Goal: Task Accomplishment & Management: Manage account settings

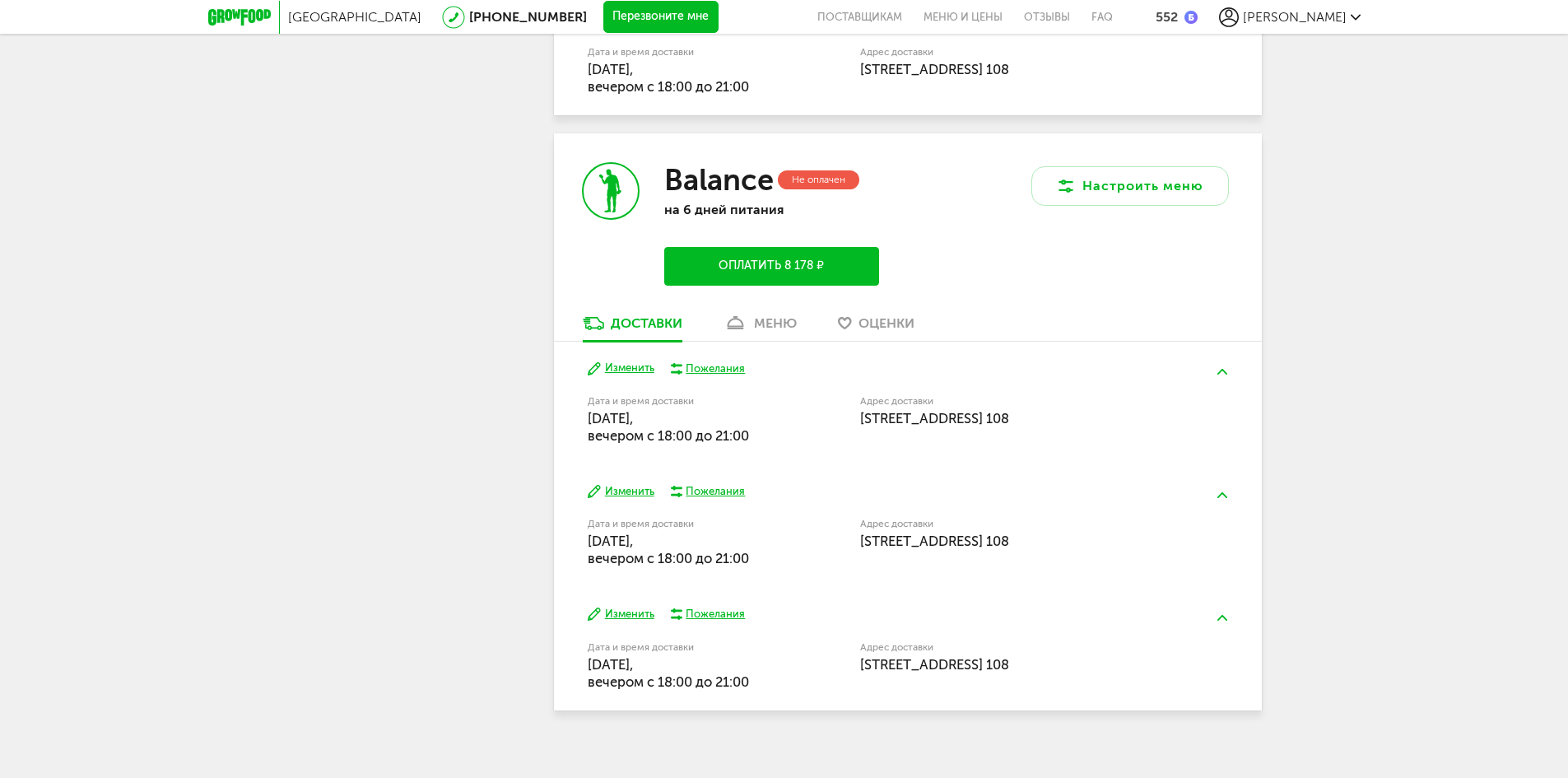
scroll to position [5603, 0]
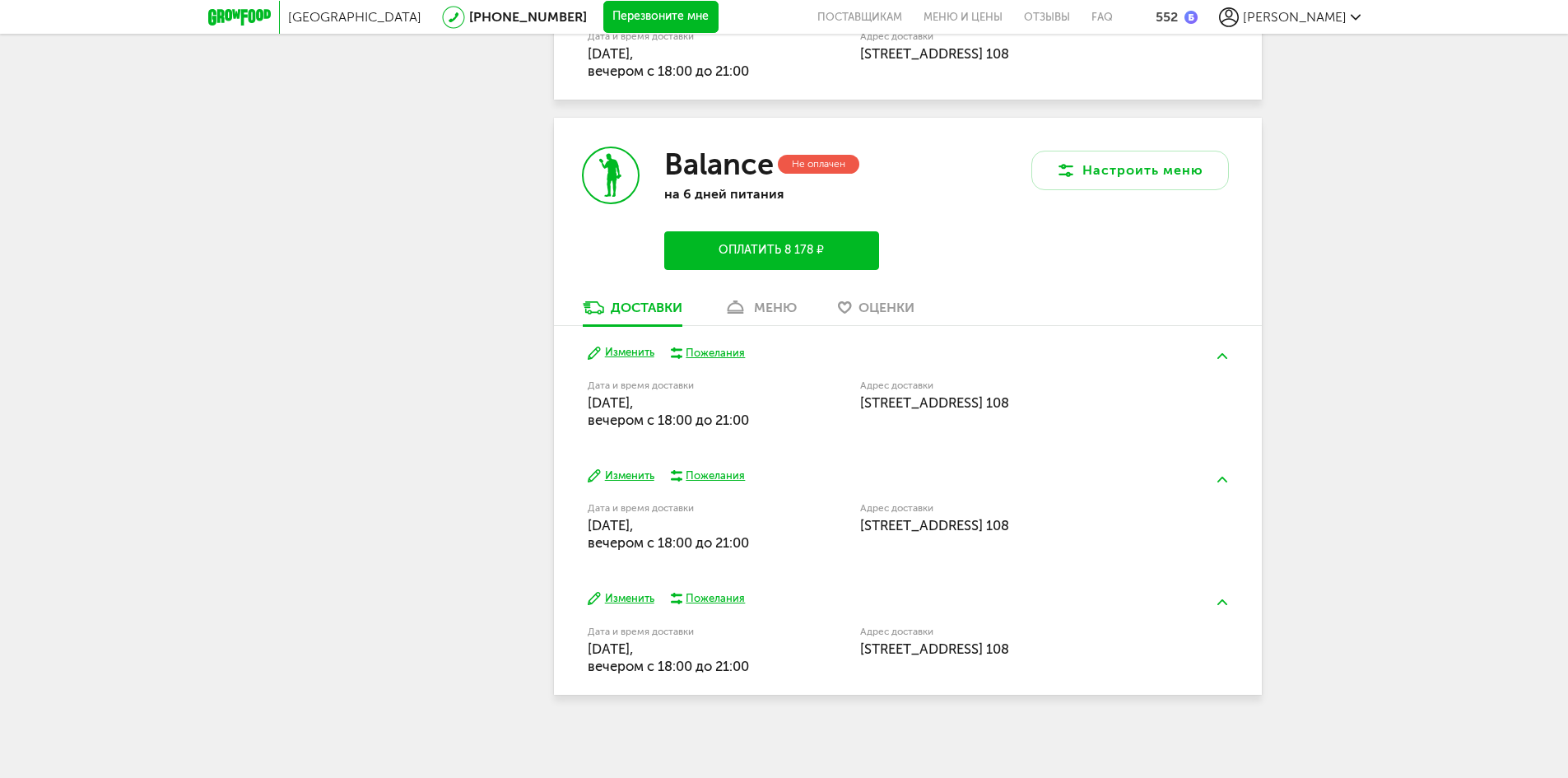
click at [765, 297] on div "Balance Не оплачен на 6 дней питания Оплатить 8 178 ₽" at bounding box center [731, 208] width 354 height 181
click at [769, 312] on div "меню" at bounding box center [776, 307] width 43 height 16
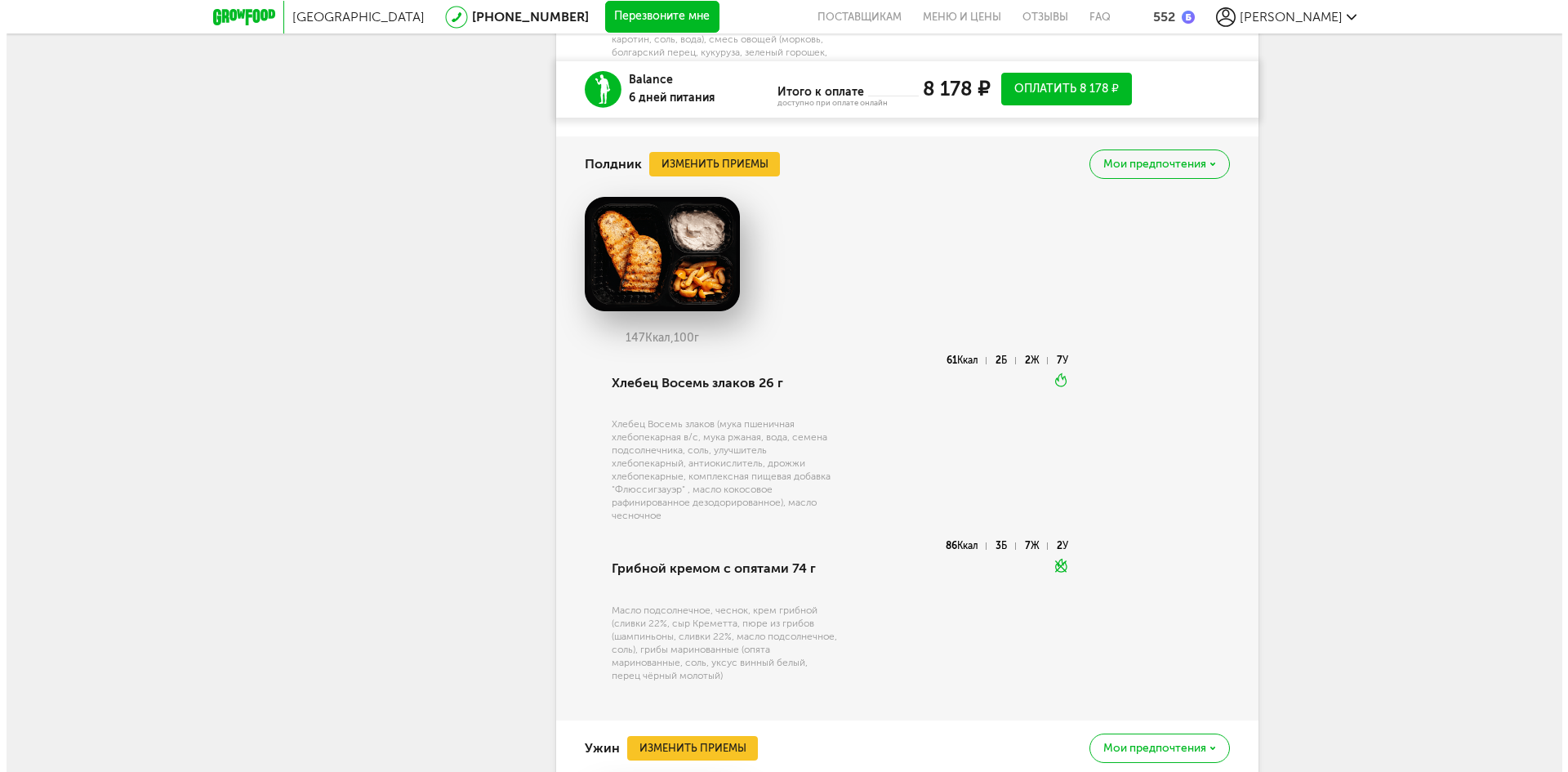
scroll to position [7786, 0]
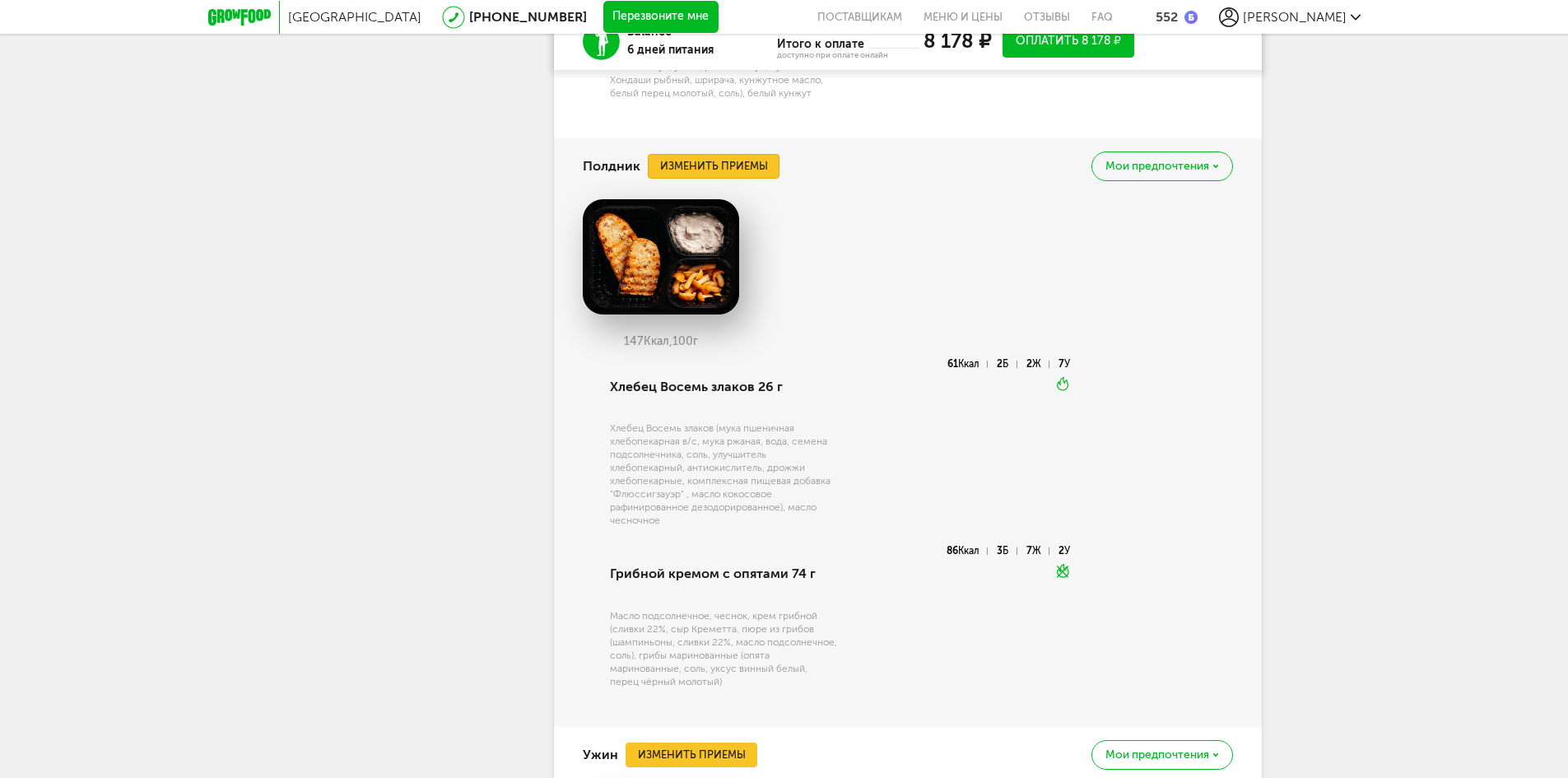
click at [768, 179] on button "Изменить приемы" at bounding box center [714, 166] width 132 height 25
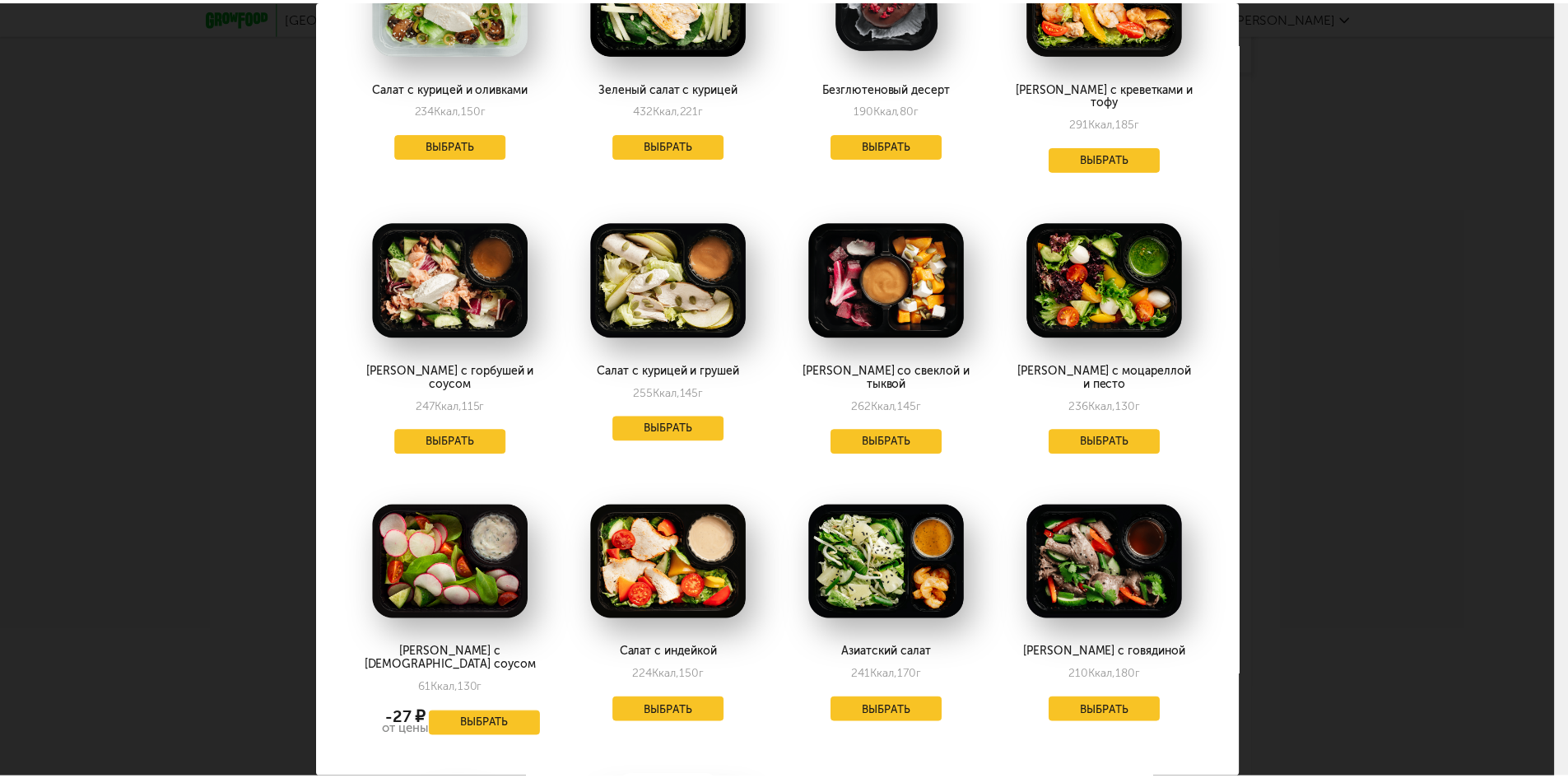
scroll to position [2954, 0]
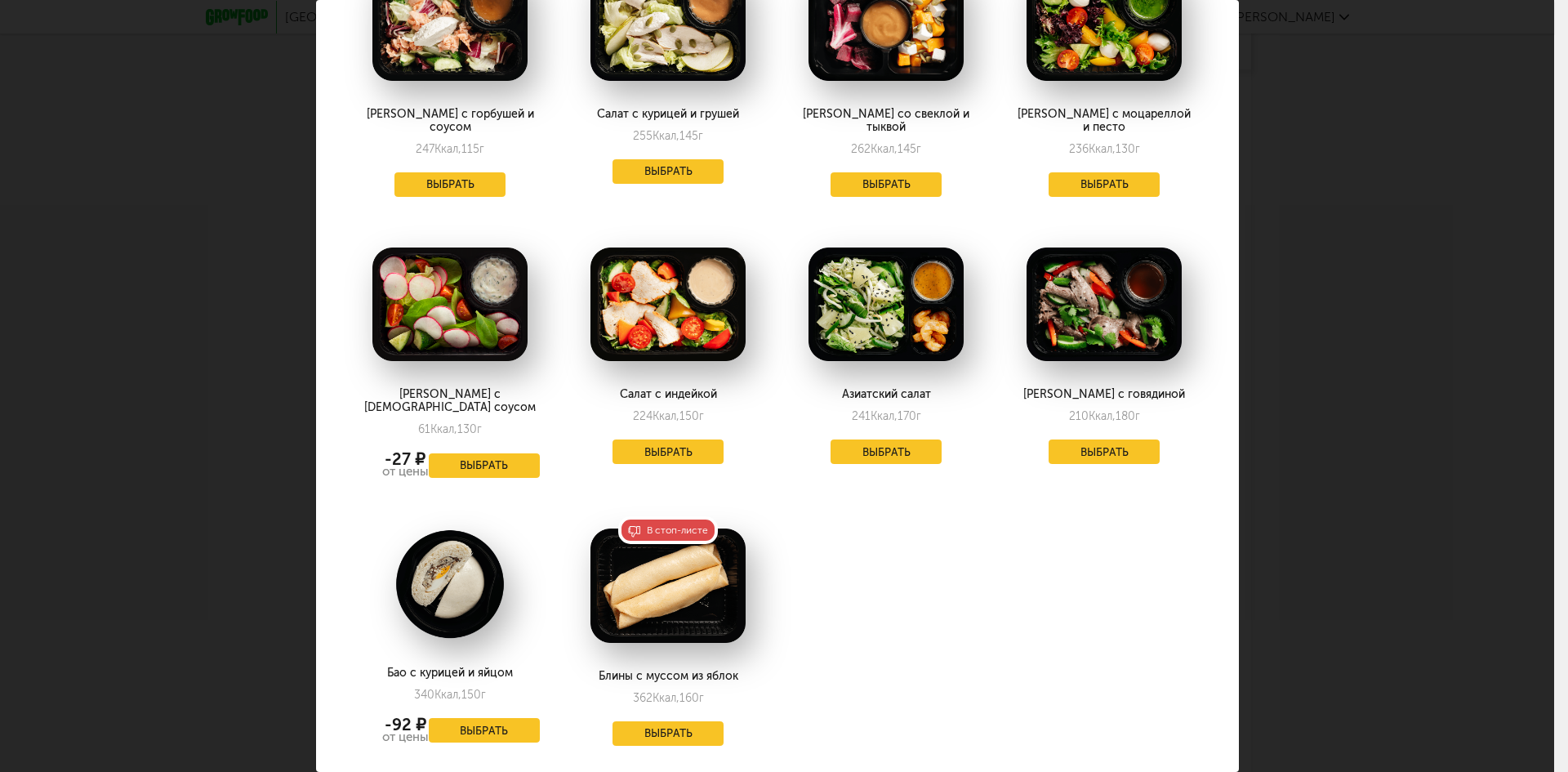
click at [1402, 377] on div "Выберите полдники на [DATE] 31.08 В избранном Пряный салат с курицей 166 Ккал, …" at bounding box center [777, 386] width 1554 height 772
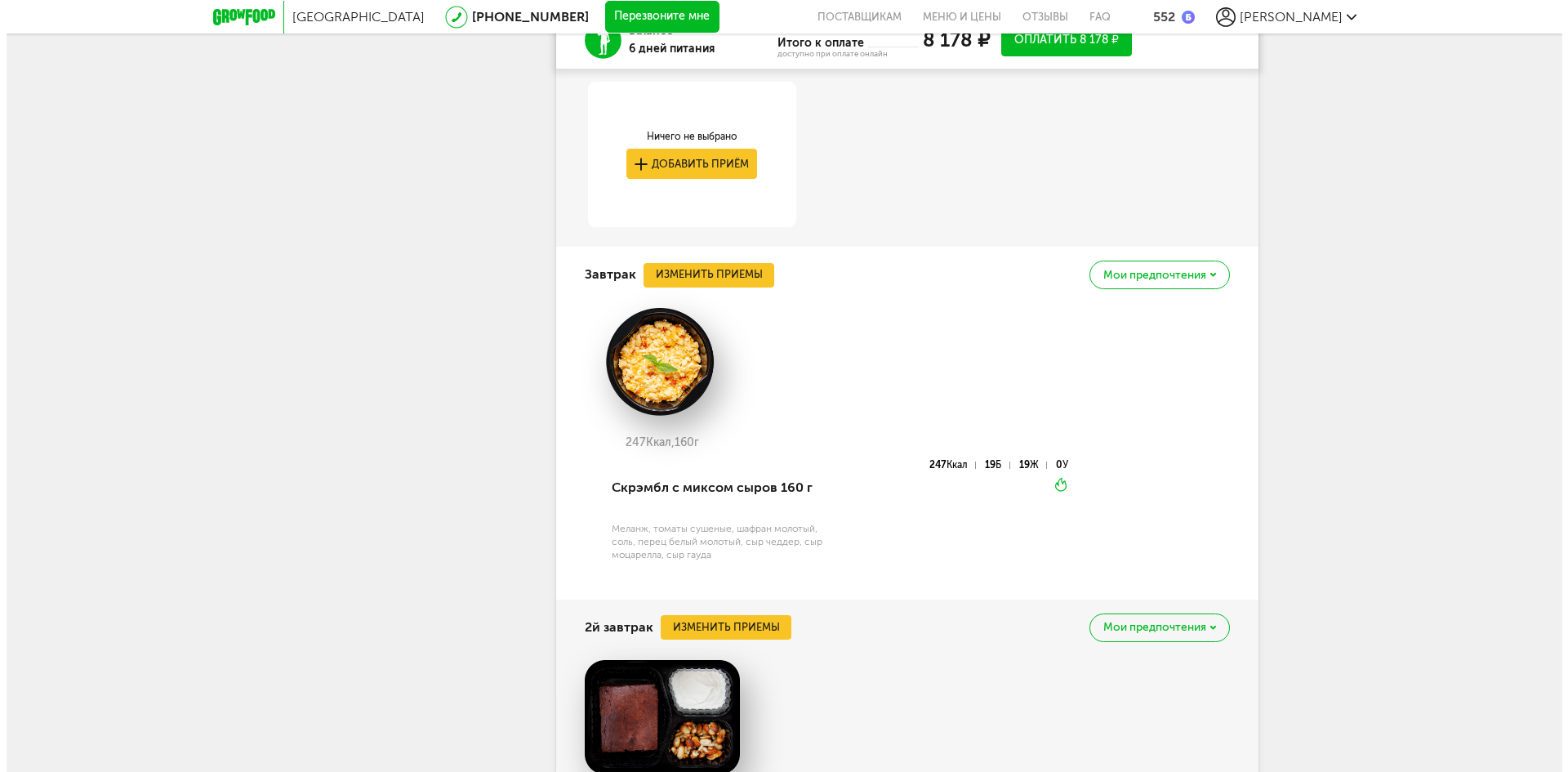
scroll to position [6152, 0]
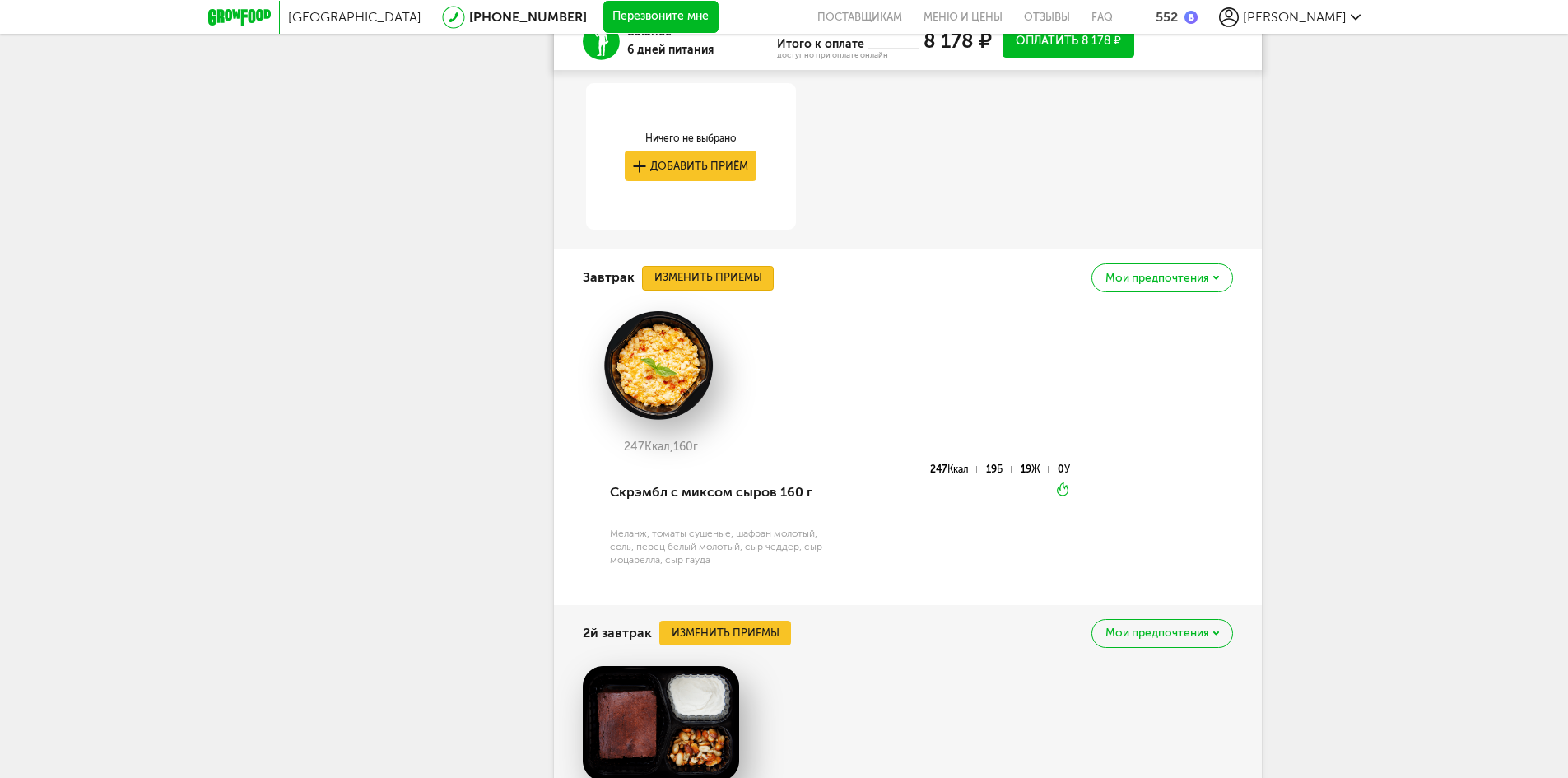
click at [727, 291] on button "Изменить приемы" at bounding box center [708, 278] width 132 height 25
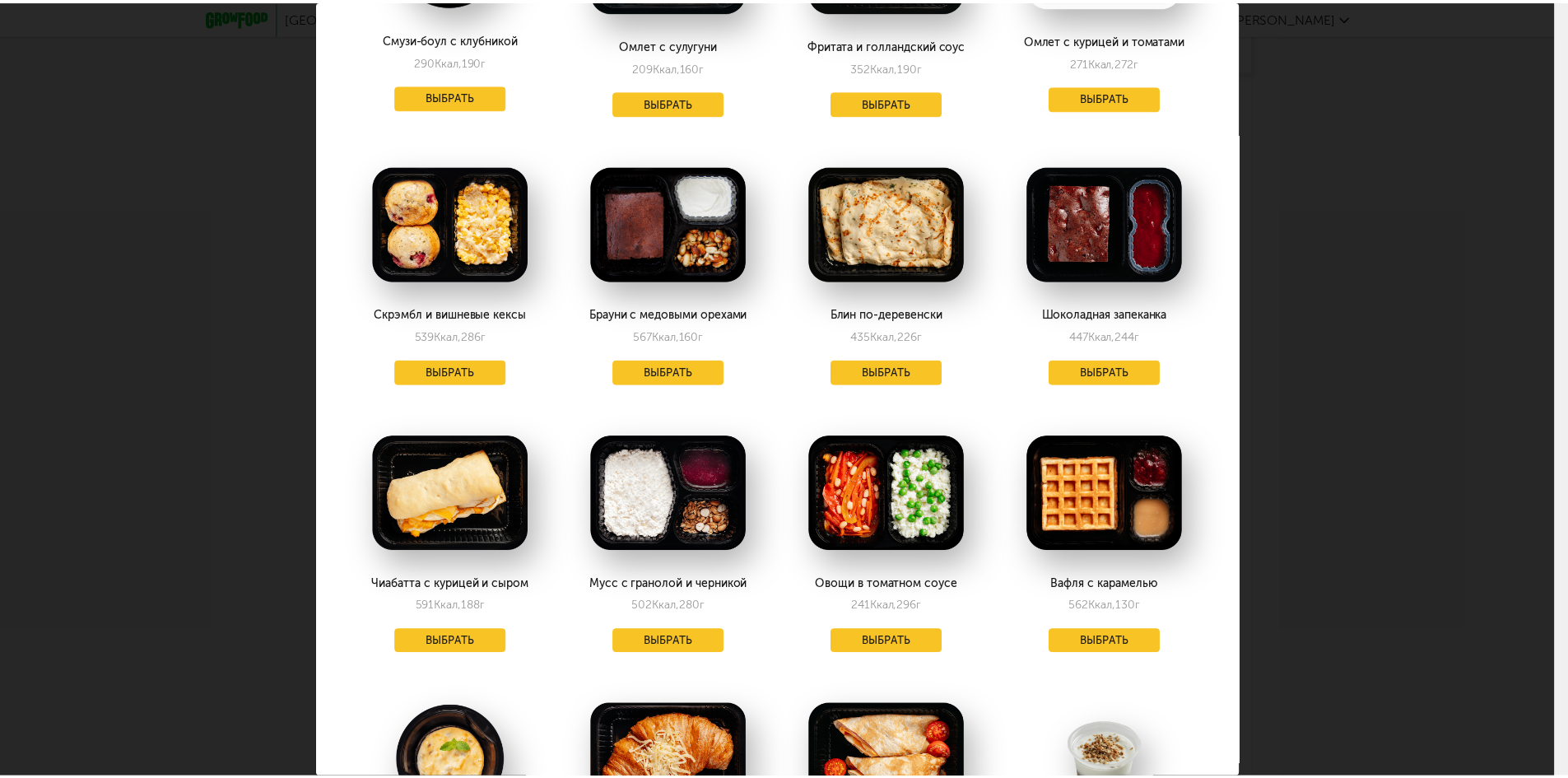
scroll to position [494, 0]
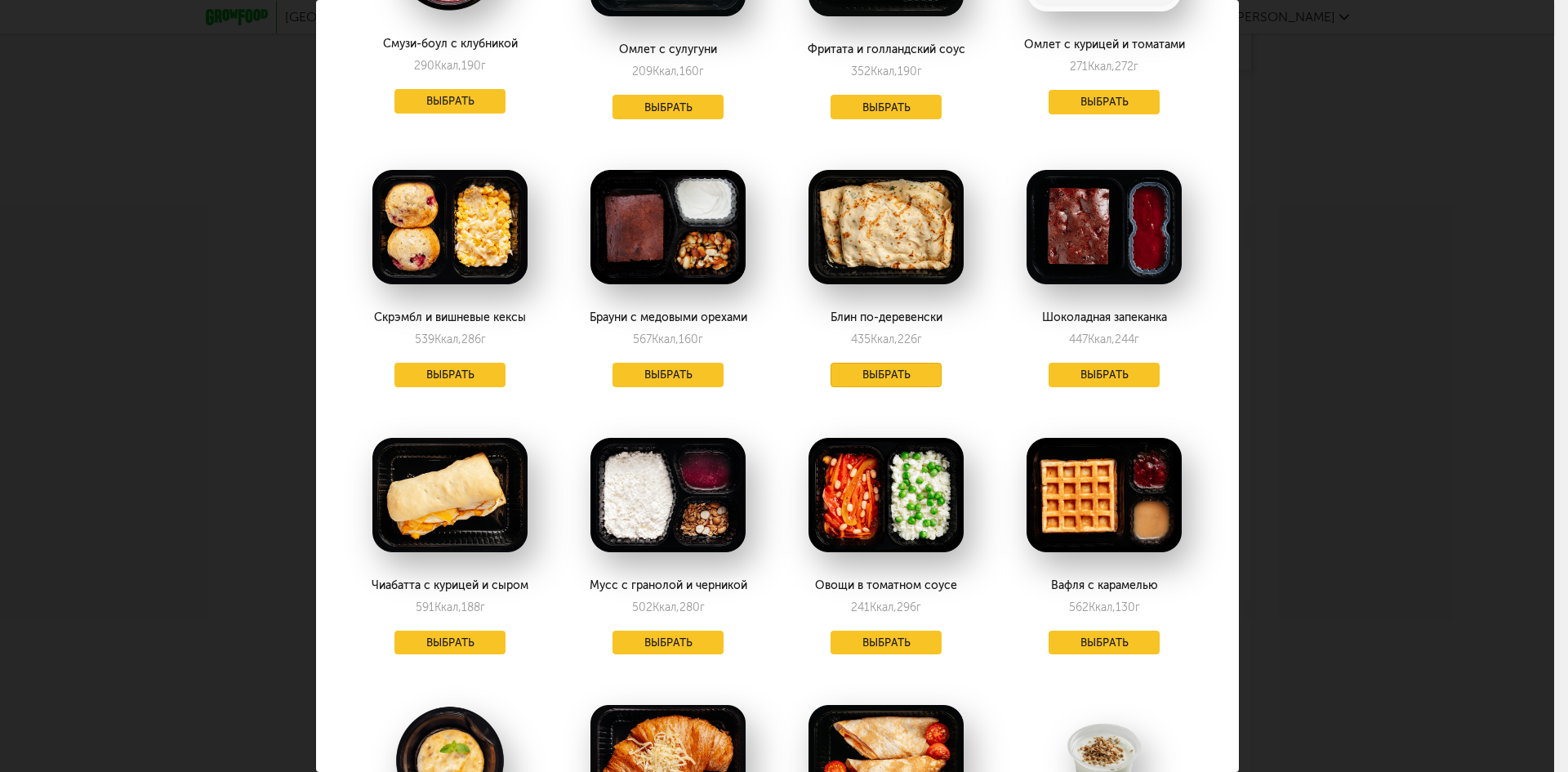
click at [903, 363] on button "Выбрать" at bounding box center [886, 374] width 111 height 25
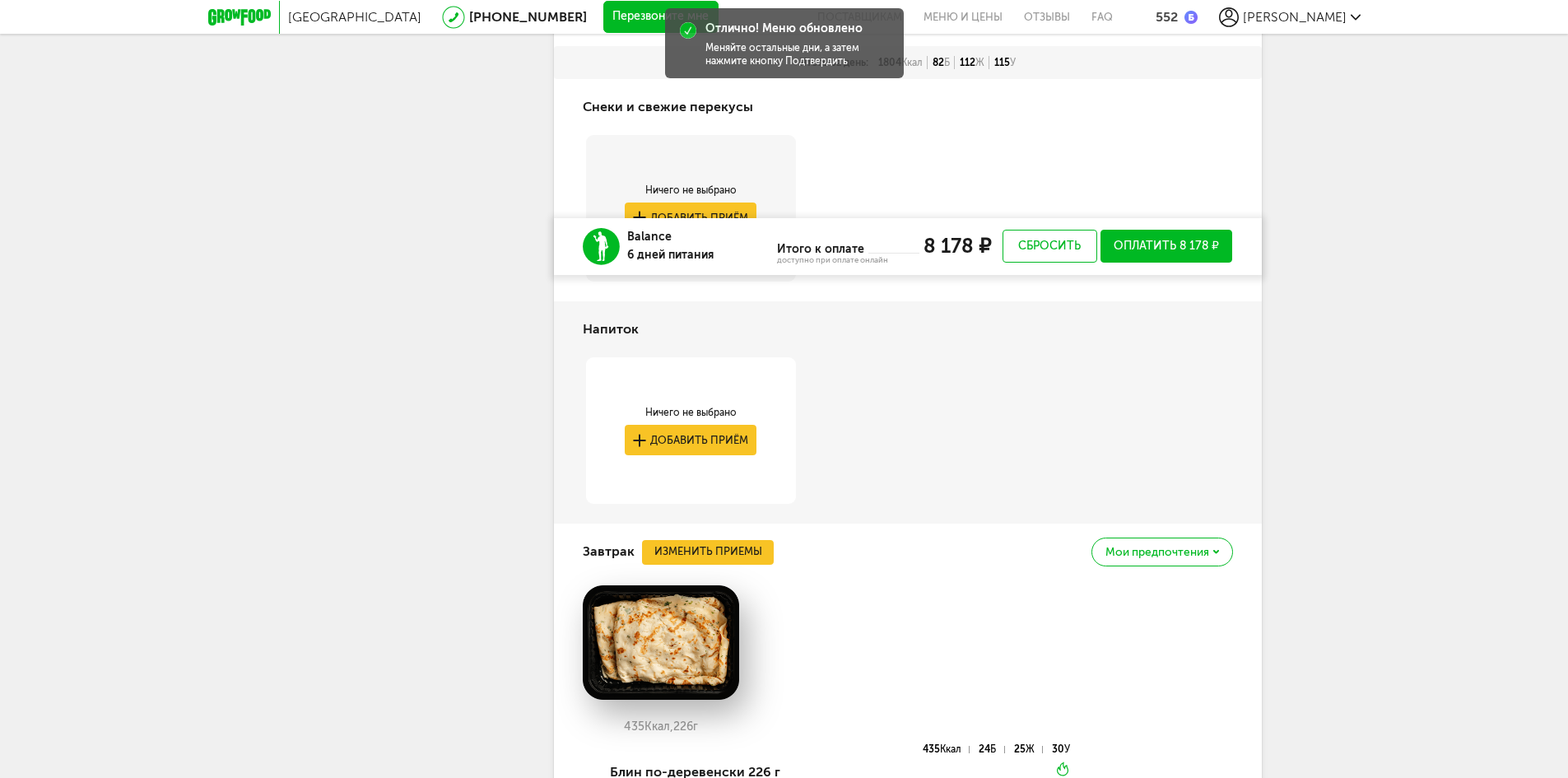
scroll to position [5706, 0]
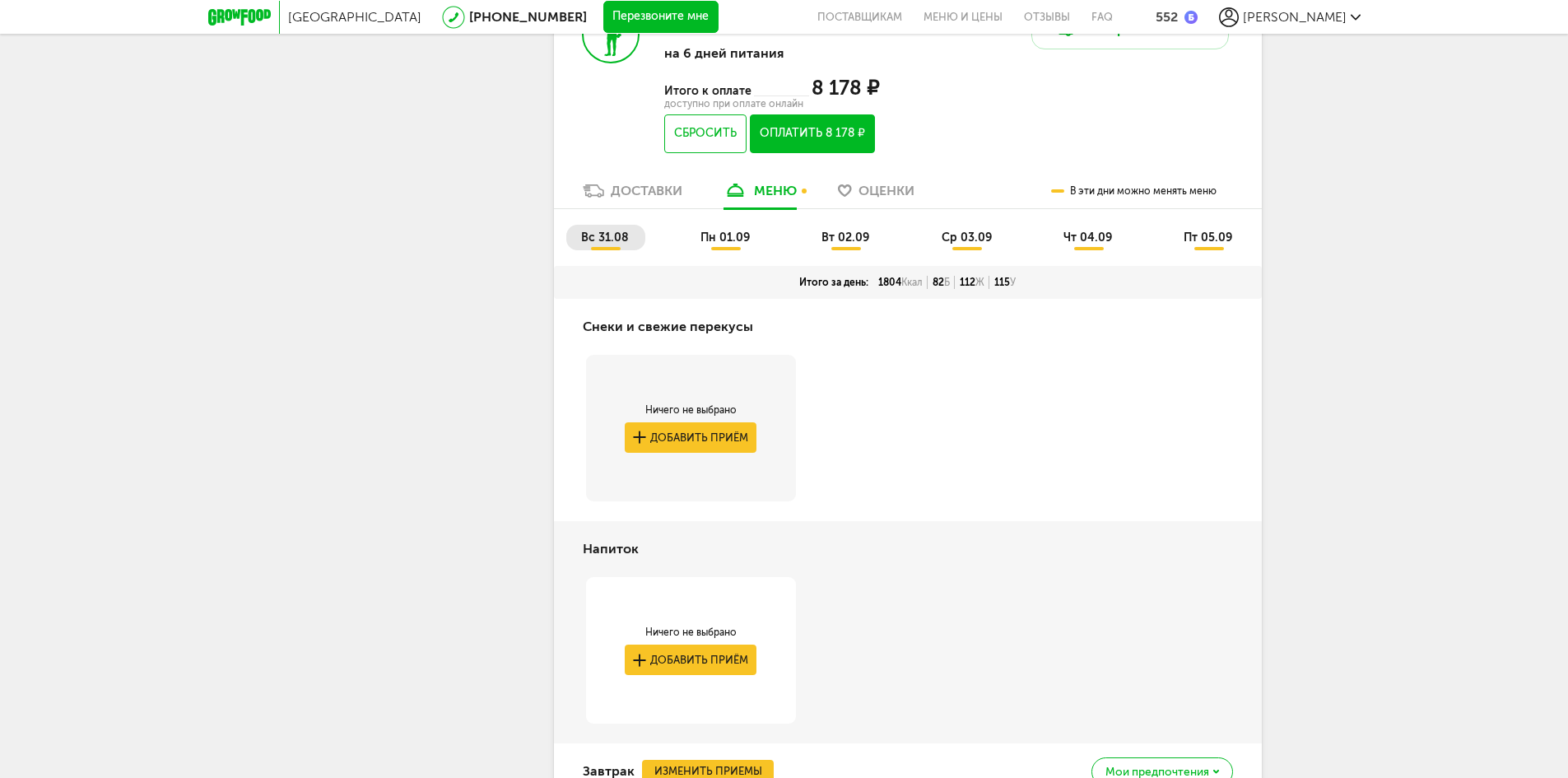
click at [730, 245] on span "пн 01.09" at bounding box center [725, 237] width 49 height 14
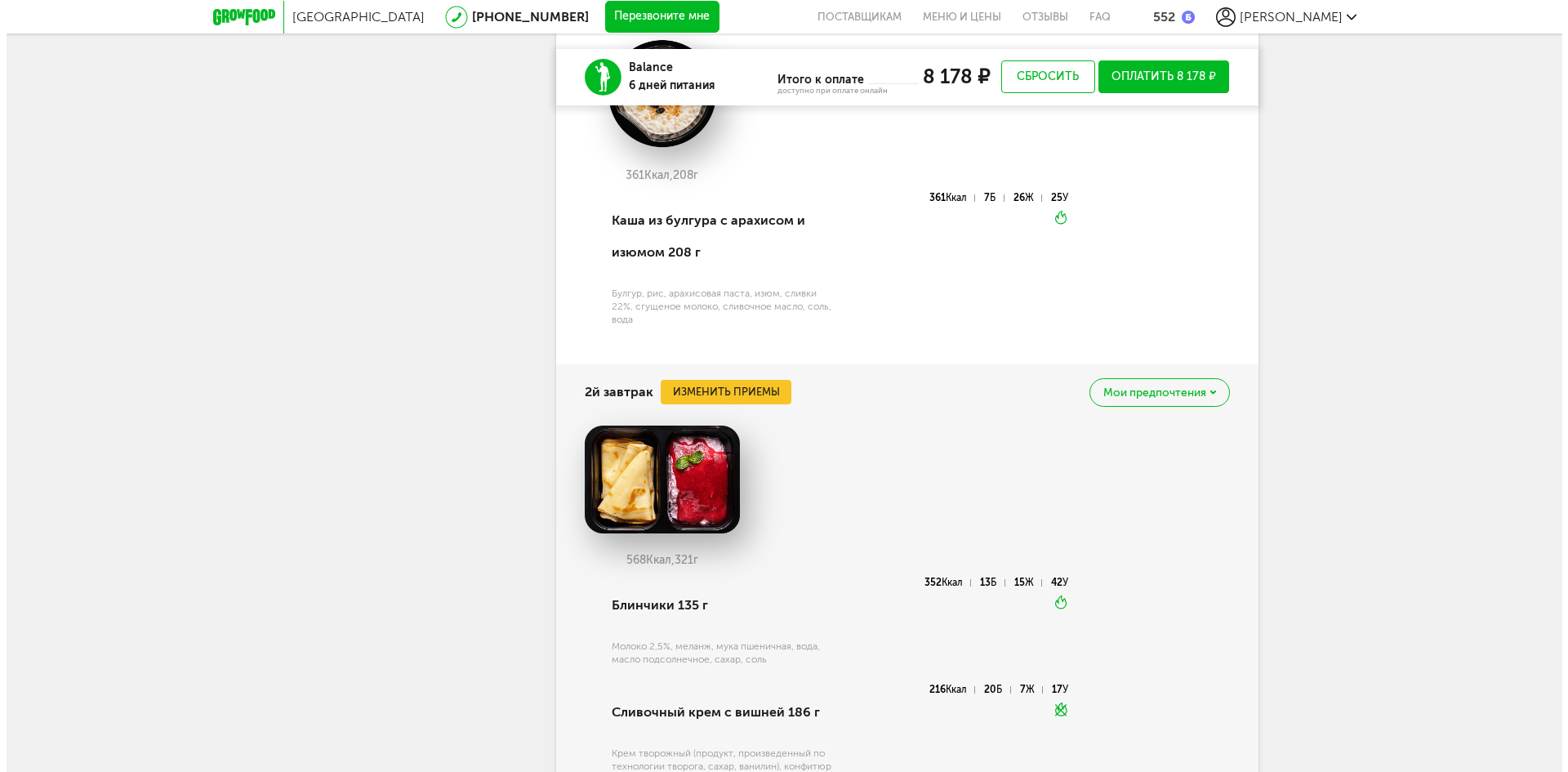
scroll to position [6561, 0]
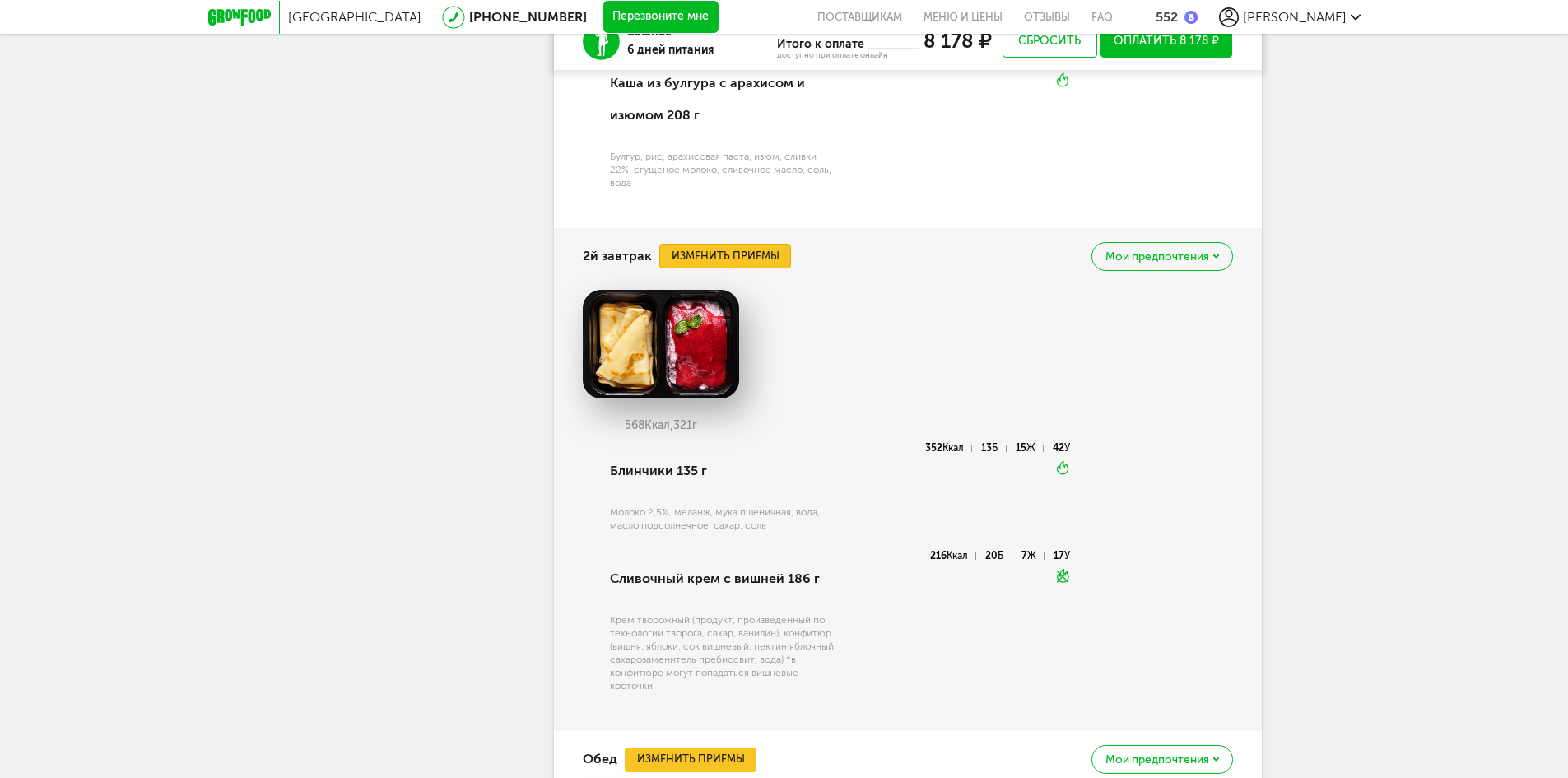
click at [774, 269] on button "Изменить приемы" at bounding box center [725, 256] width 132 height 25
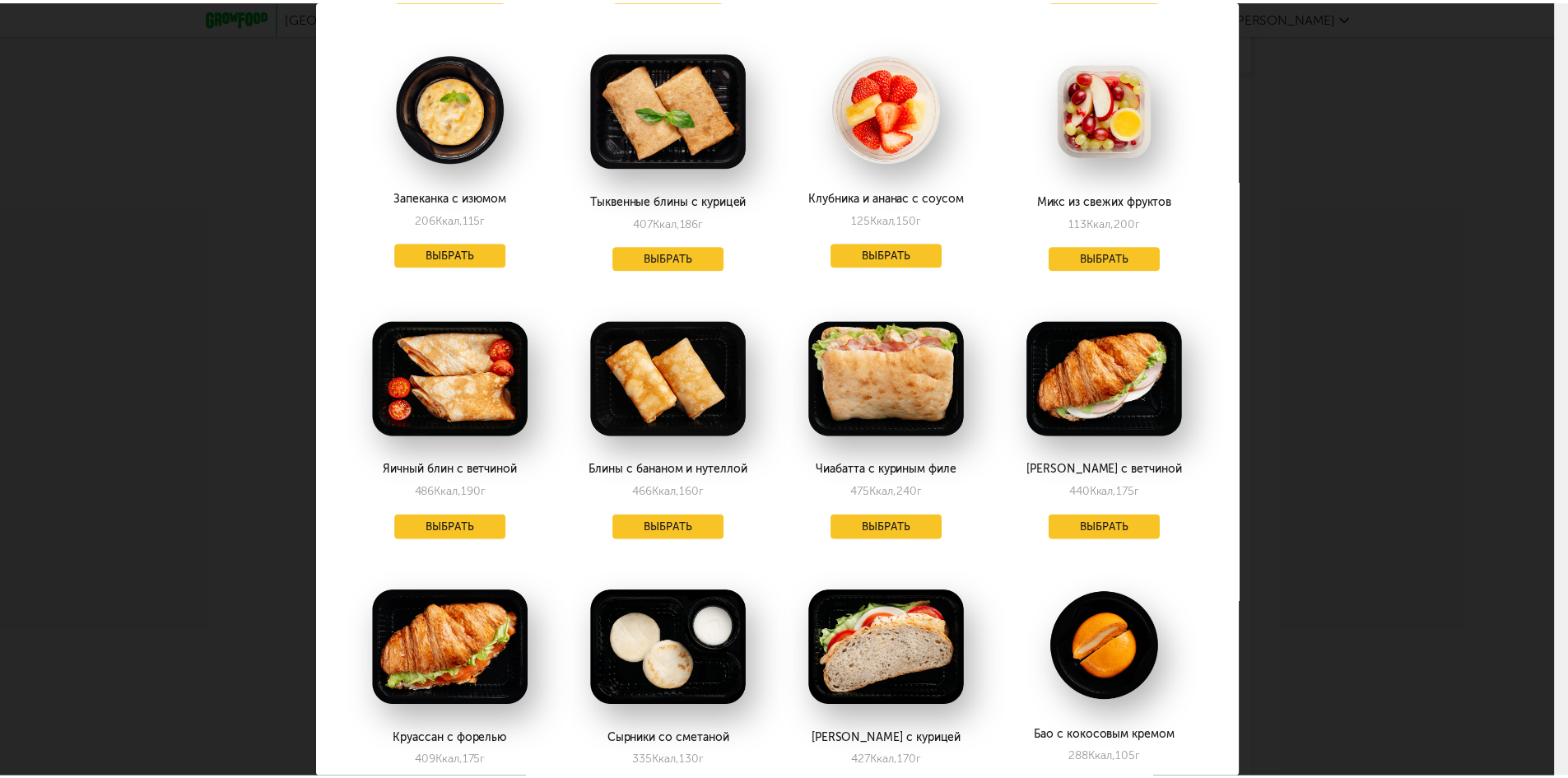
scroll to position [793, 0]
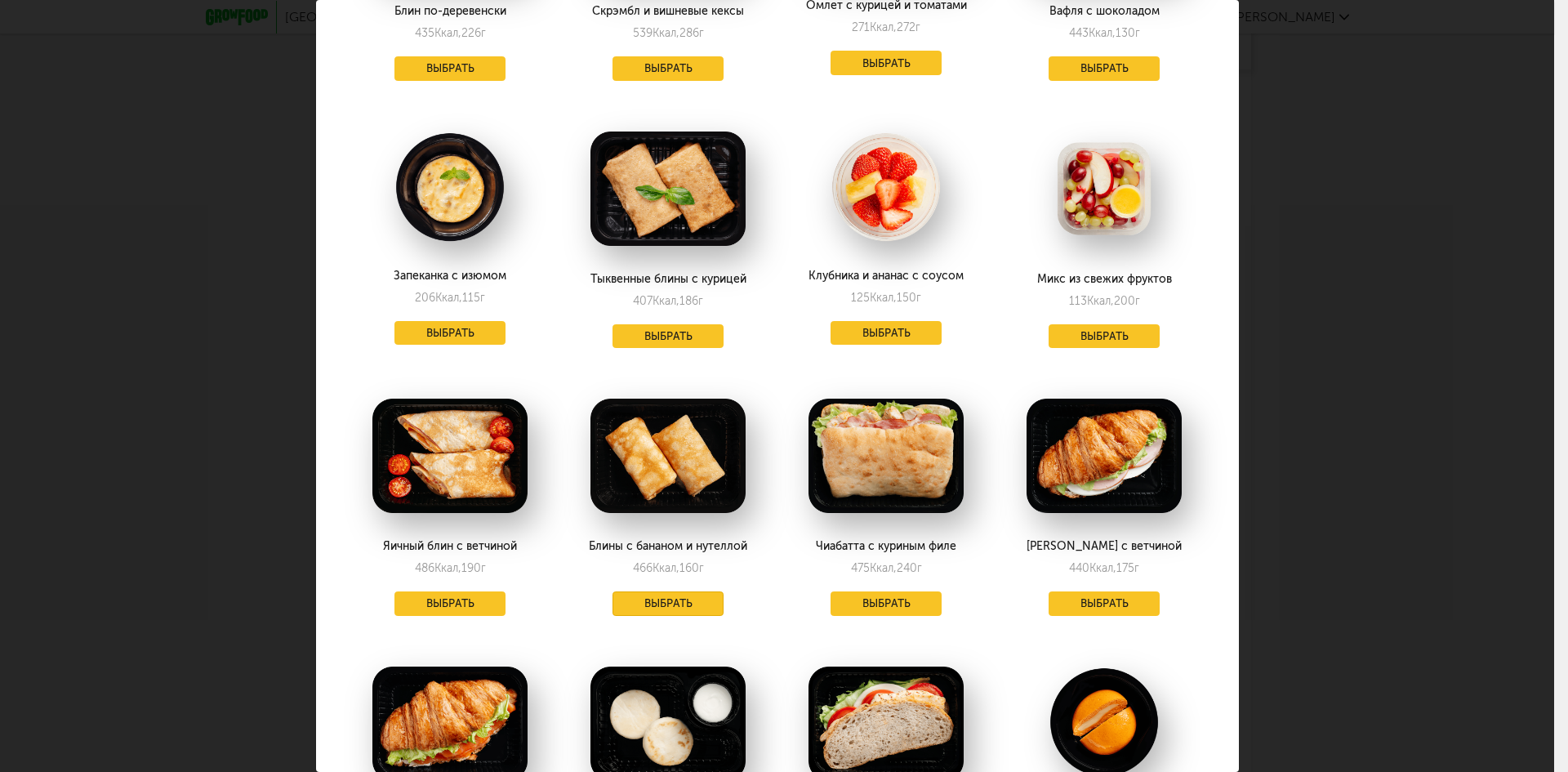
click at [648, 611] on button "Выбрать" at bounding box center [668, 604] width 111 height 25
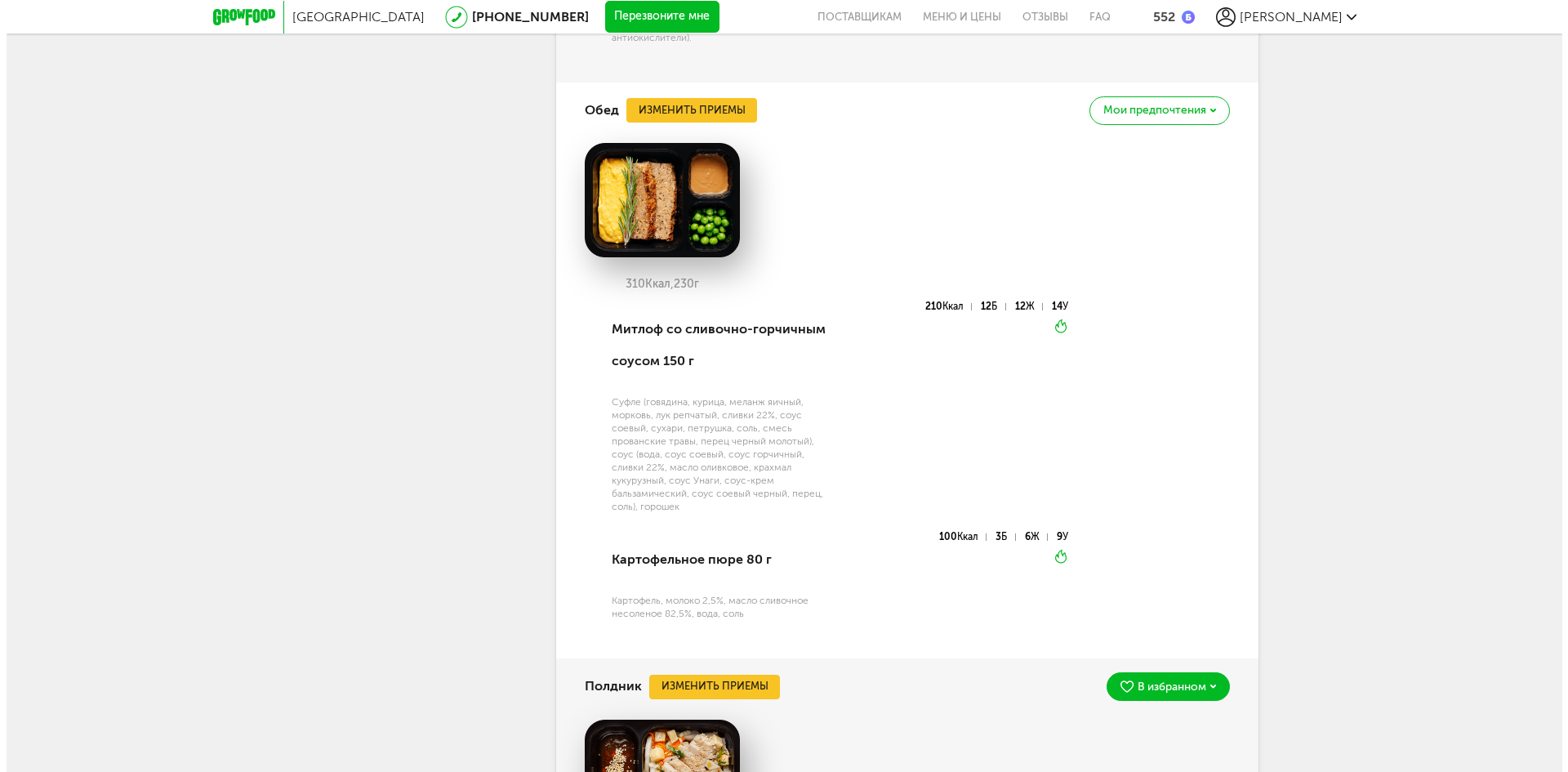
scroll to position [6916, 0]
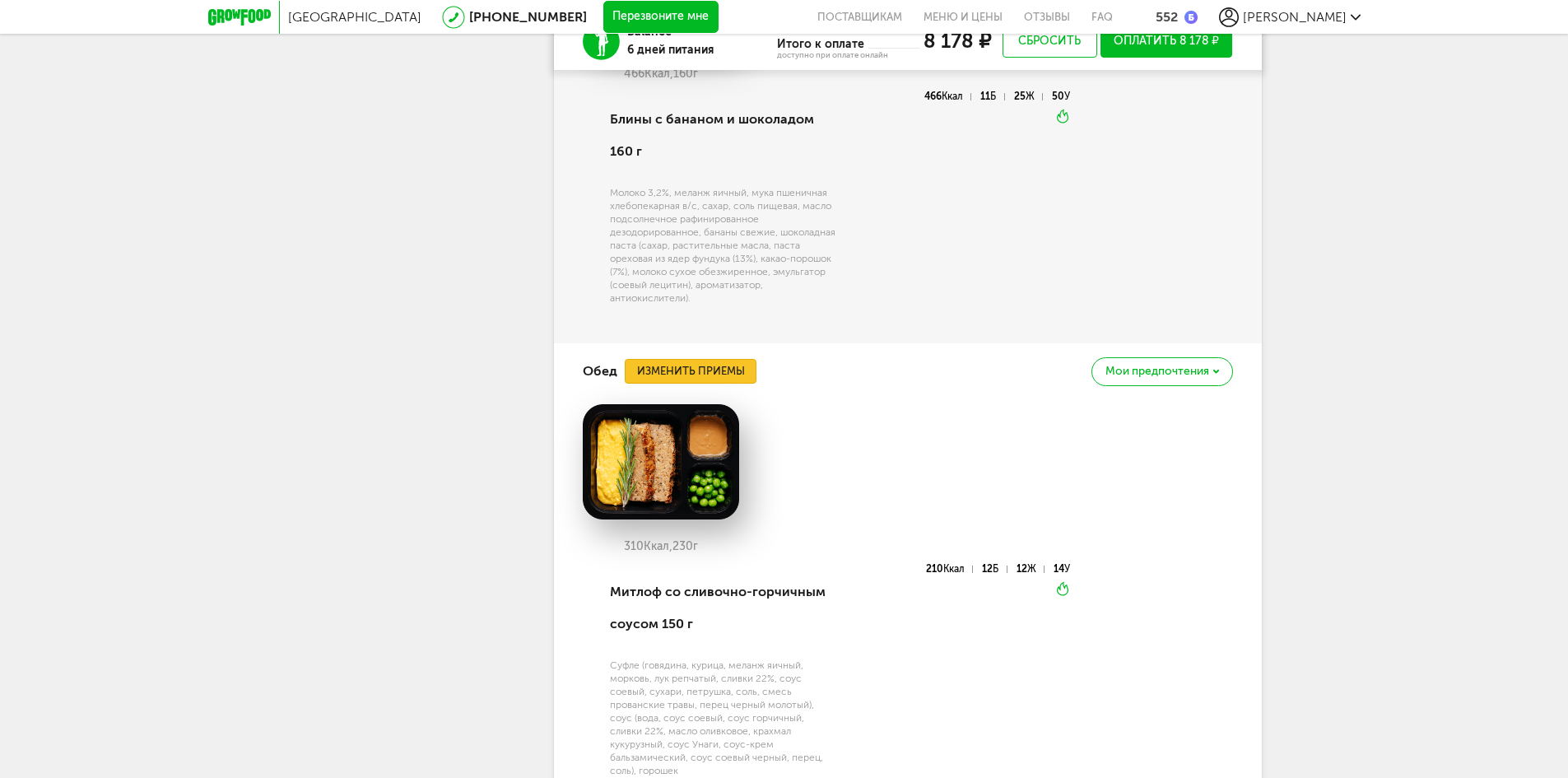
click at [743, 384] on button "Изменить приемы" at bounding box center [690, 371] width 132 height 25
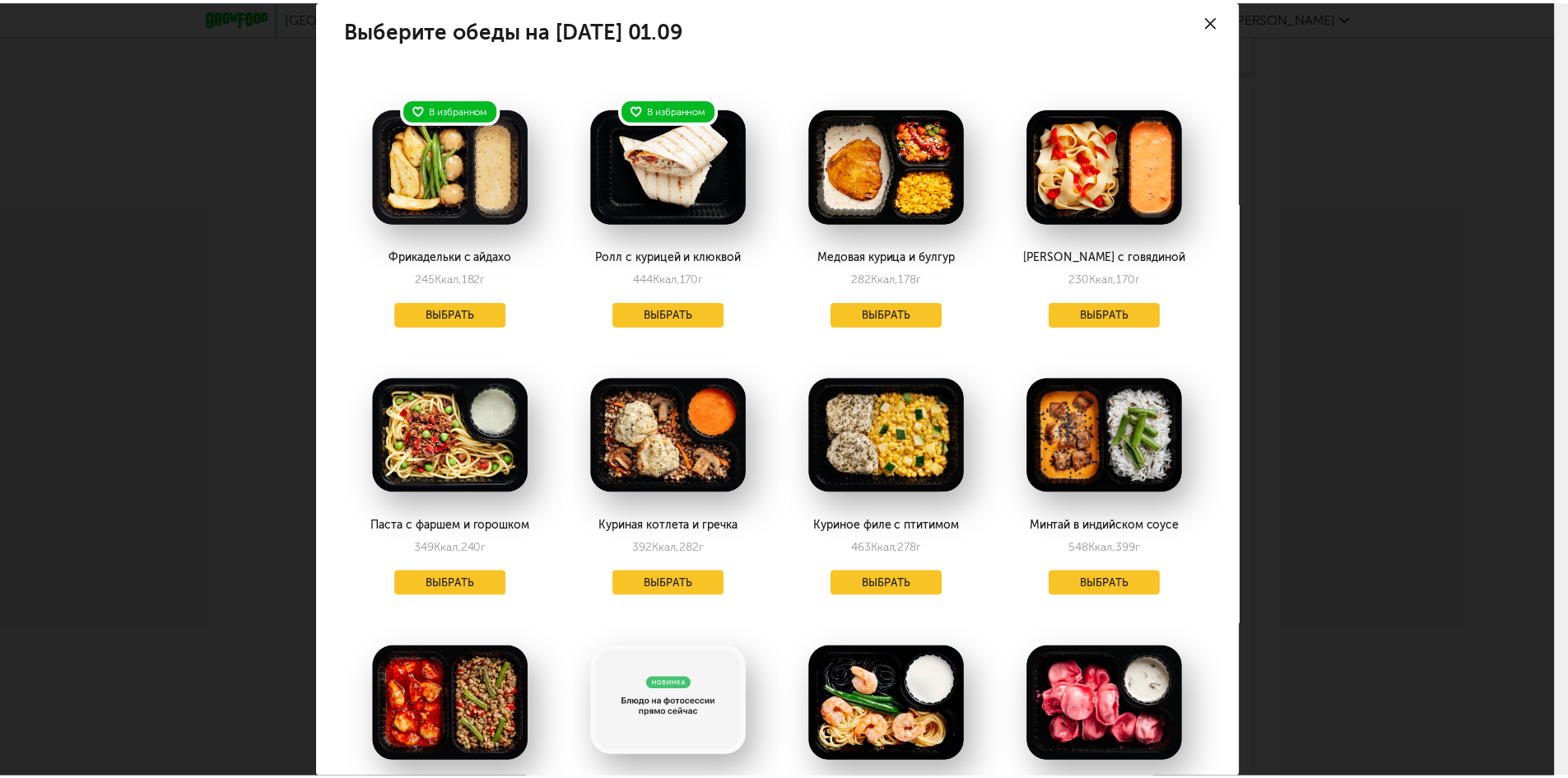
scroll to position [0, 0]
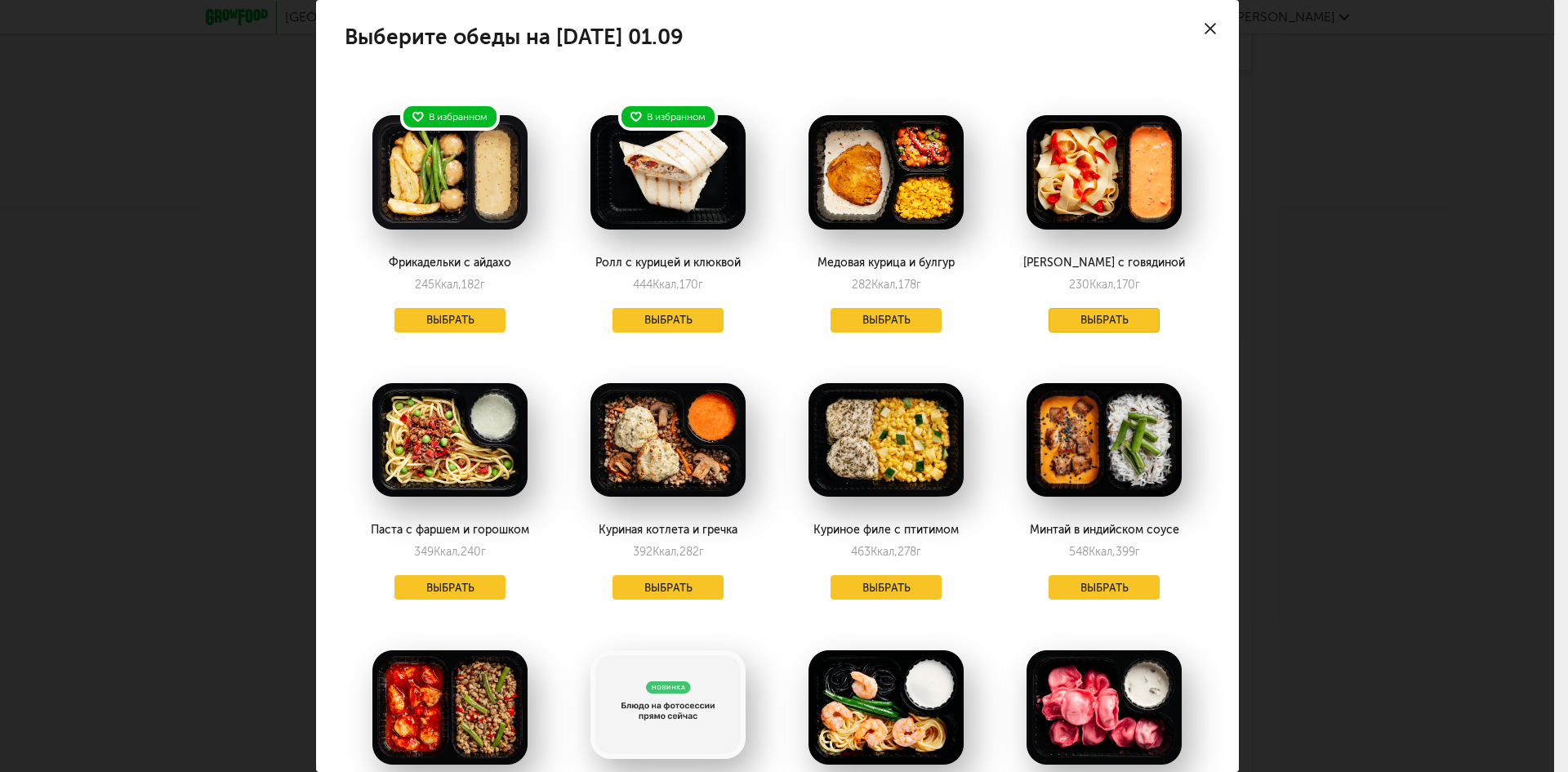
click at [1125, 319] on button "Выбрать" at bounding box center [1104, 320] width 111 height 25
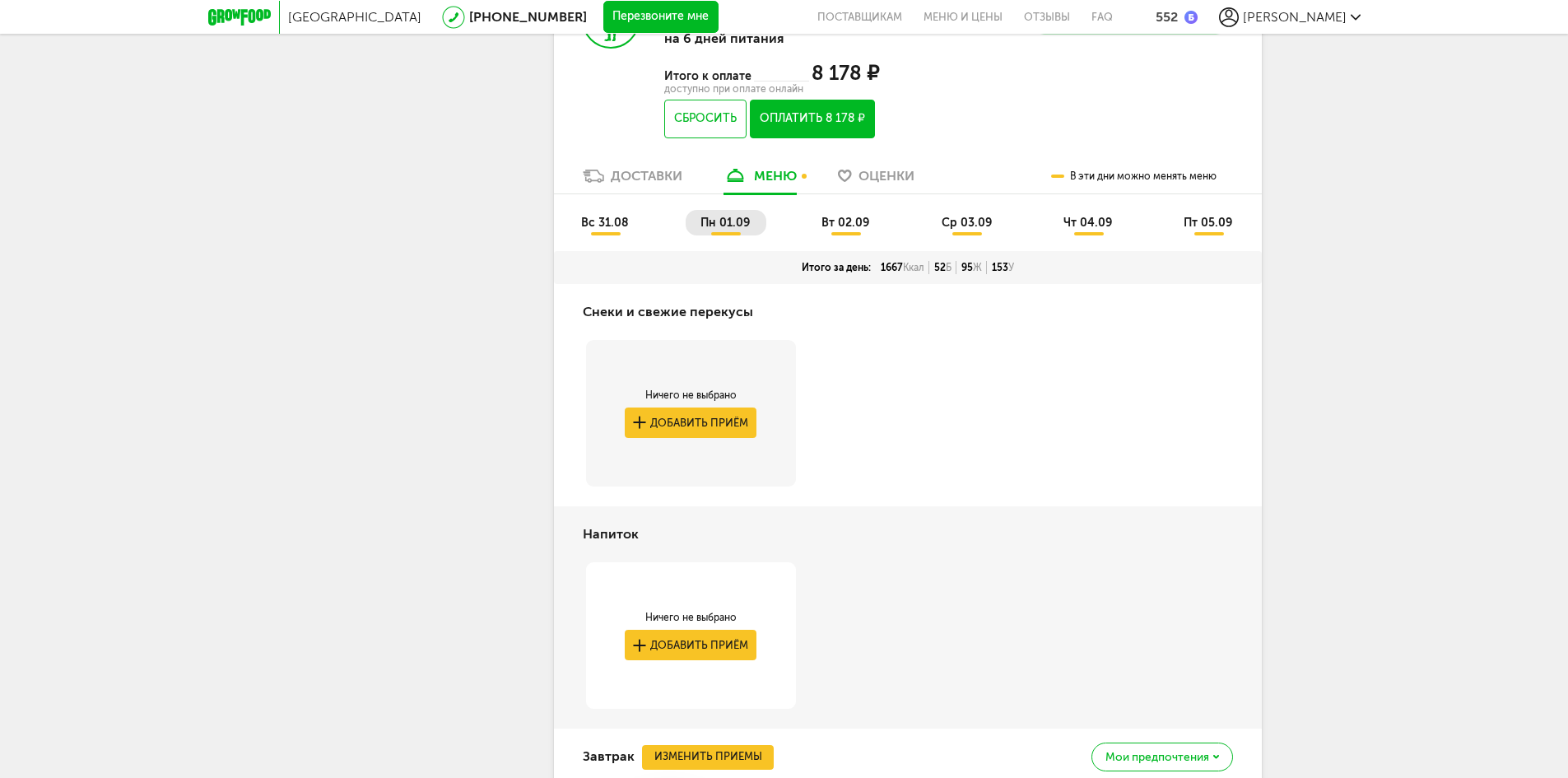
scroll to position [5625, 0]
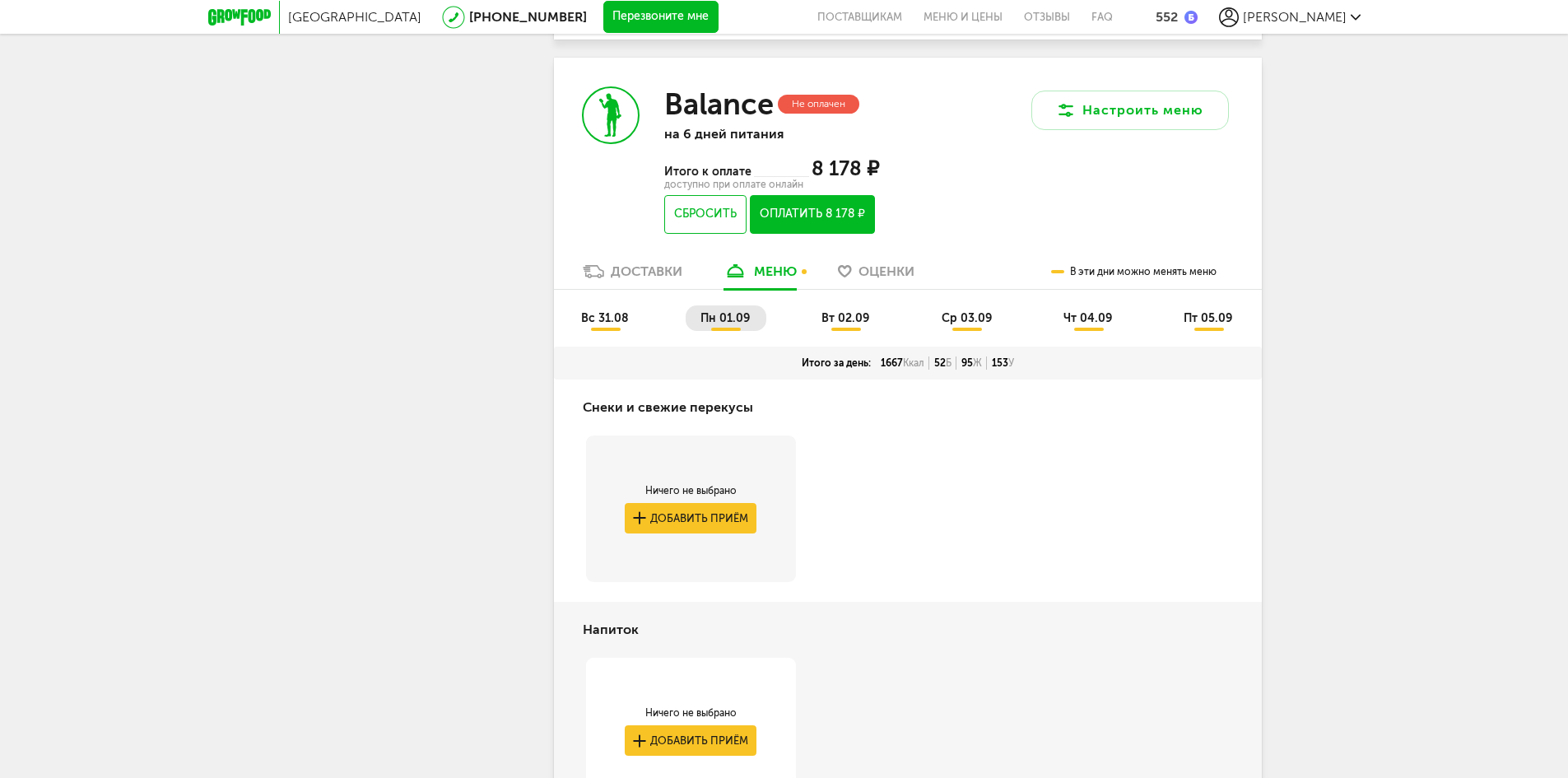
click at [866, 325] on span "вт 02.09" at bounding box center [845, 318] width 48 height 14
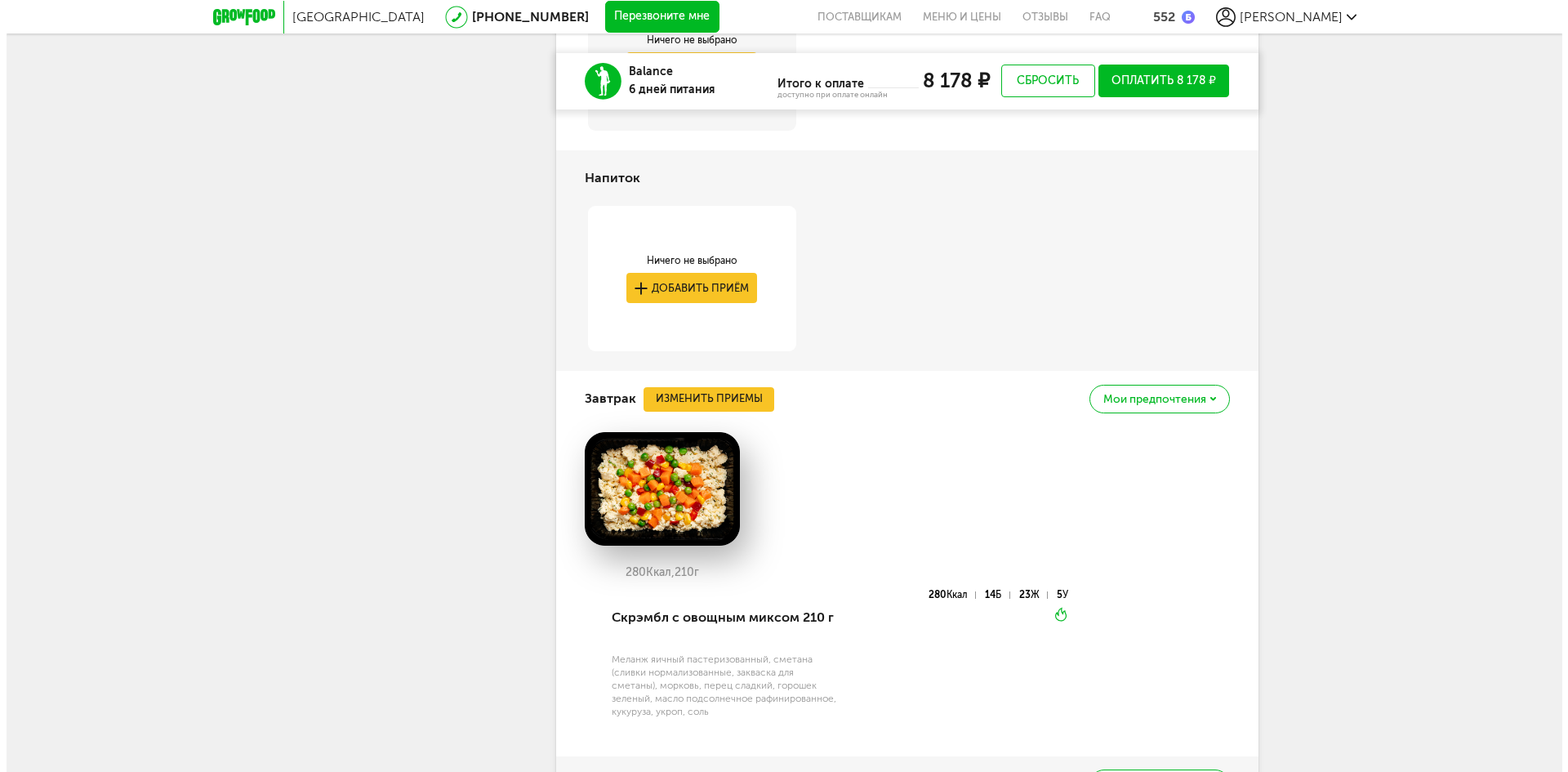
scroll to position [6154, 0]
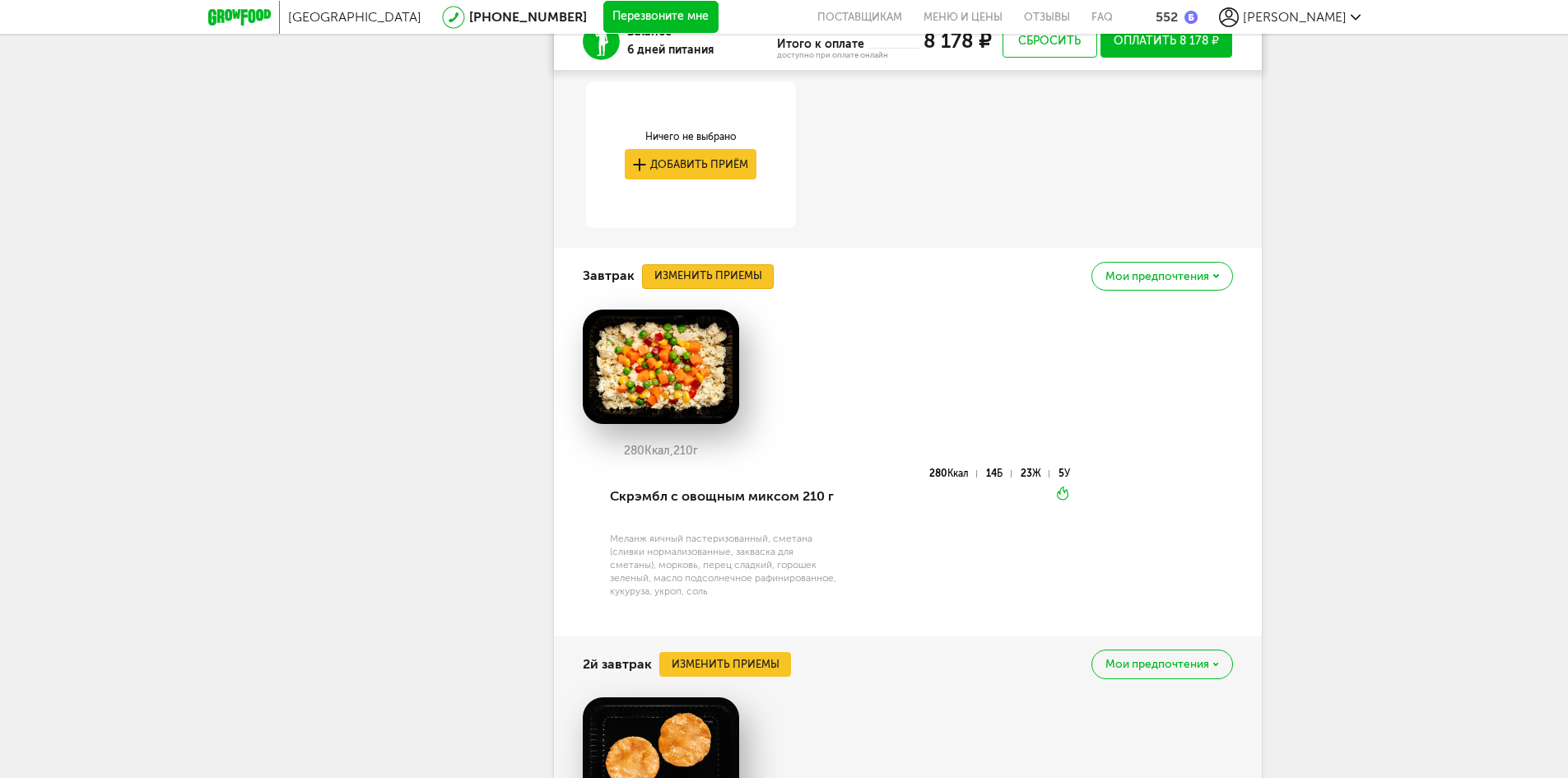
click at [736, 289] on button "Изменить приемы" at bounding box center [708, 276] width 132 height 25
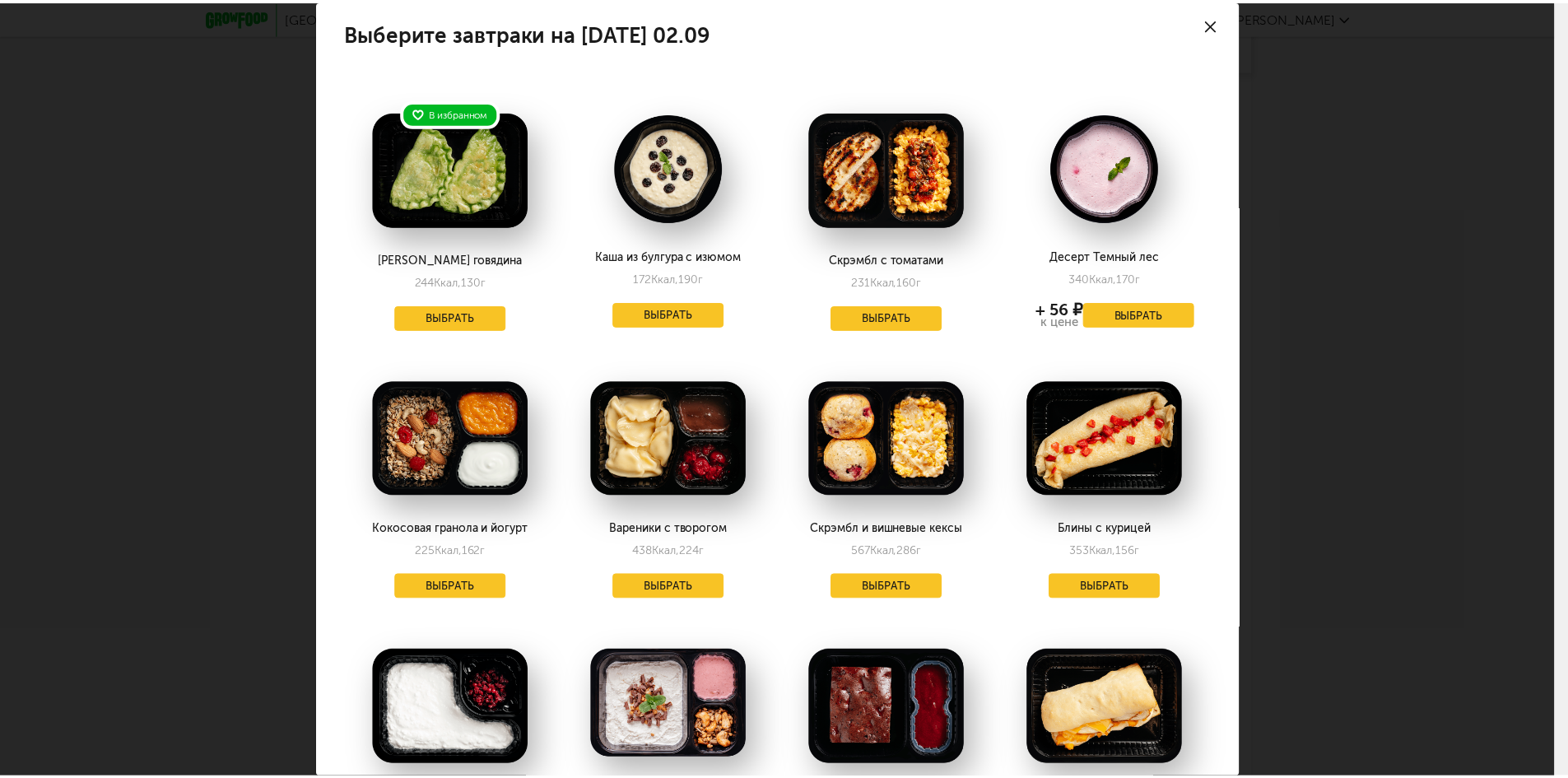
scroll to position [0, 0]
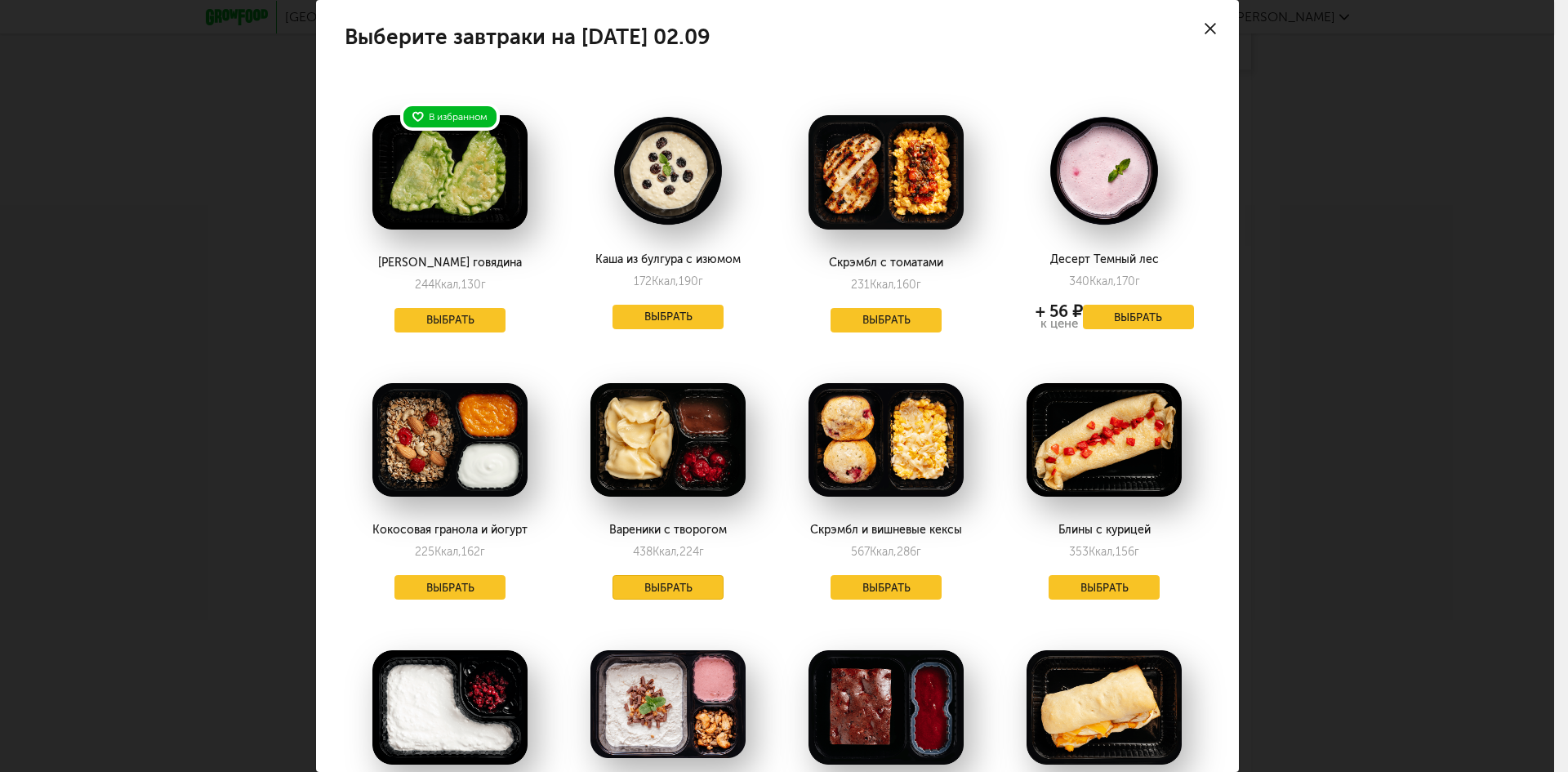
click at [669, 583] on button "Выбрать" at bounding box center [668, 587] width 111 height 25
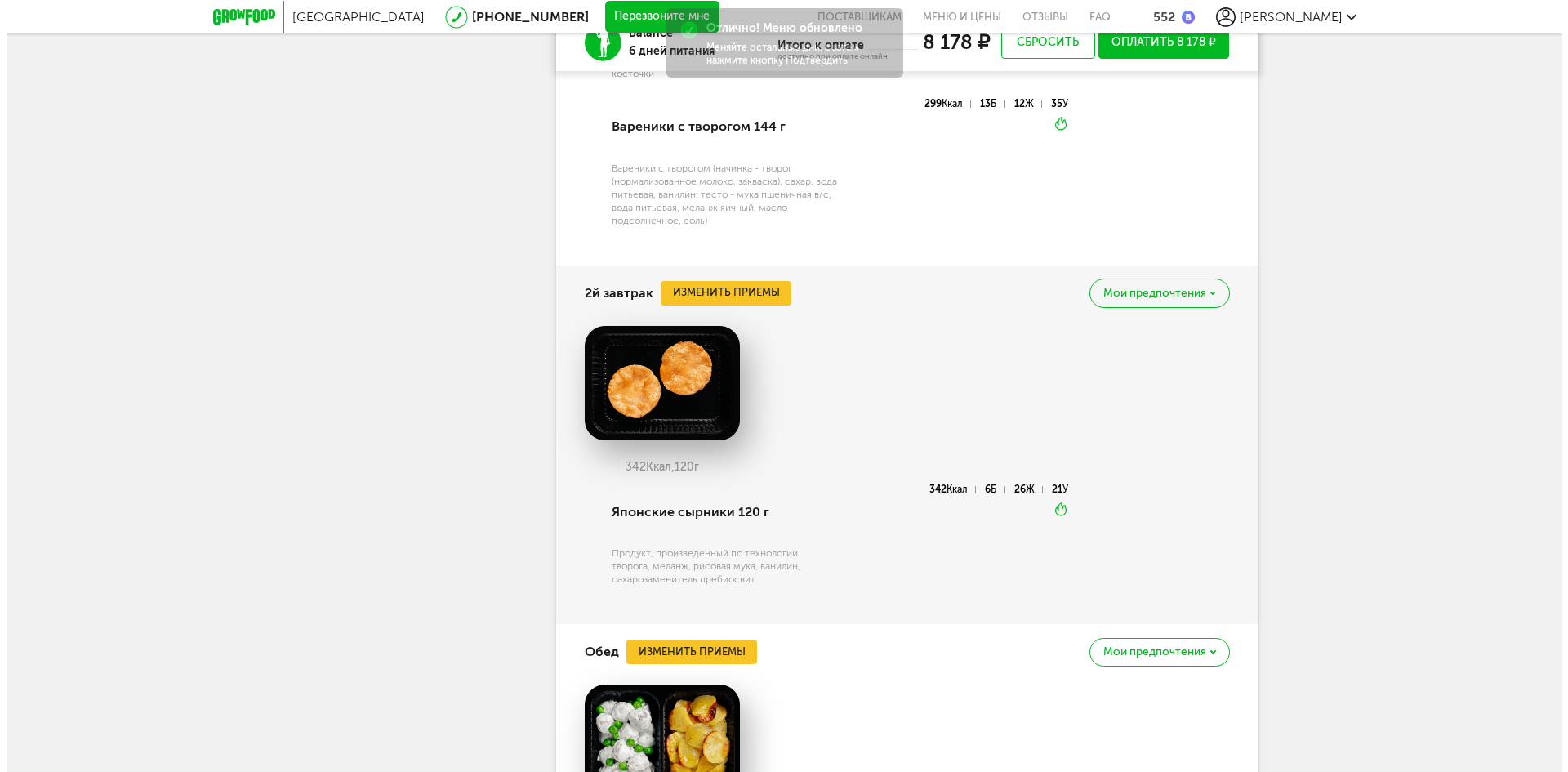
scroll to position [6725, 0]
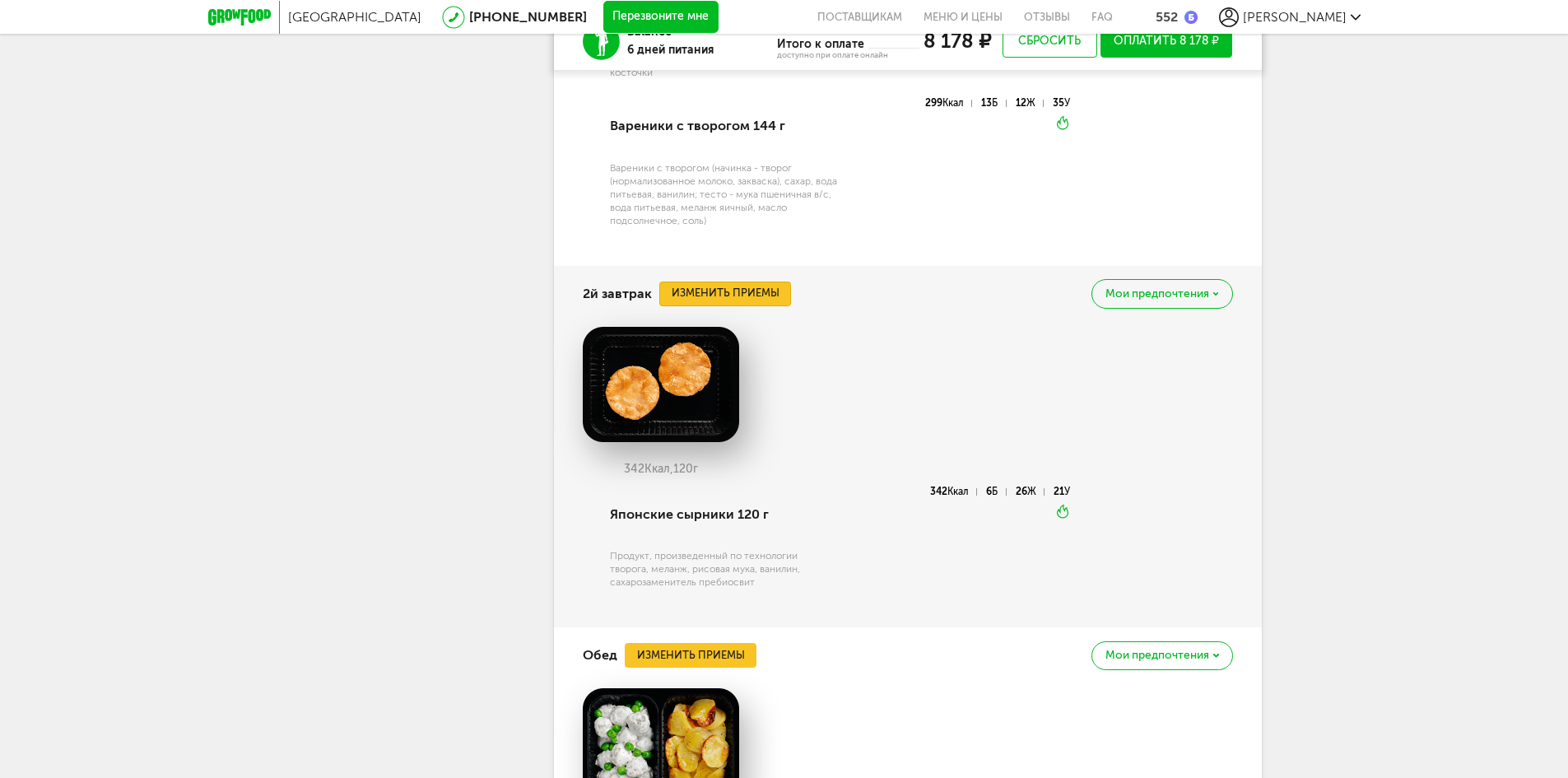
click at [737, 306] on button "Изменить приемы" at bounding box center [725, 294] width 132 height 25
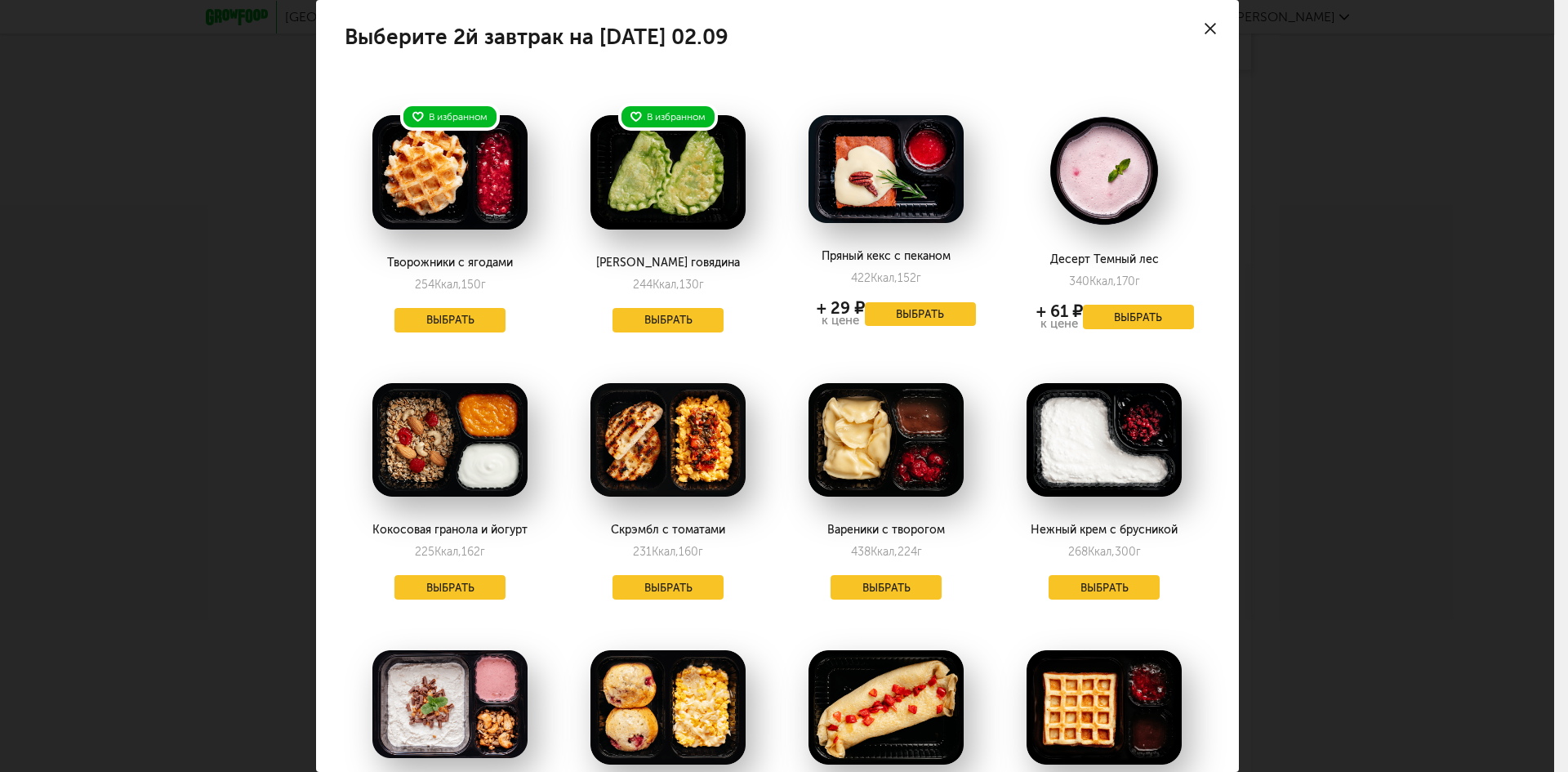
click at [1187, 32] on div at bounding box center [1210, 29] width 57 height 57
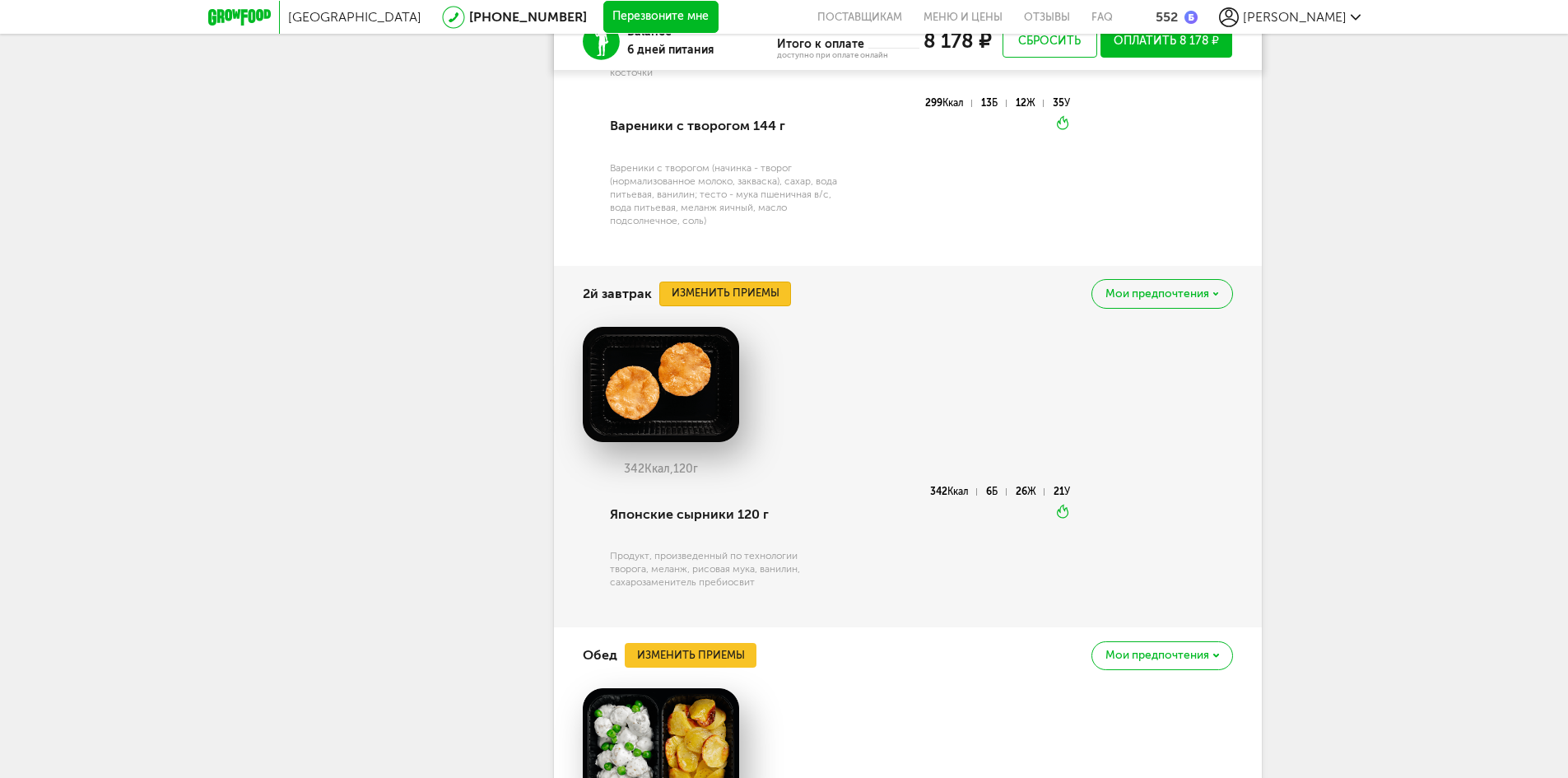
click at [721, 306] on button "Изменить приемы" at bounding box center [725, 294] width 132 height 25
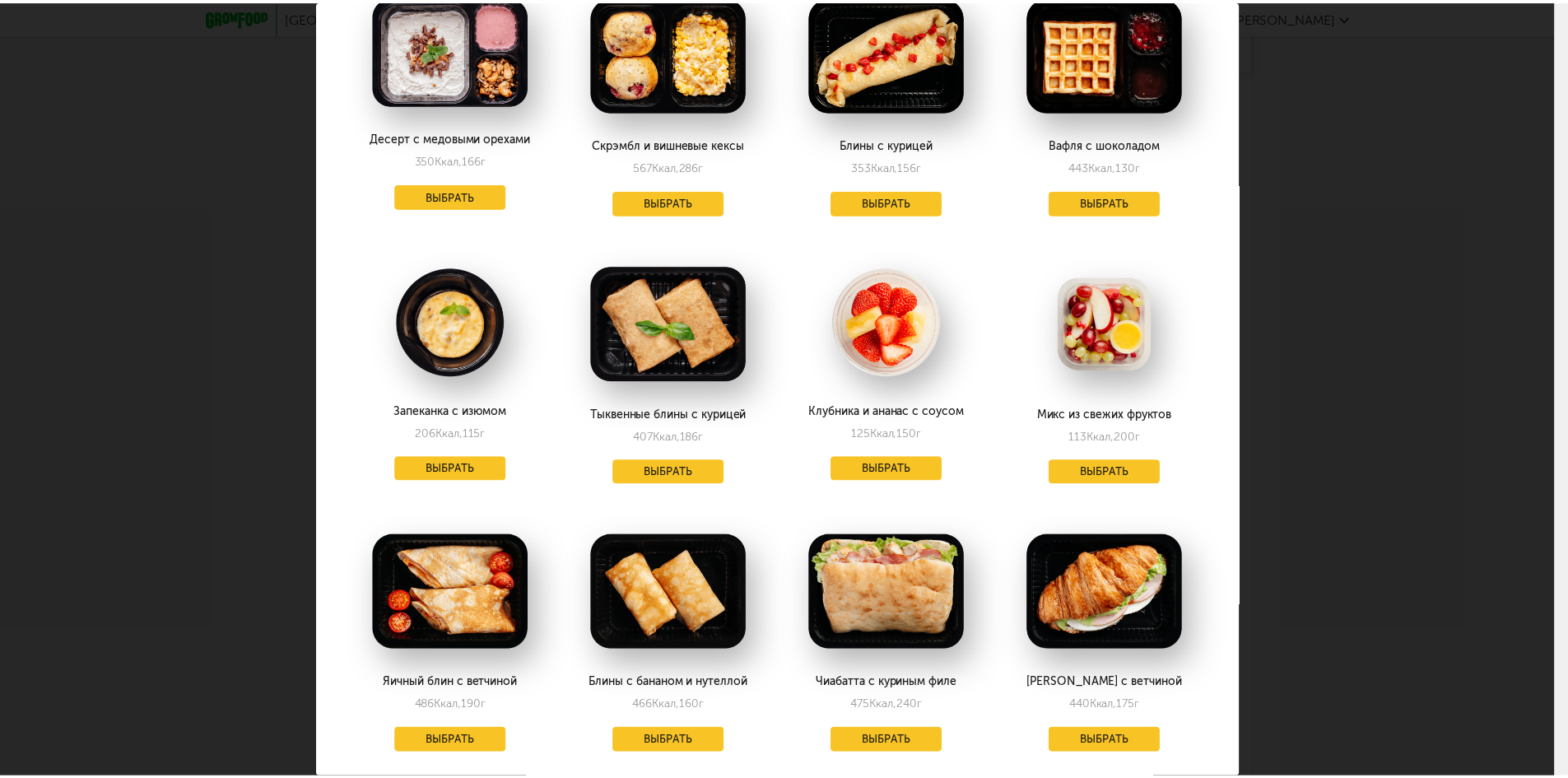
scroll to position [659, 0]
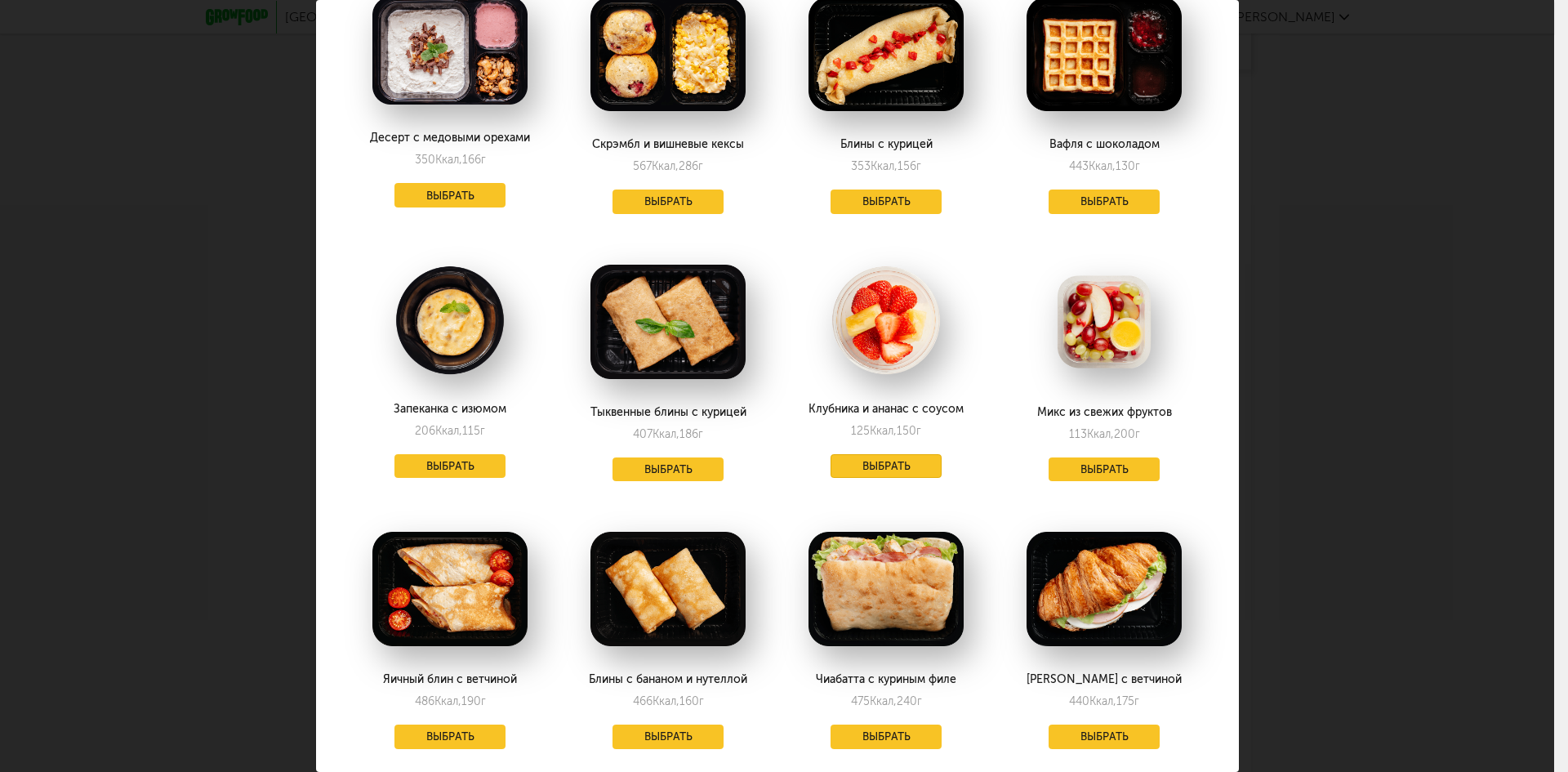
click at [898, 465] on button "Выбрать" at bounding box center [886, 467] width 111 height 25
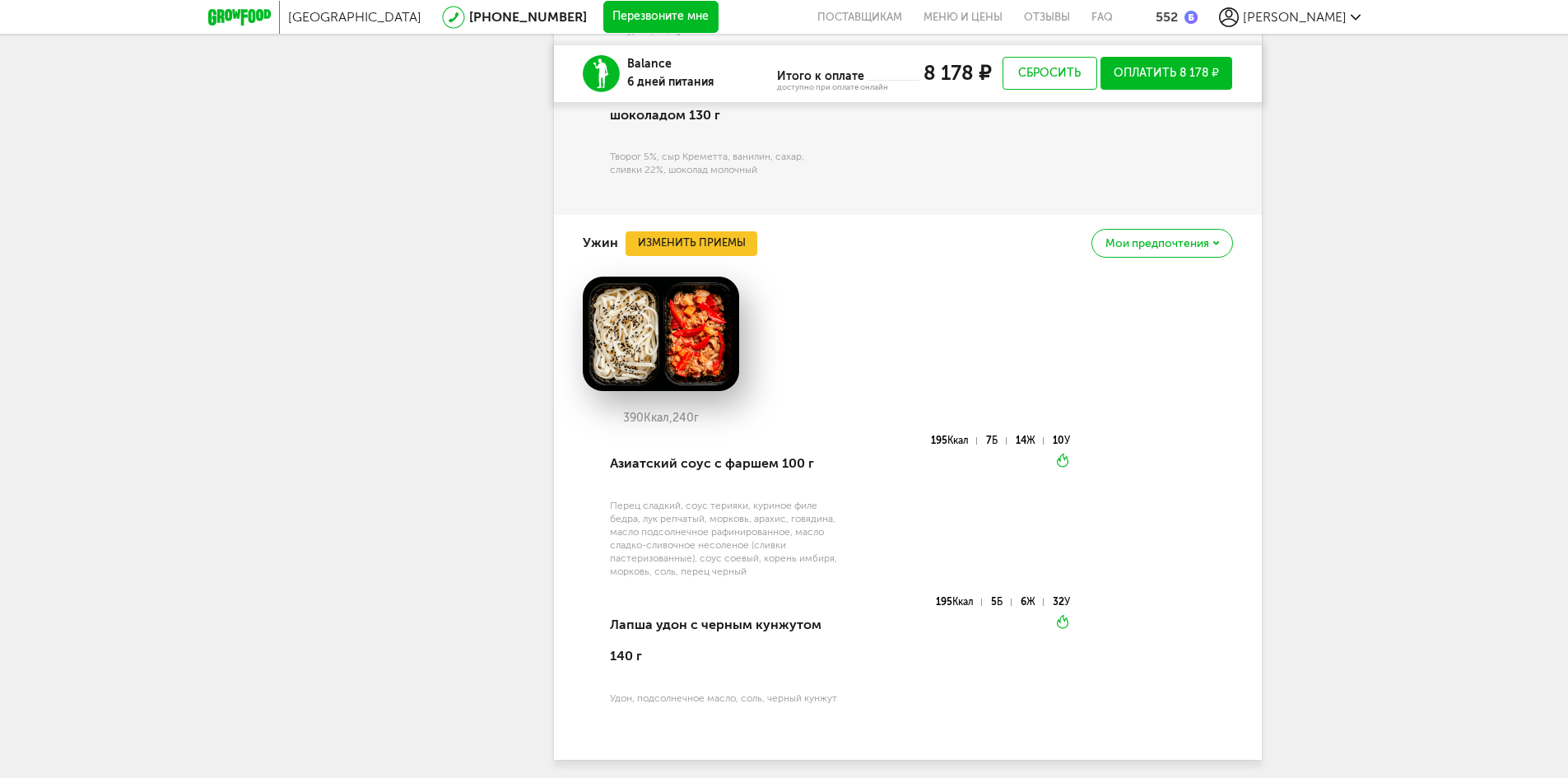
scroll to position [8508, 0]
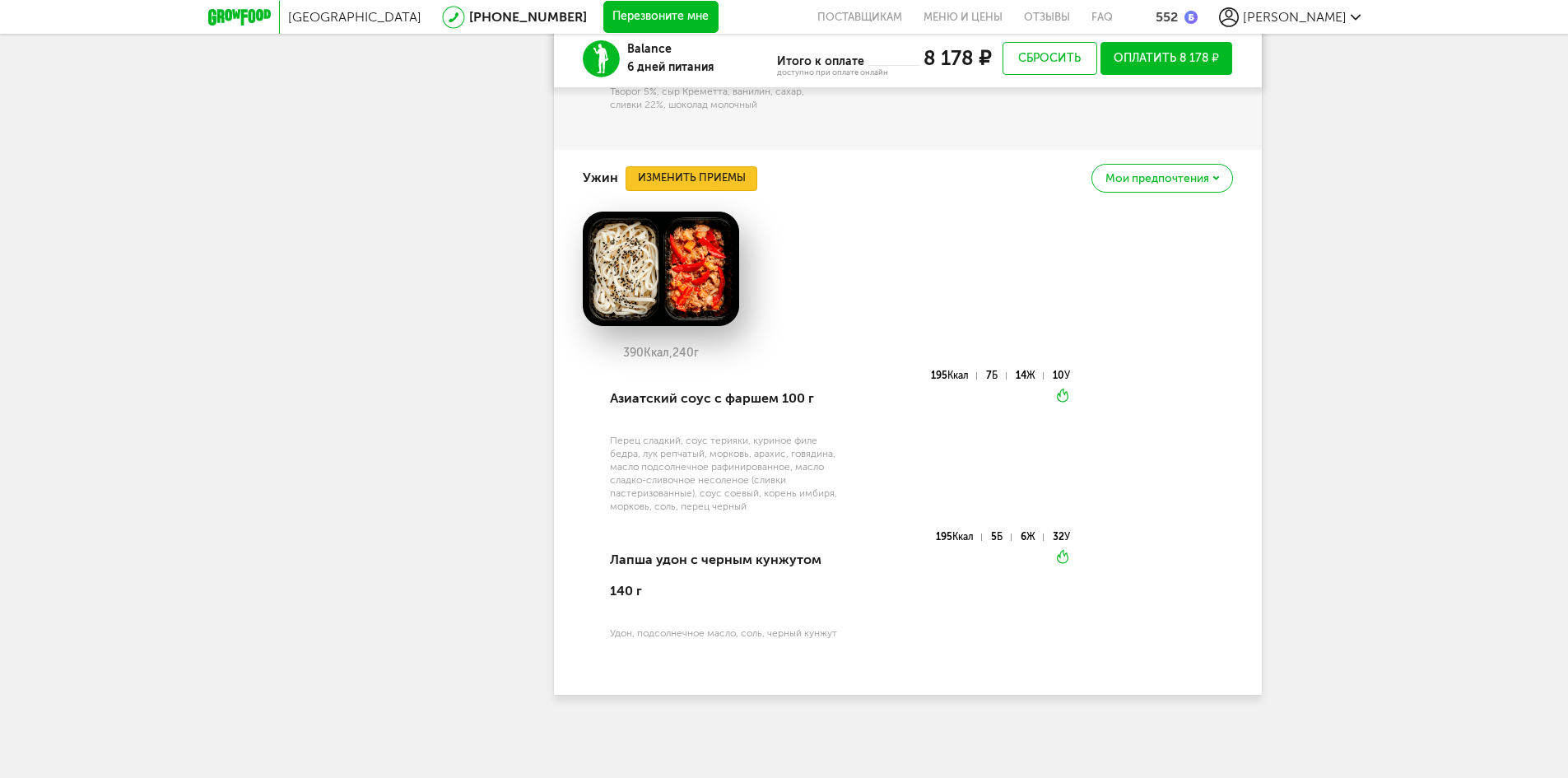
click at [712, 176] on button "Изменить приемы" at bounding box center [691, 178] width 132 height 25
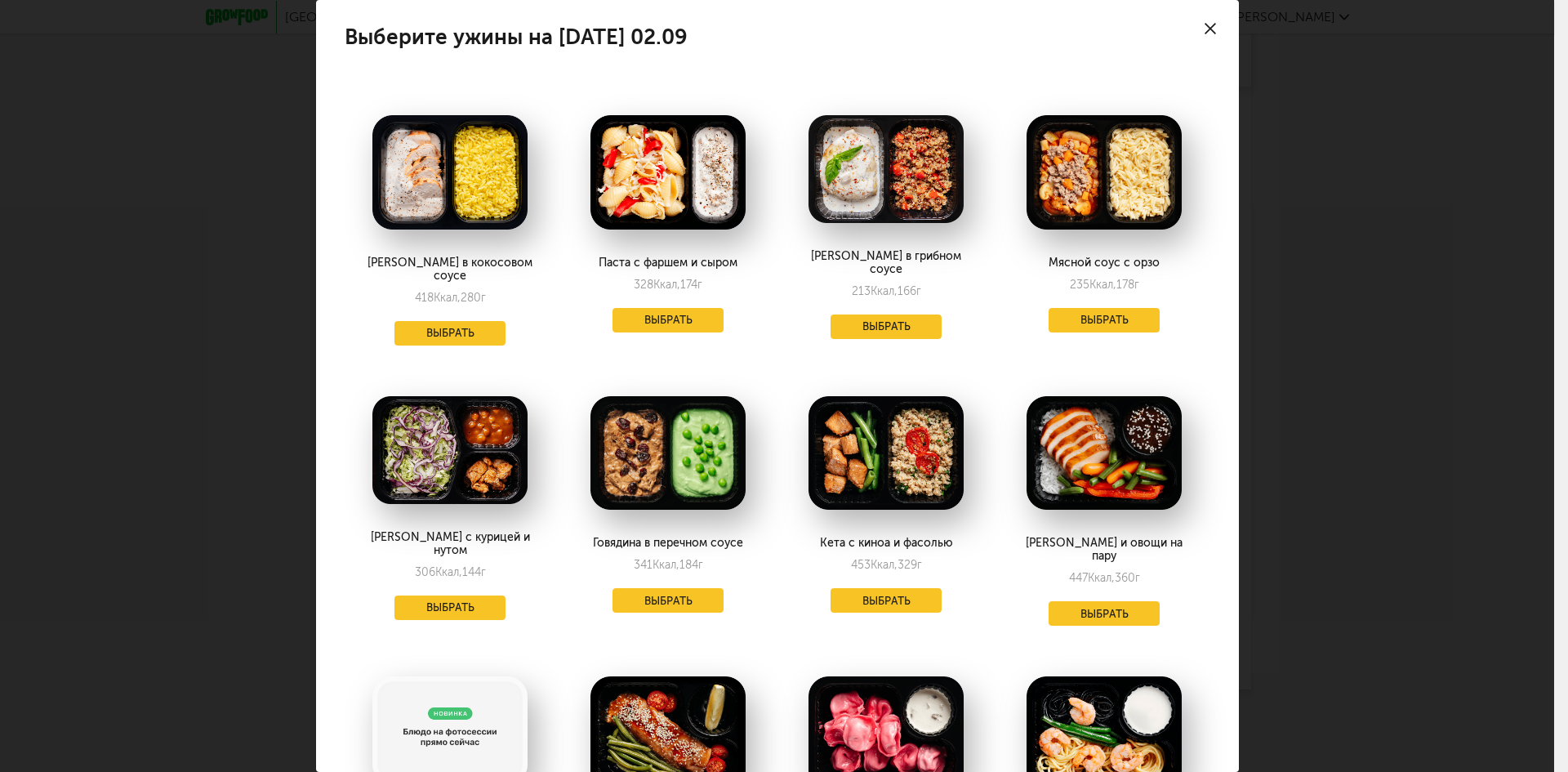
click at [1205, 33] on use at bounding box center [1210, 29] width 11 height 11
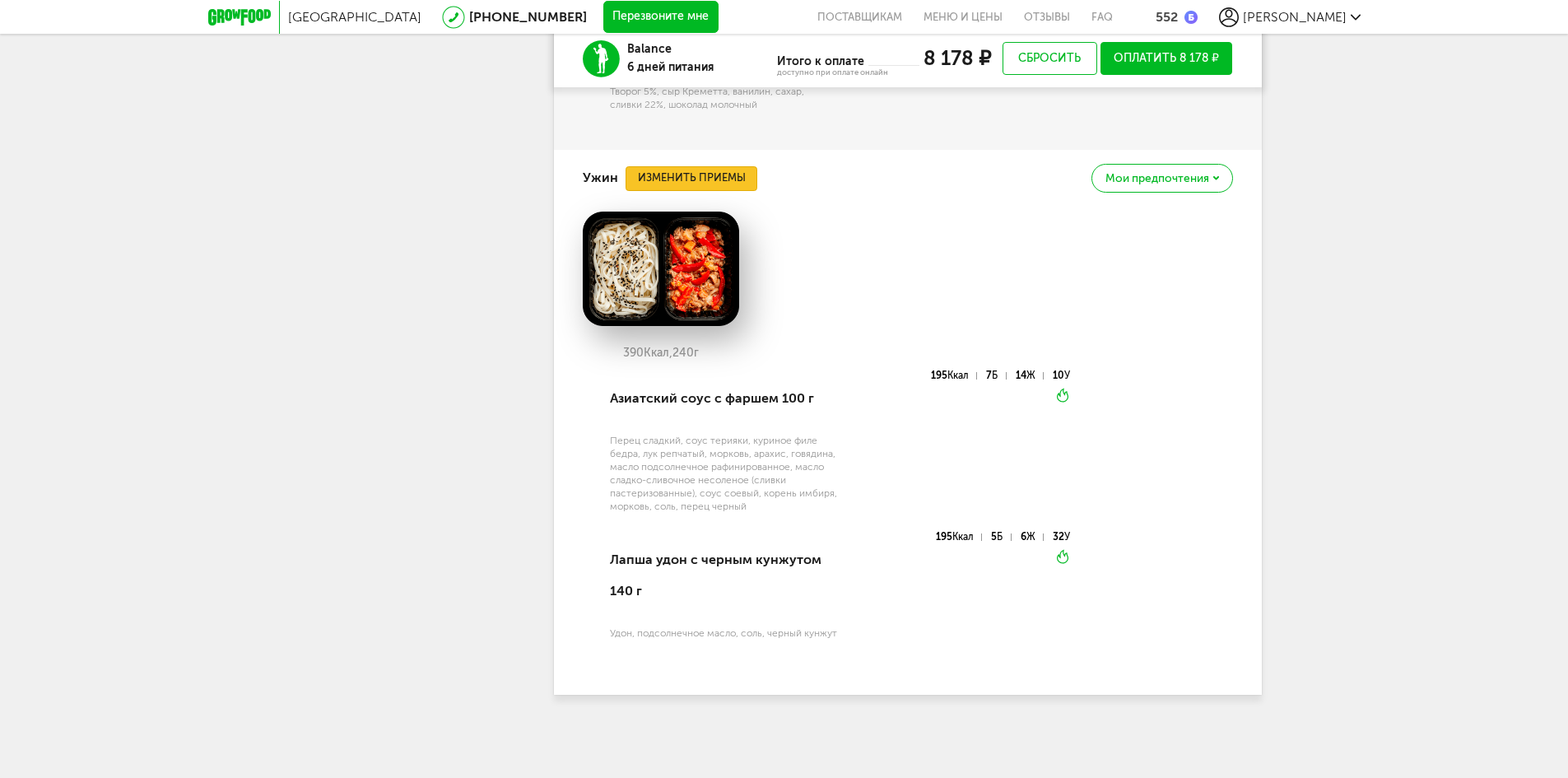
click at [689, 191] on button "Изменить приемы" at bounding box center [691, 178] width 132 height 25
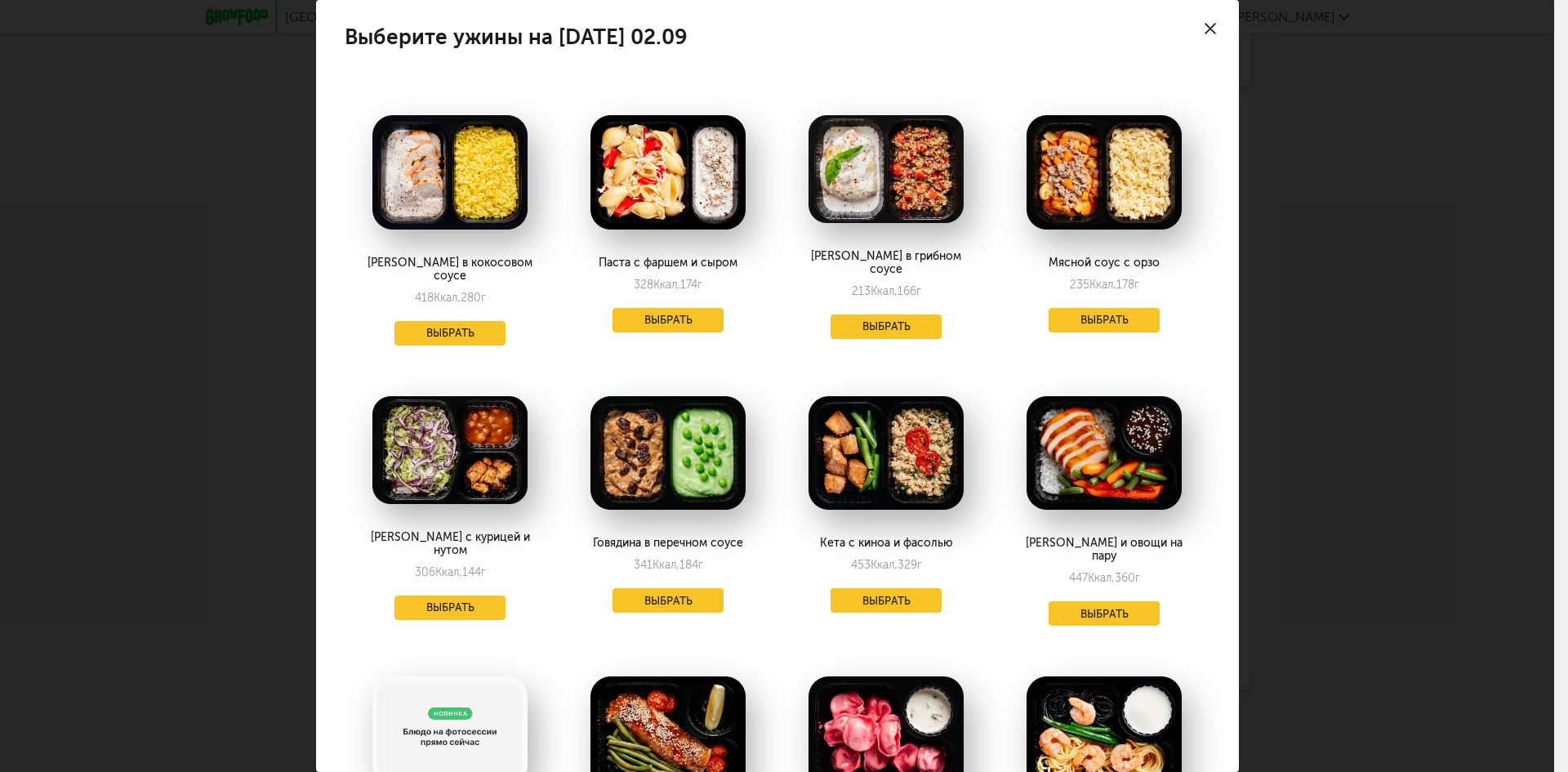
click at [1205, 30] on icon at bounding box center [1210, 29] width 11 height 11
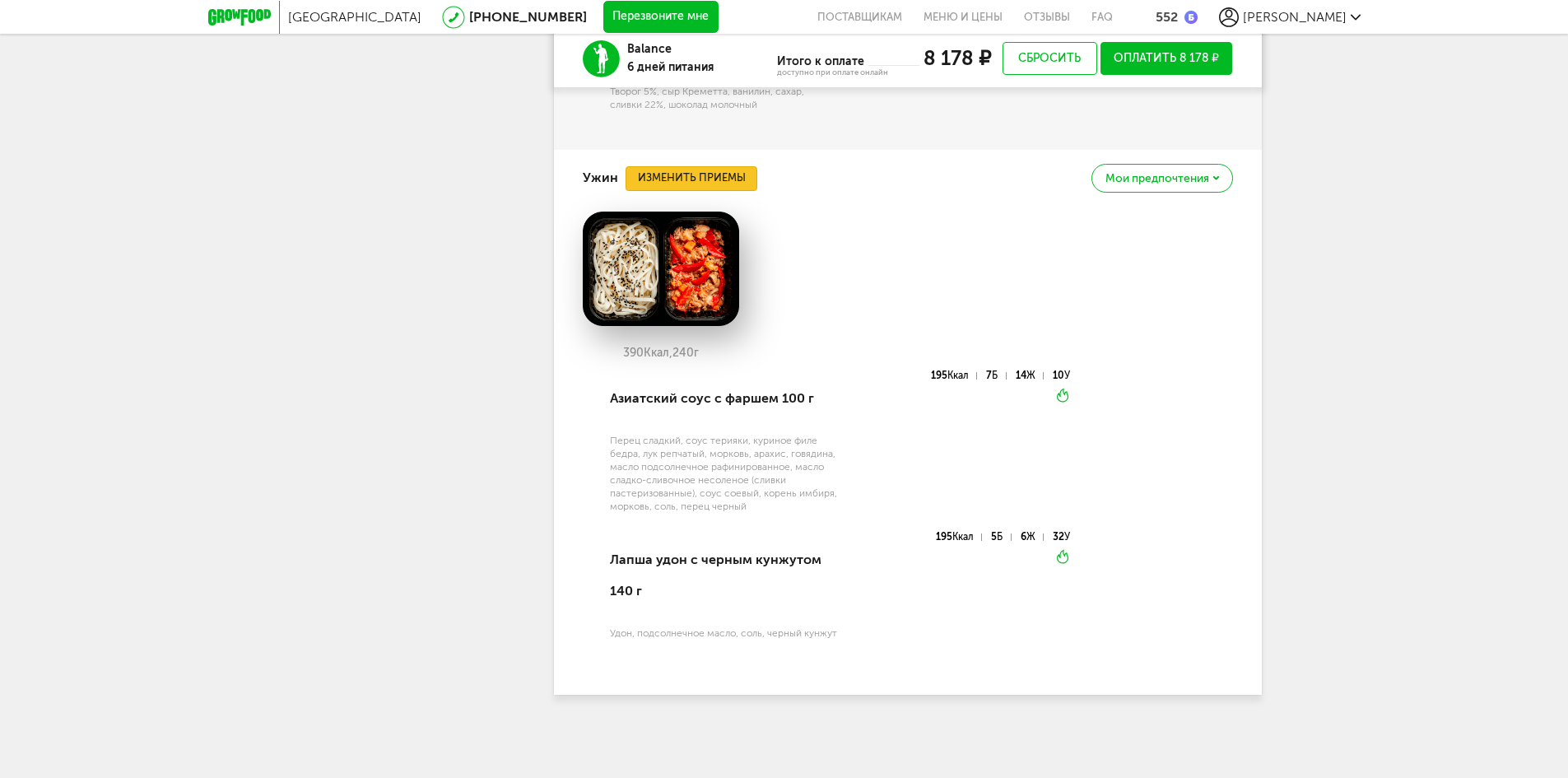
click at [739, 177] on button "Изменить приемы" at bounding box center [691, 178] width 132 height 25
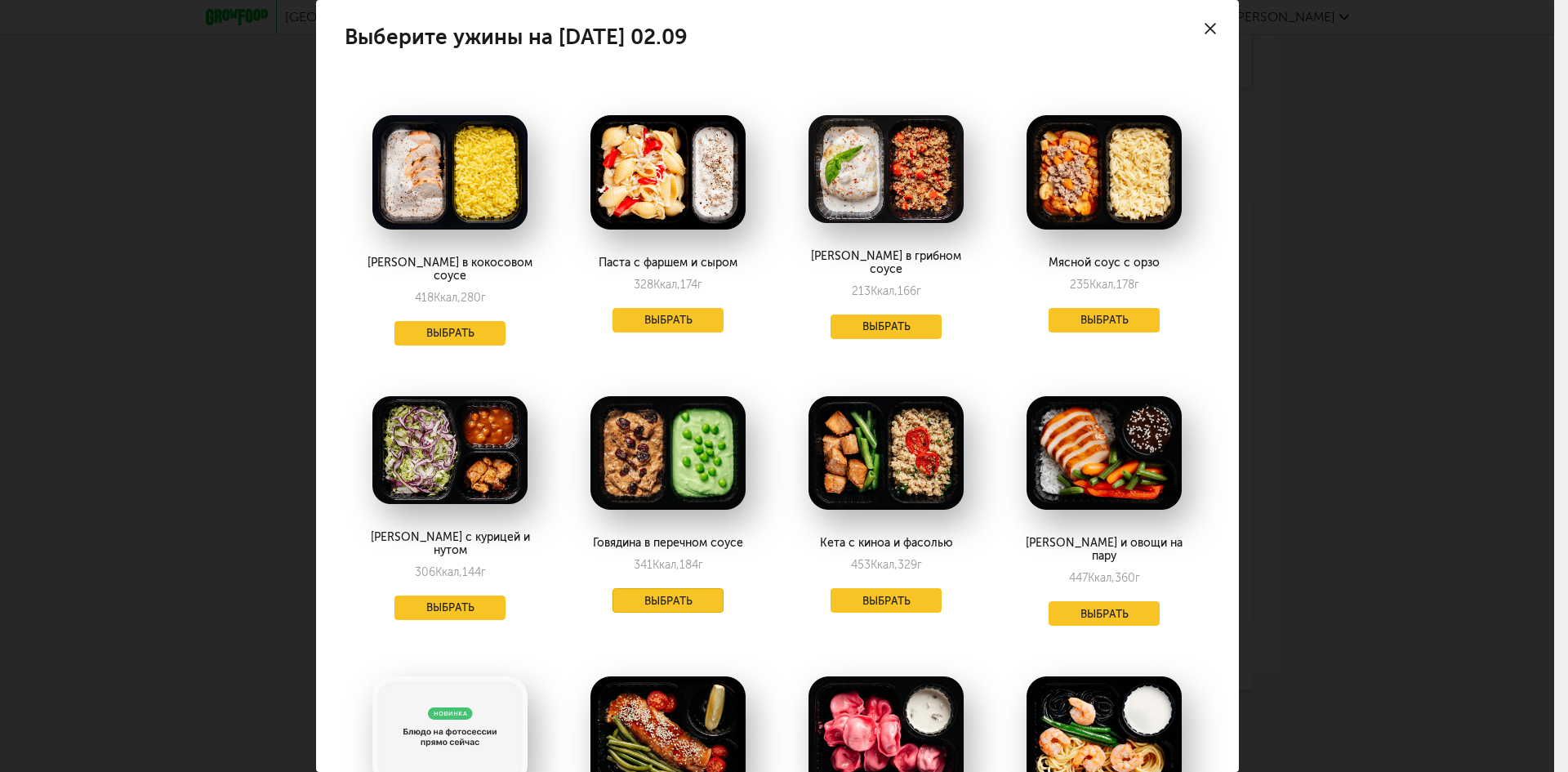
click at [683, 589] on button "Выбрать" at bounding box center [668, 601] width 111 height 25
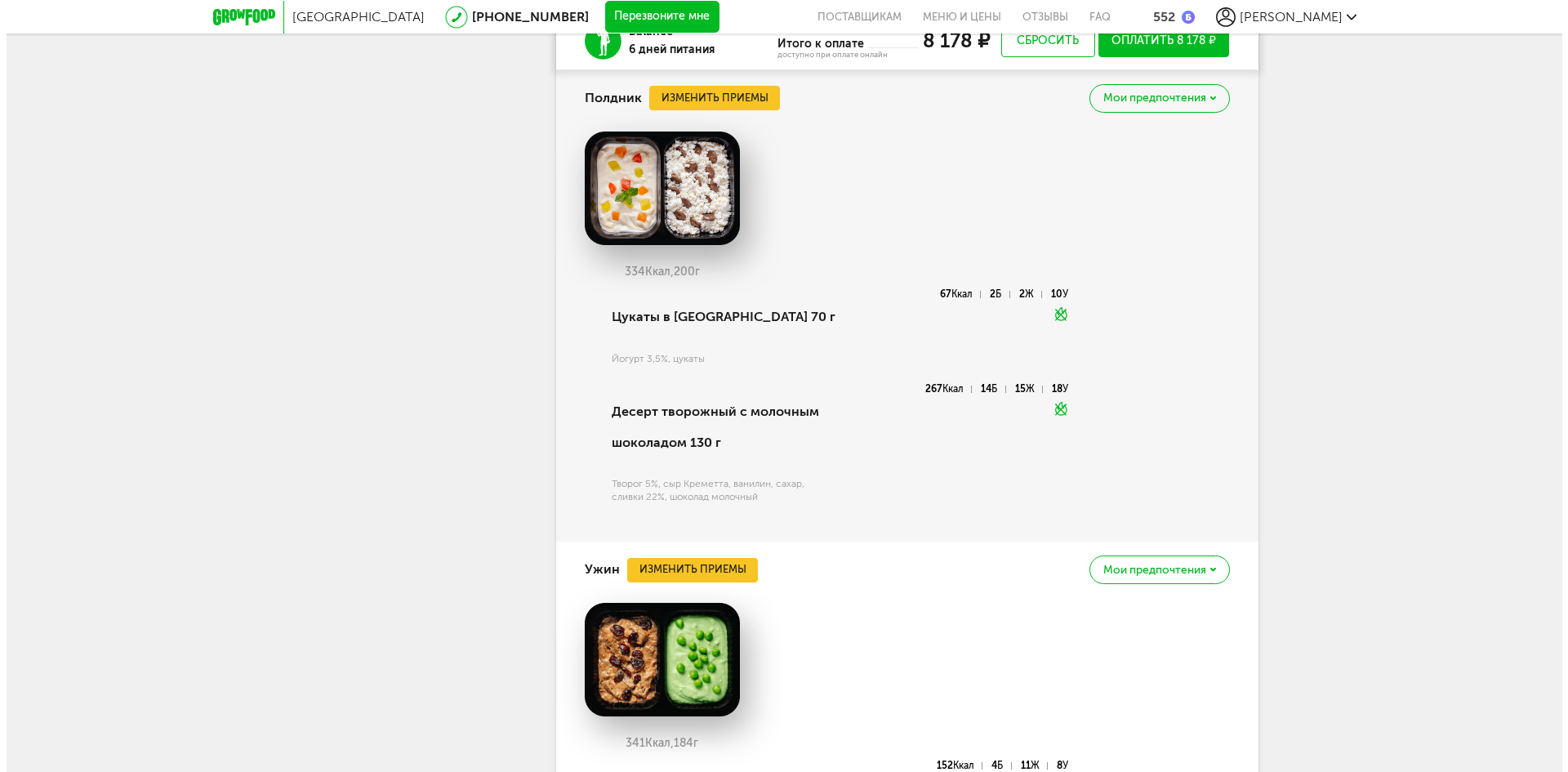
scroll to position [8258, 0]
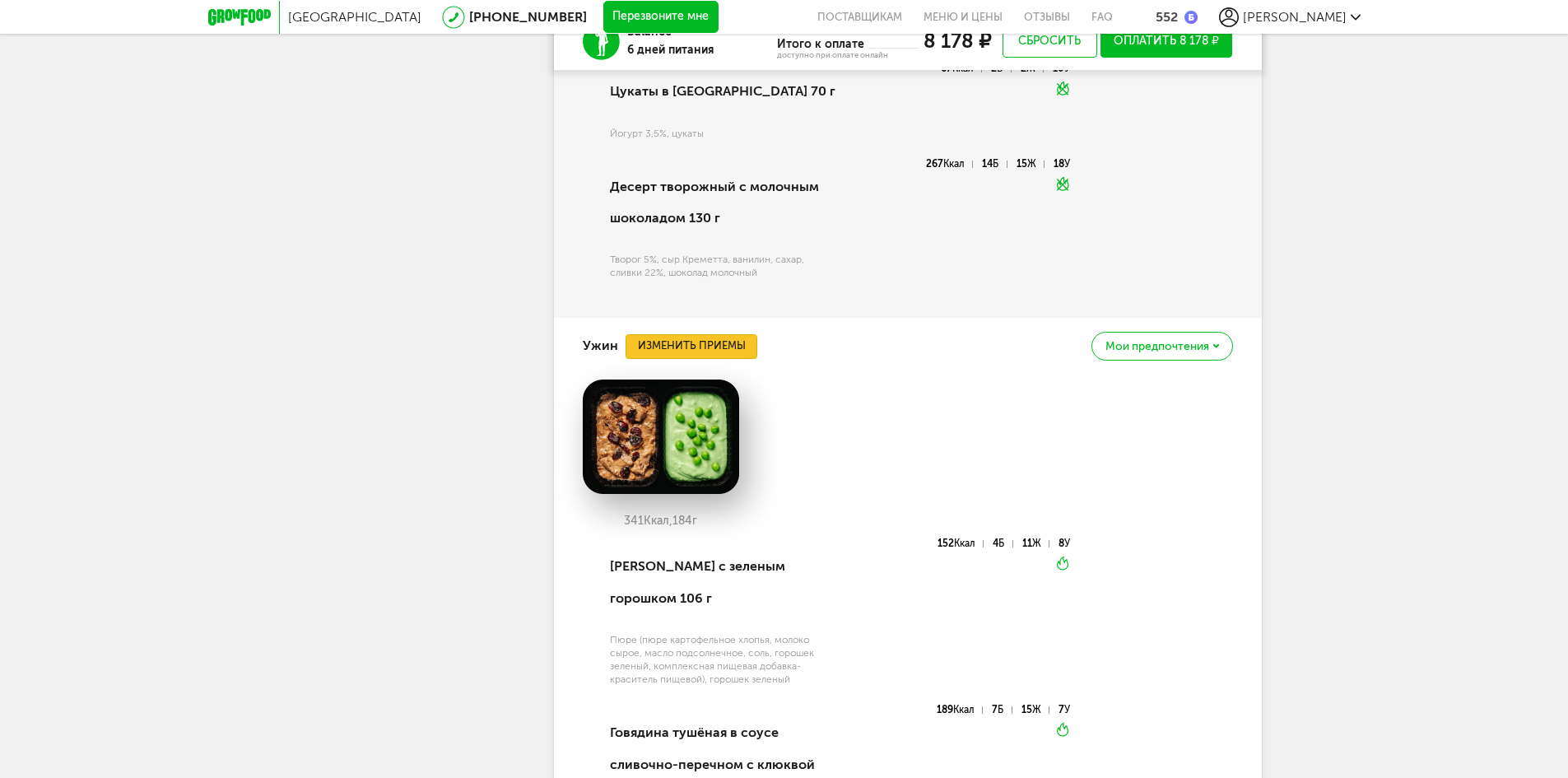
click at [751, 359] on button "Изменить приемы" at bounding box center [691, 347] width 132 height 25
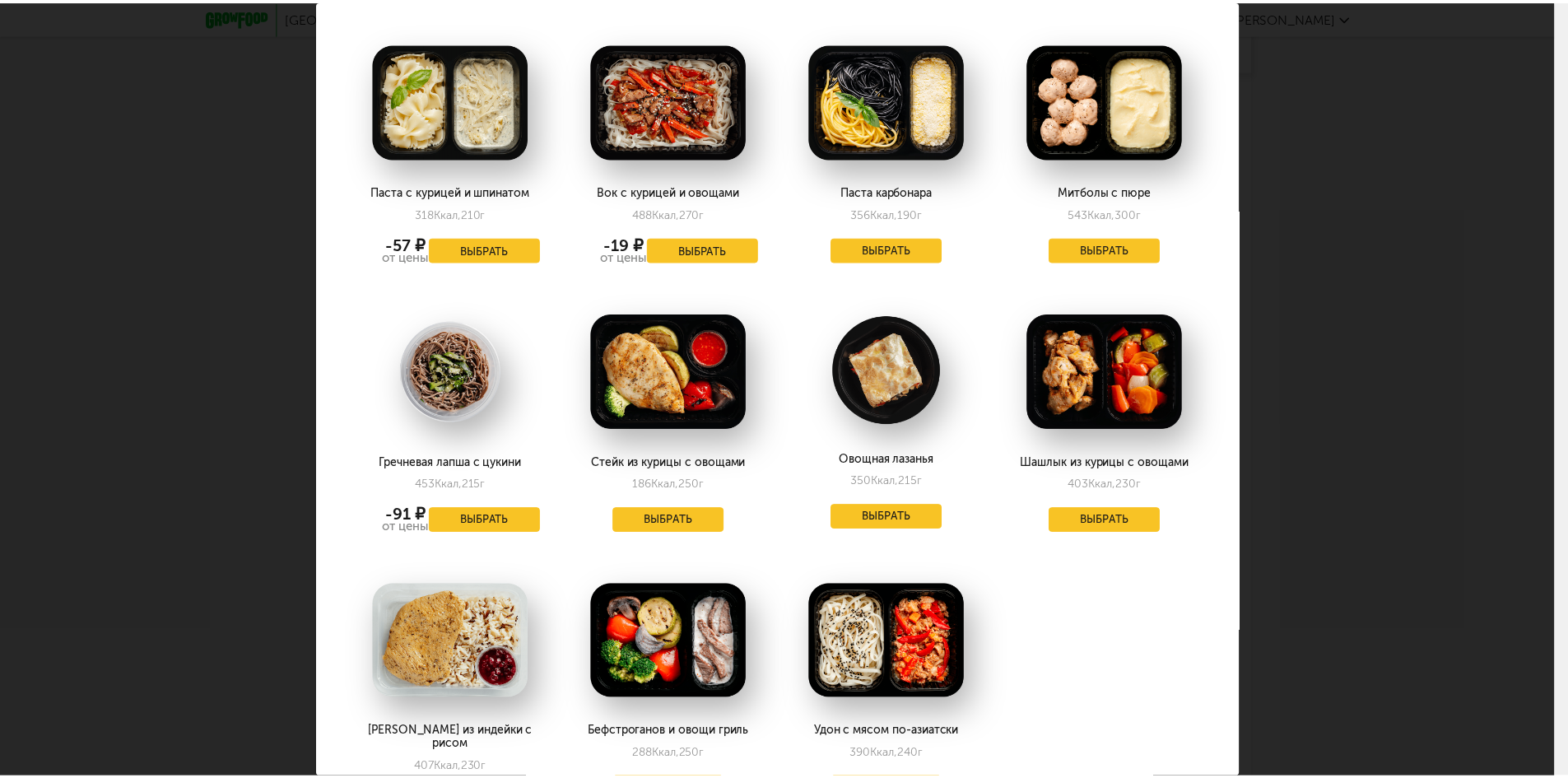
scroll to position [1483, 0]
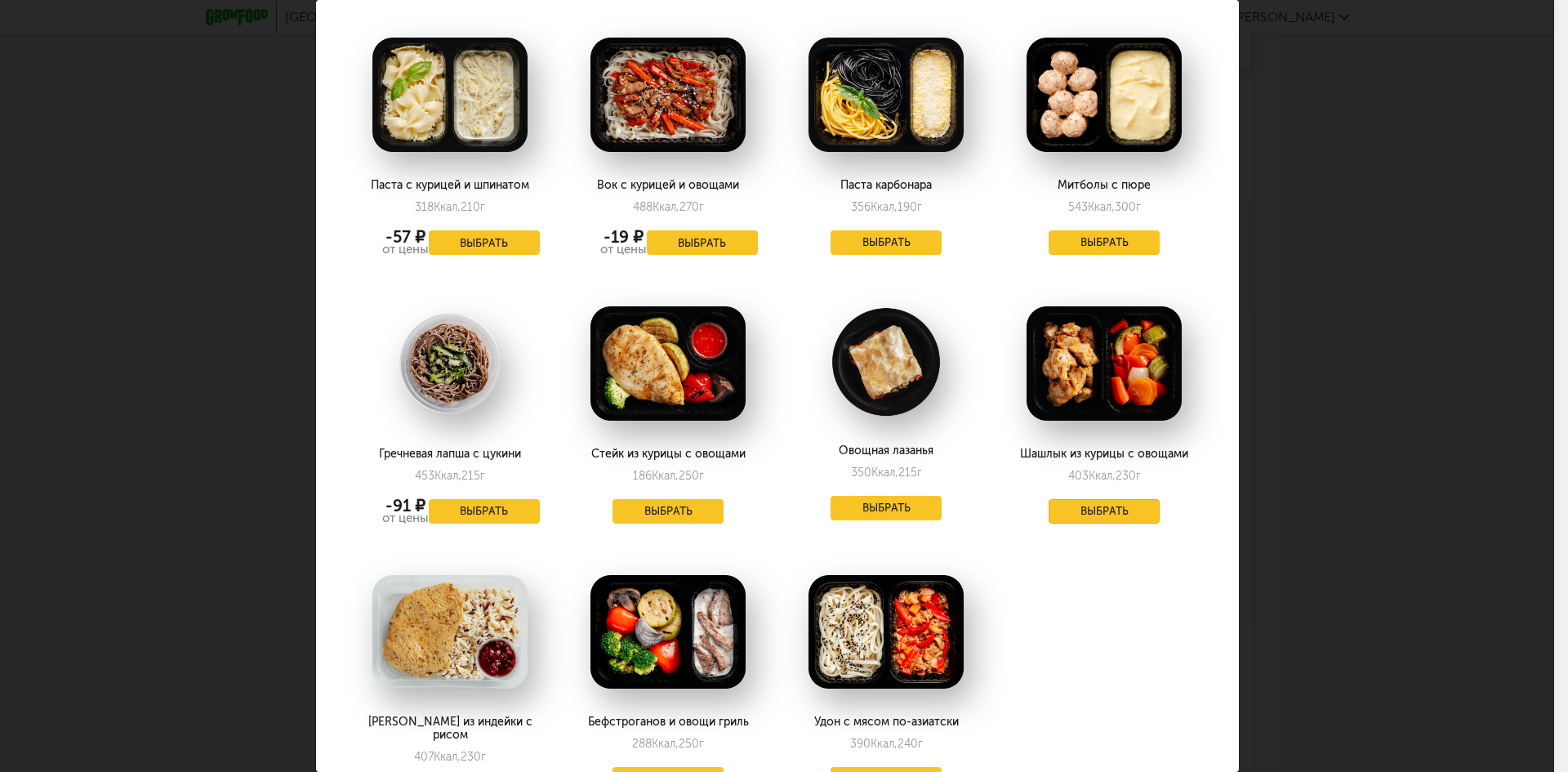
click at [1107, 500] on button "Выбрать" at bounding box center [1104, 512] width 111 height 25
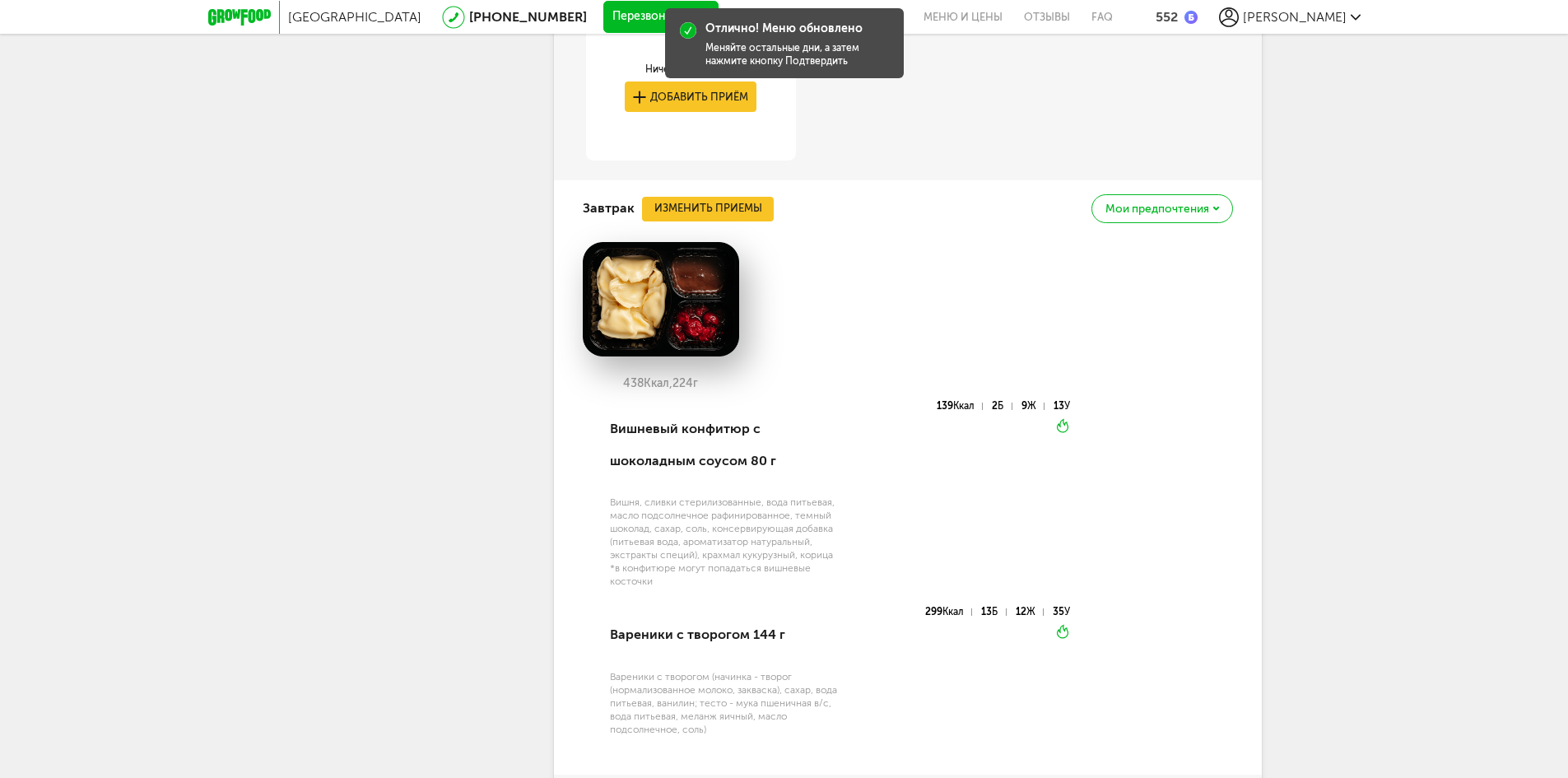
scroll to position [5775, 0]
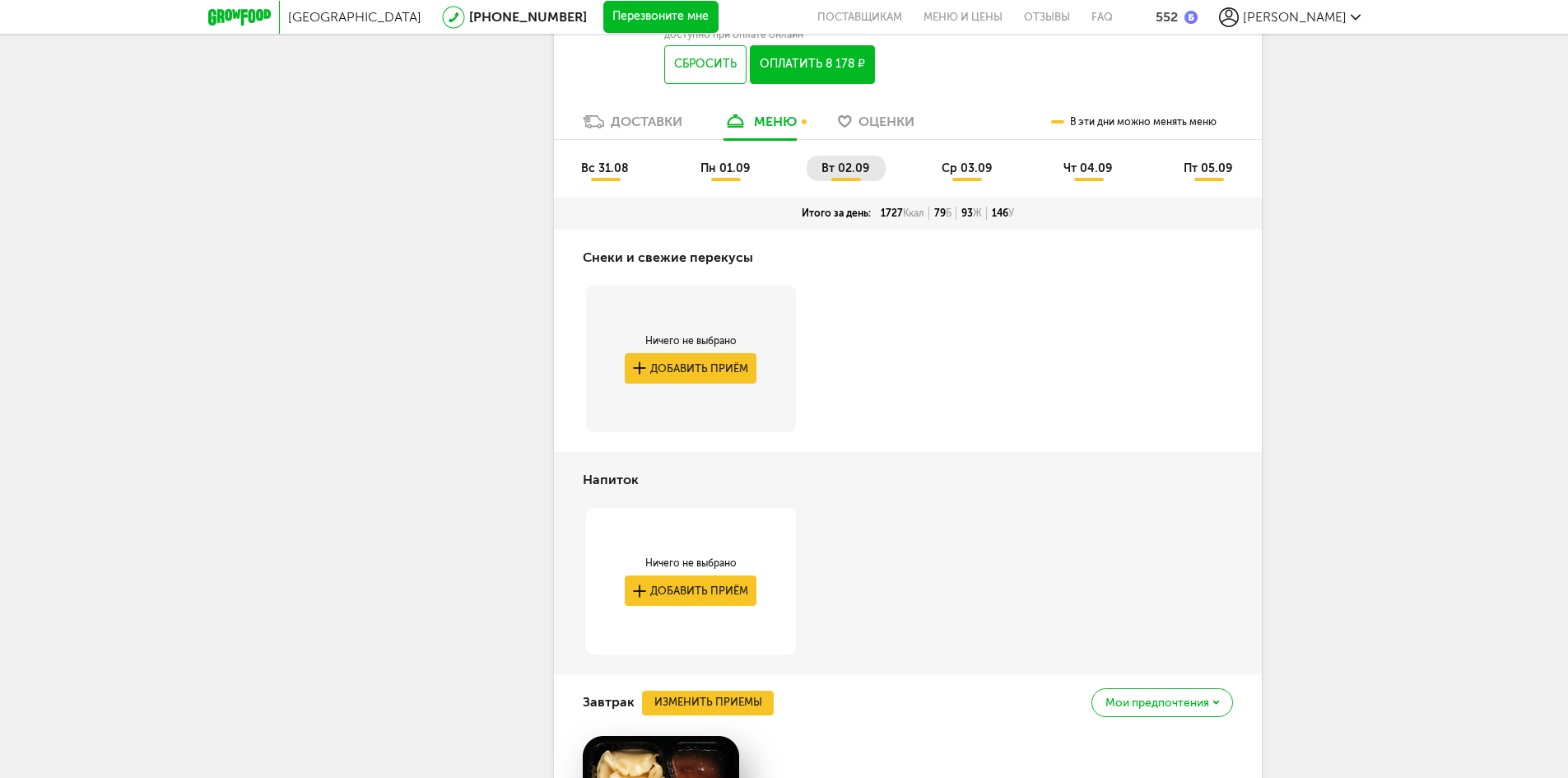
click at [971, 181] on li "ср 03.09" at bounding box center [967, 169] width 82 height 26
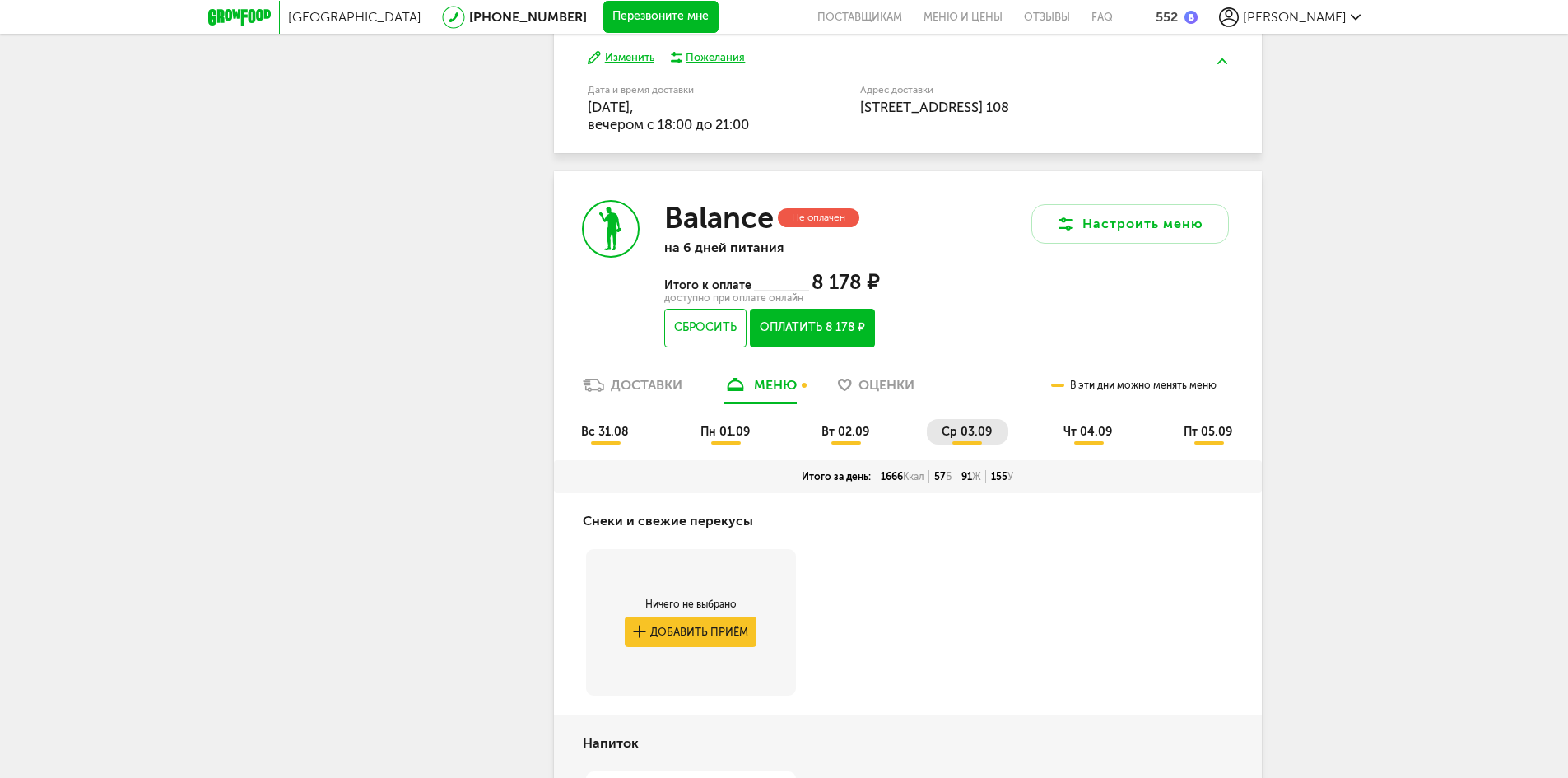
scroll to position [5445, 0]
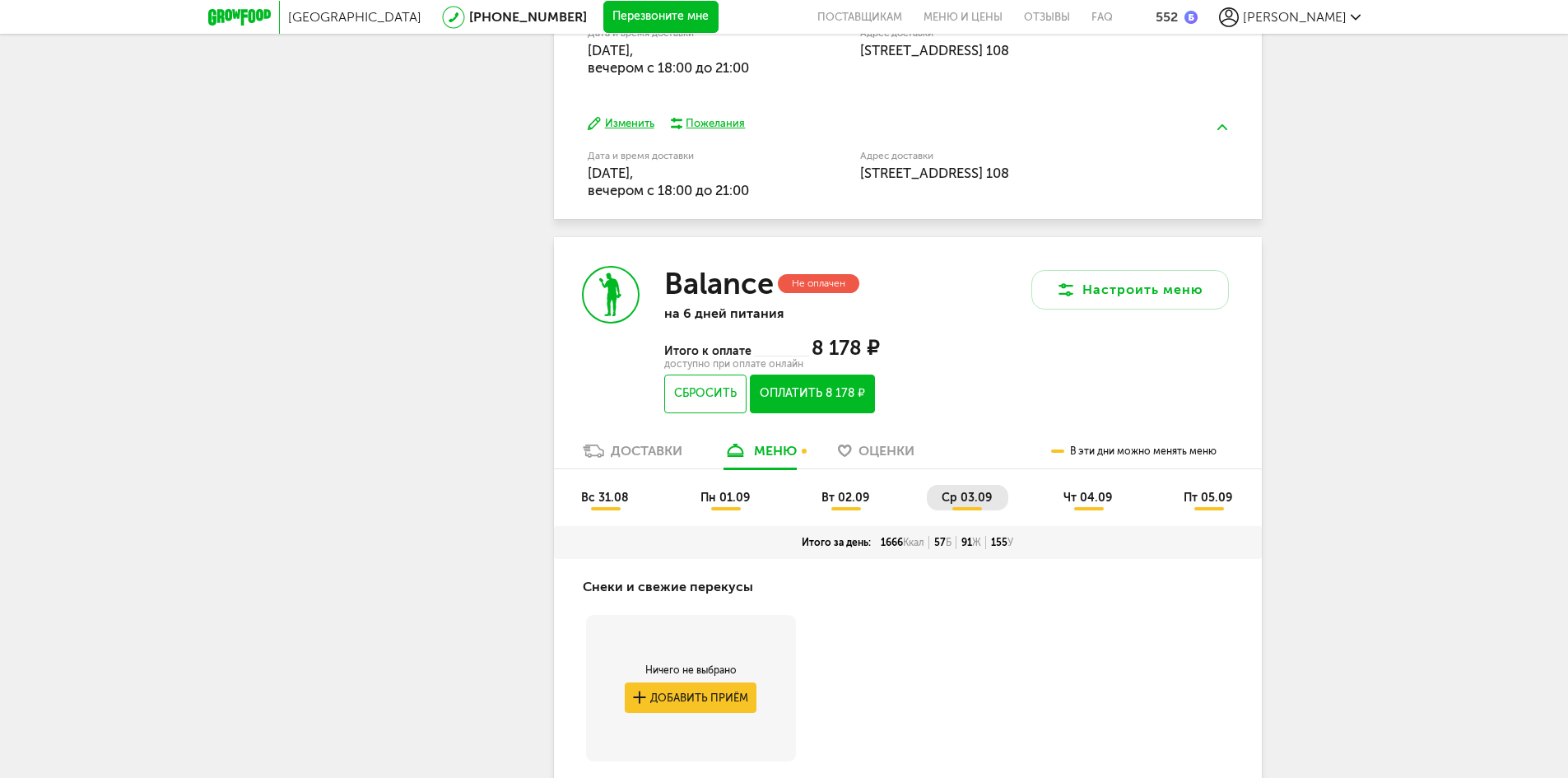
click at [1092, 505] on span "чт 04.09" at bounding box center [1088, 497] width 48 height 14
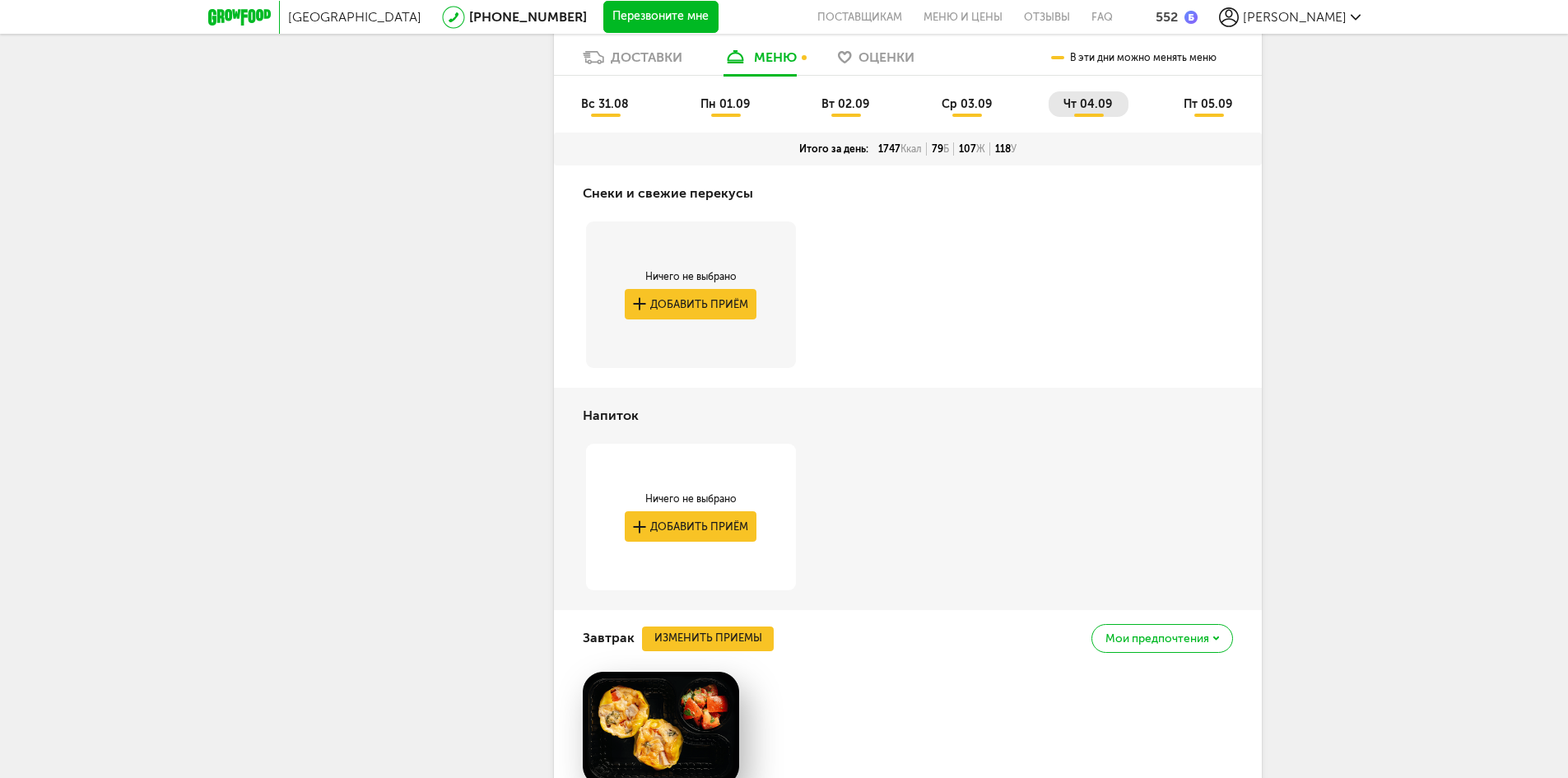
scroll to position [5745, 0]
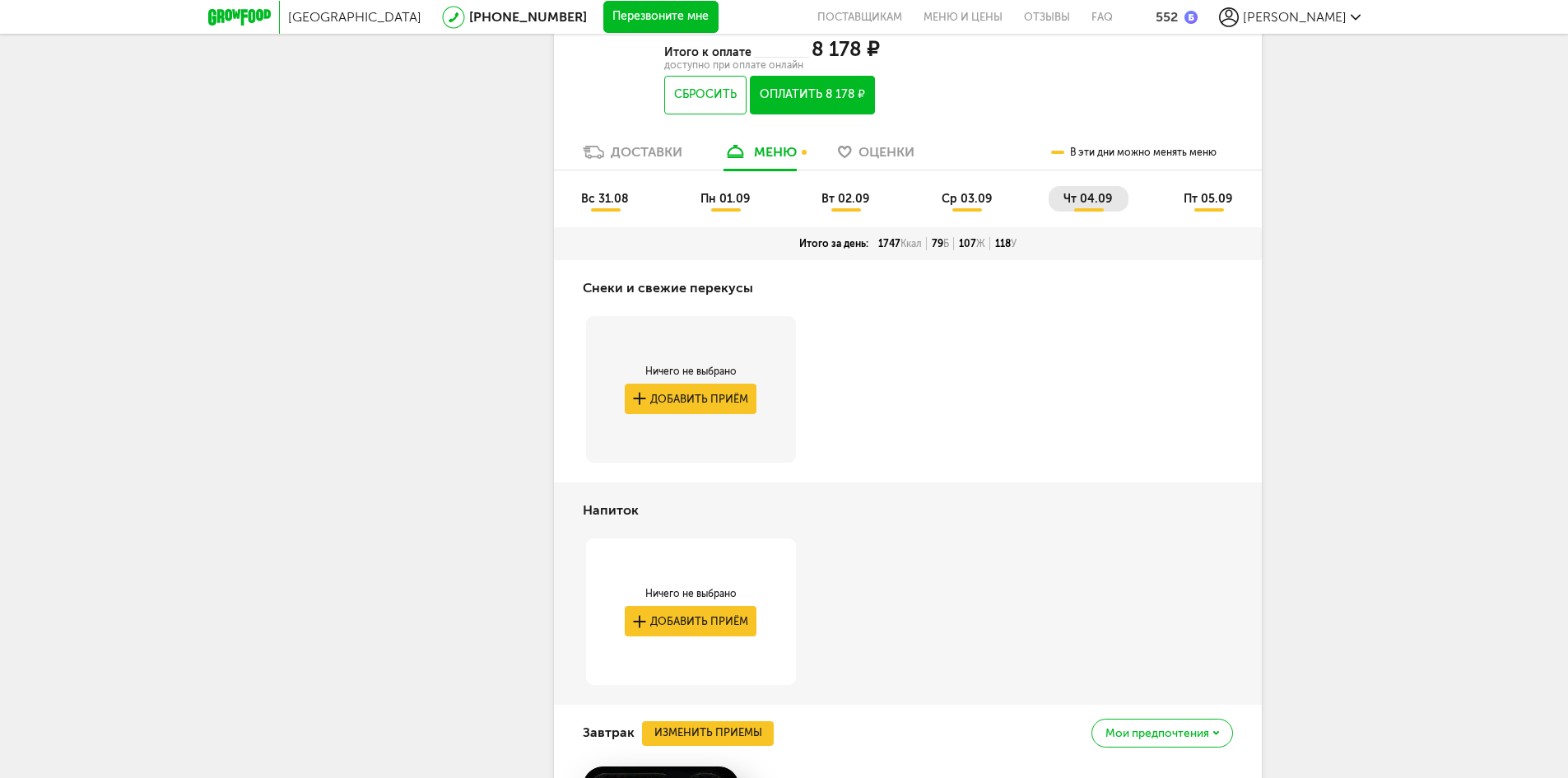
click at [1190, 206] on span "пт 05.09" at bounding box center [1208, 198] width 48 height 14
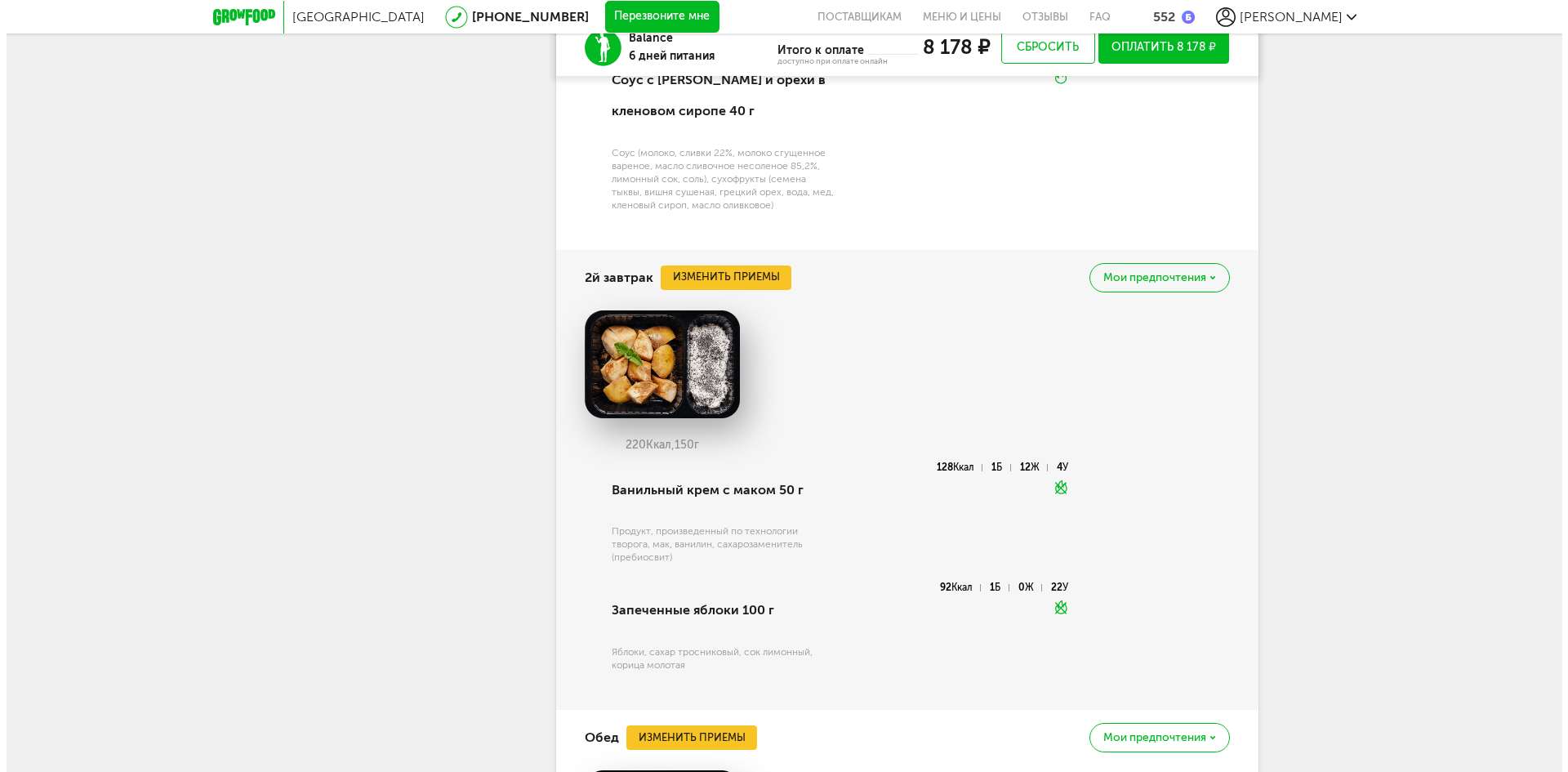
scroll to position [6681, 0]
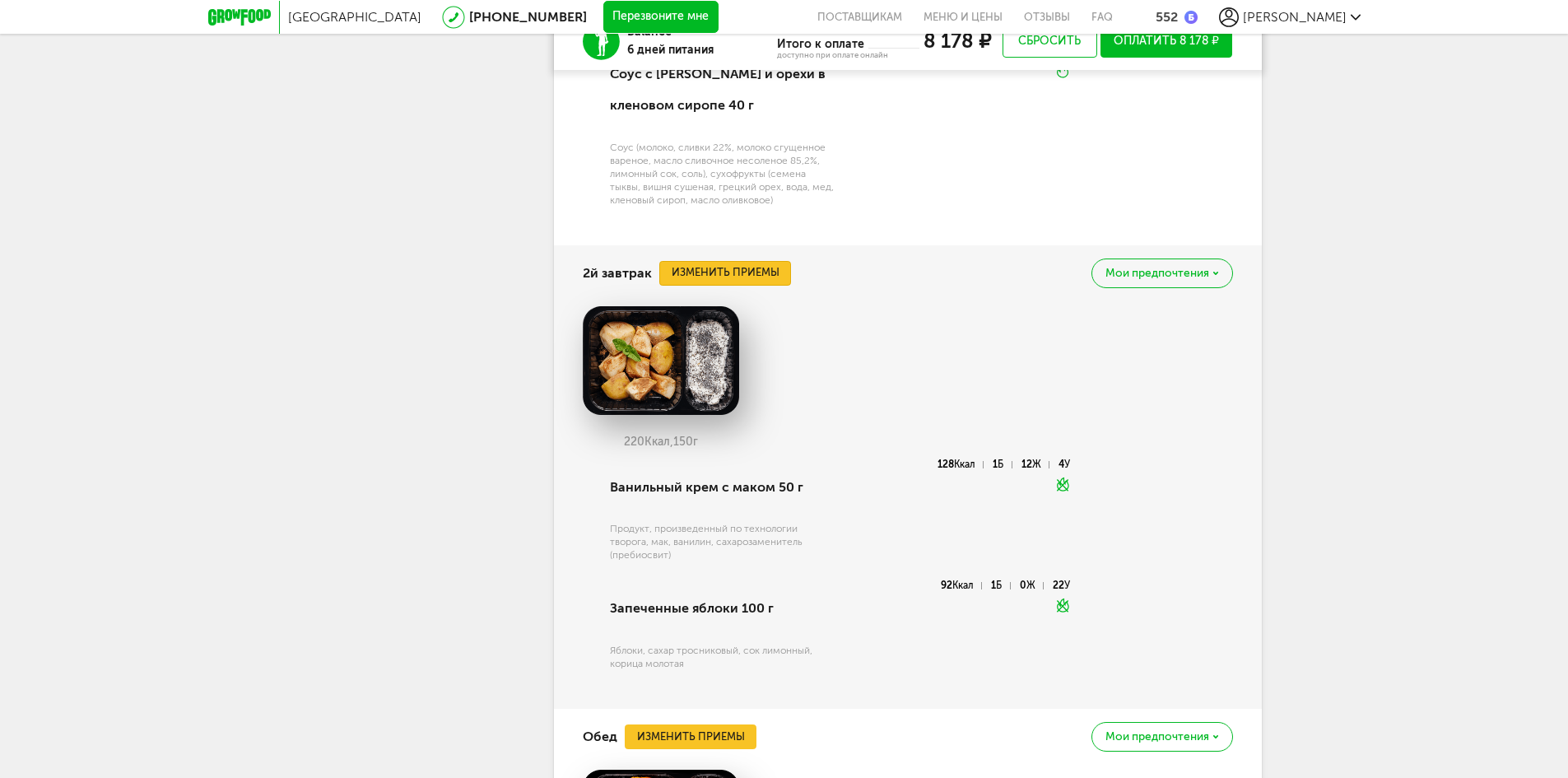
click at [787, 286] on button "Изменить приемы" at bounding box center [725, 274] width 132 height 25
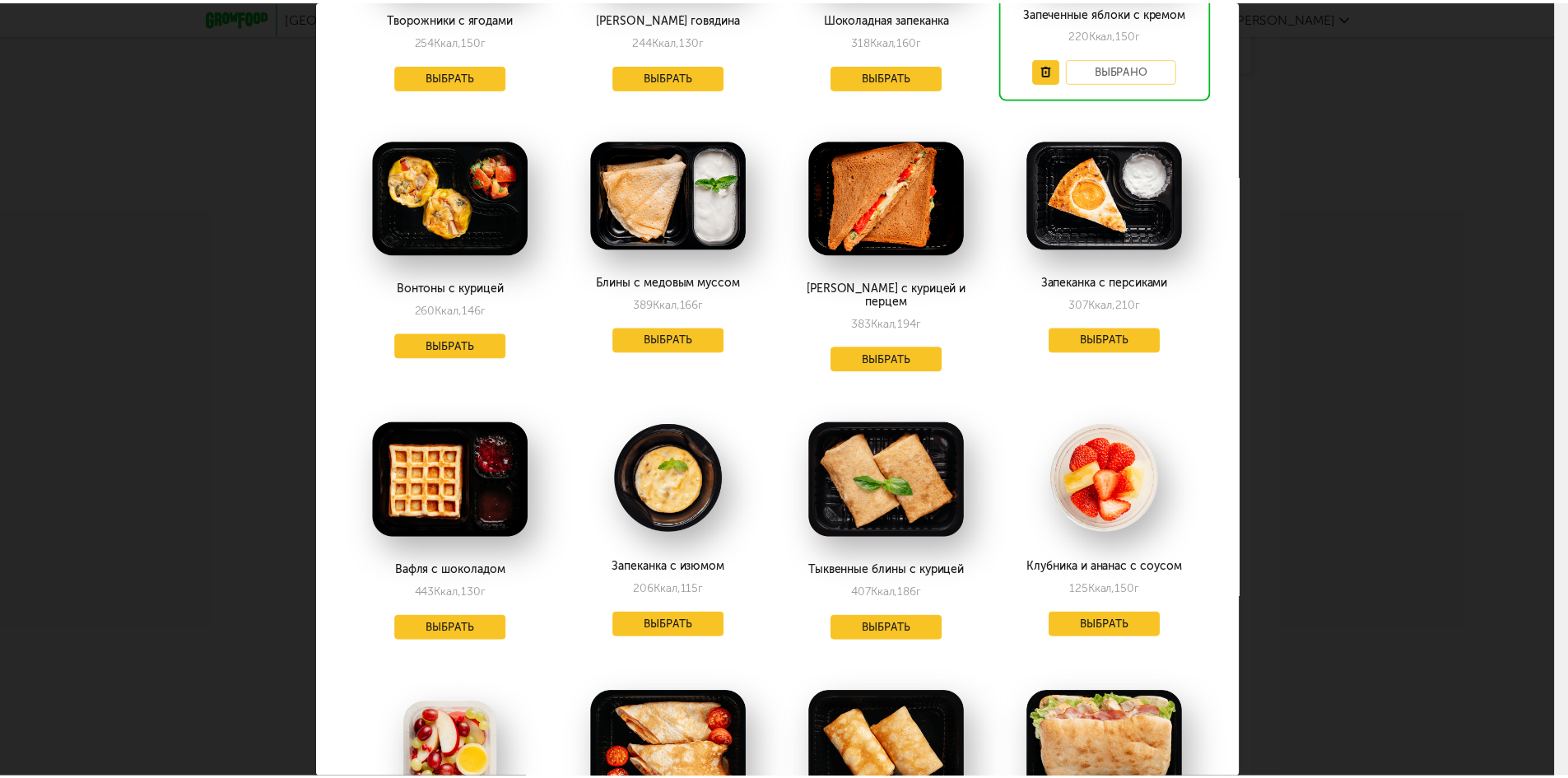
scroll to position [247, 0]
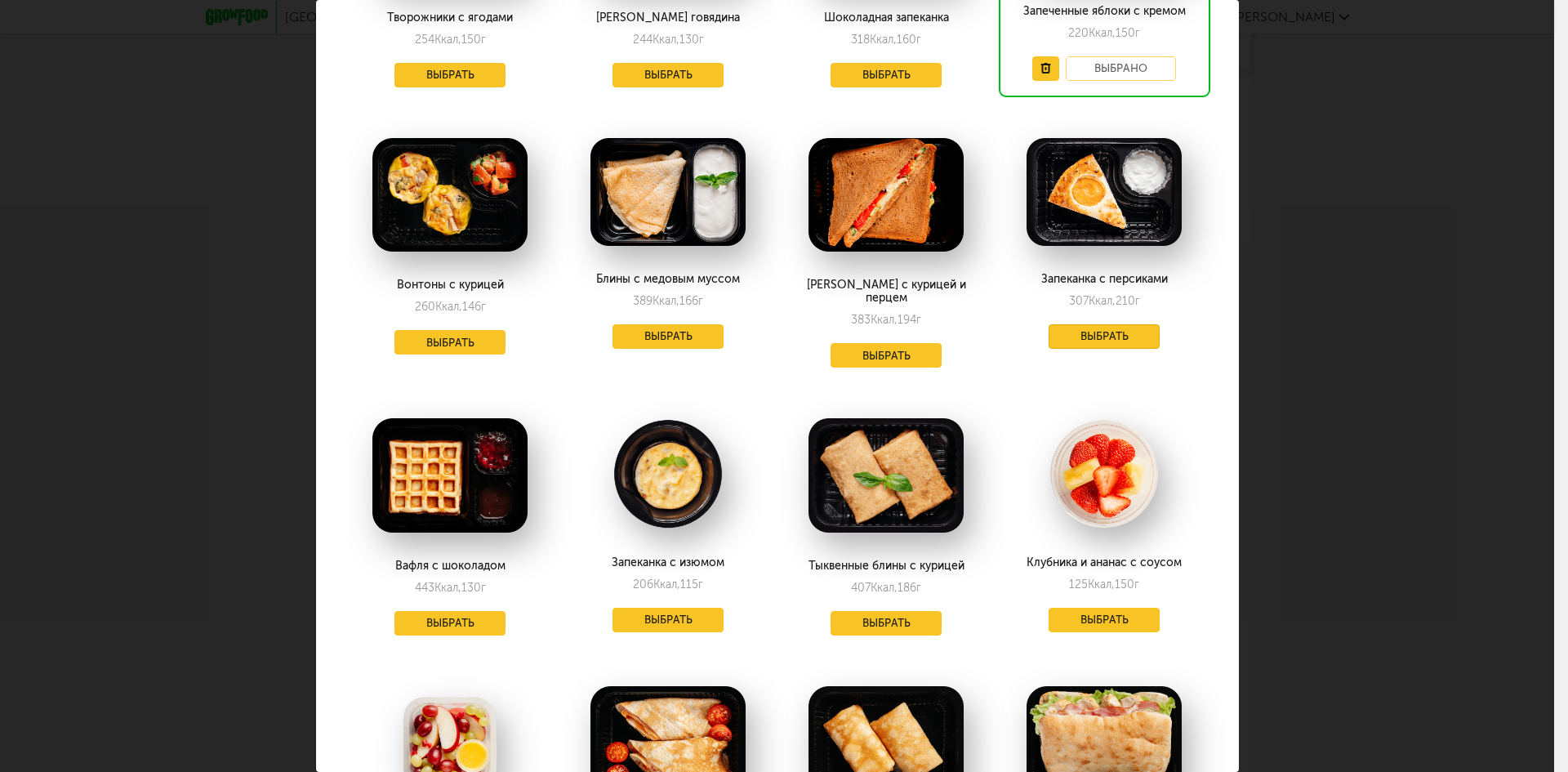
click at [1075, 339] on button "Выбрать" at bounding box center [1104, 337] width 111 height 25
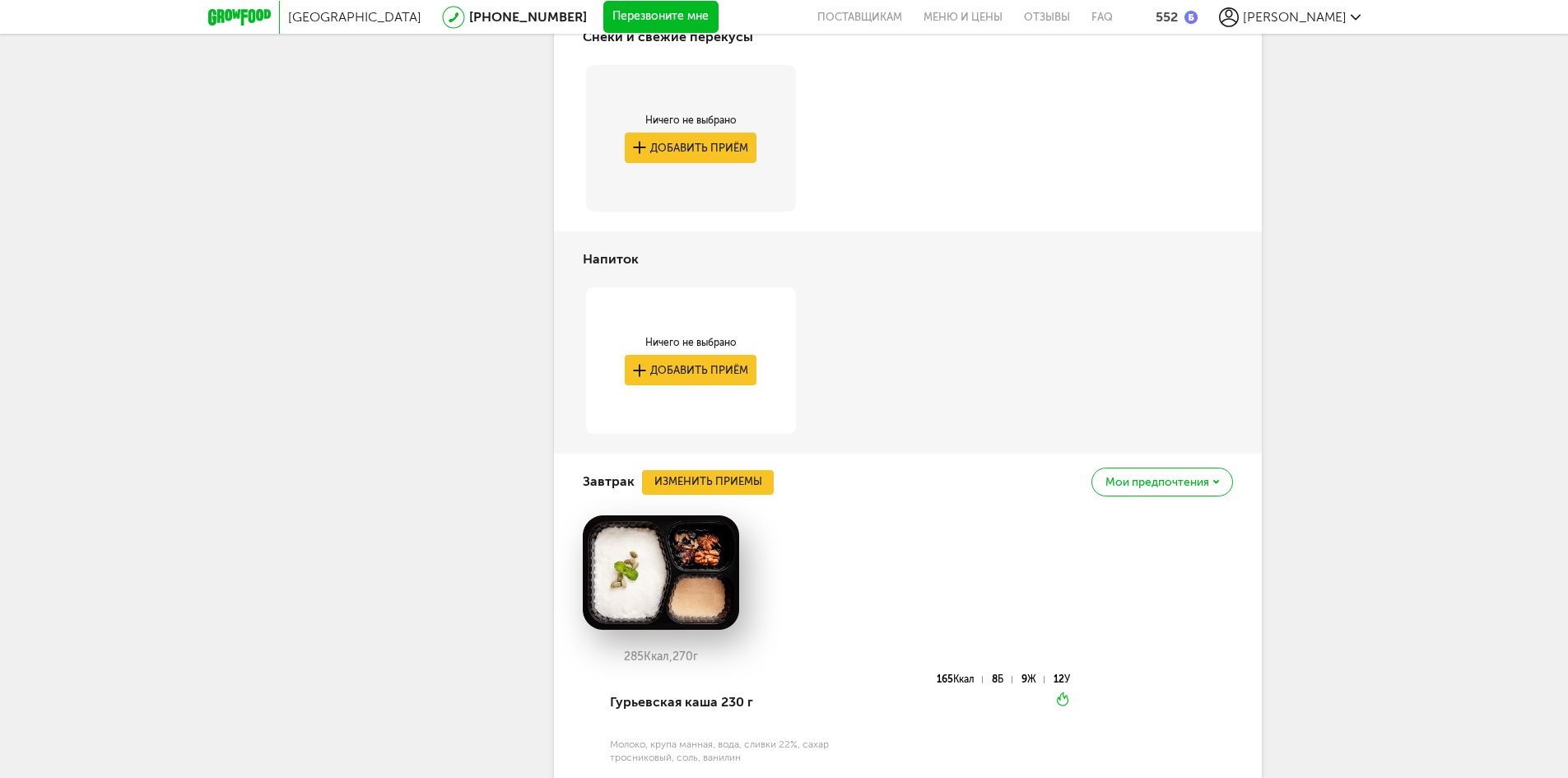
scroll to position [5817, 0]
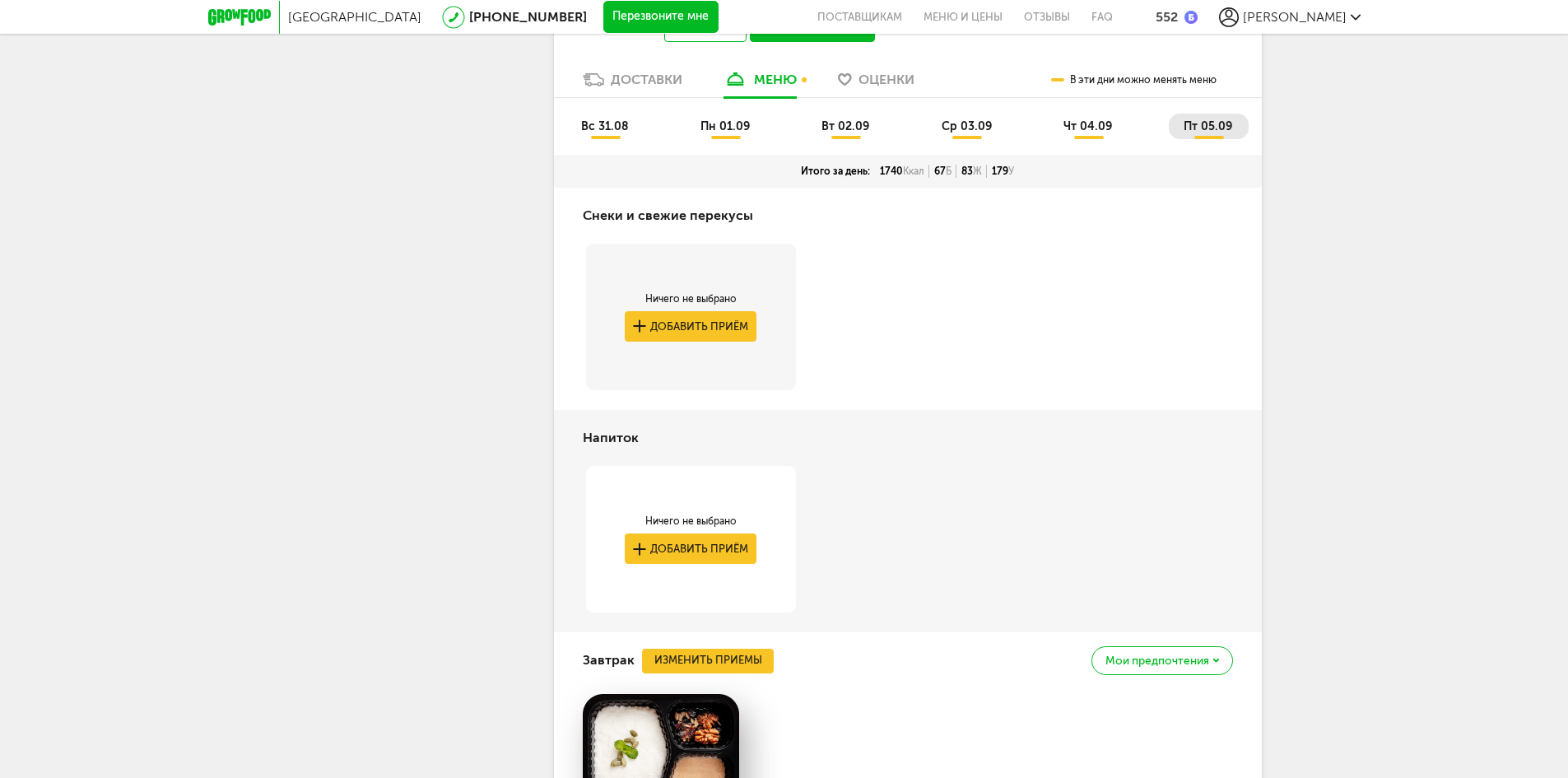
click at [1093, 134] on span "чт 04.09" at bounding box center [1088, 126] width 48 height 14
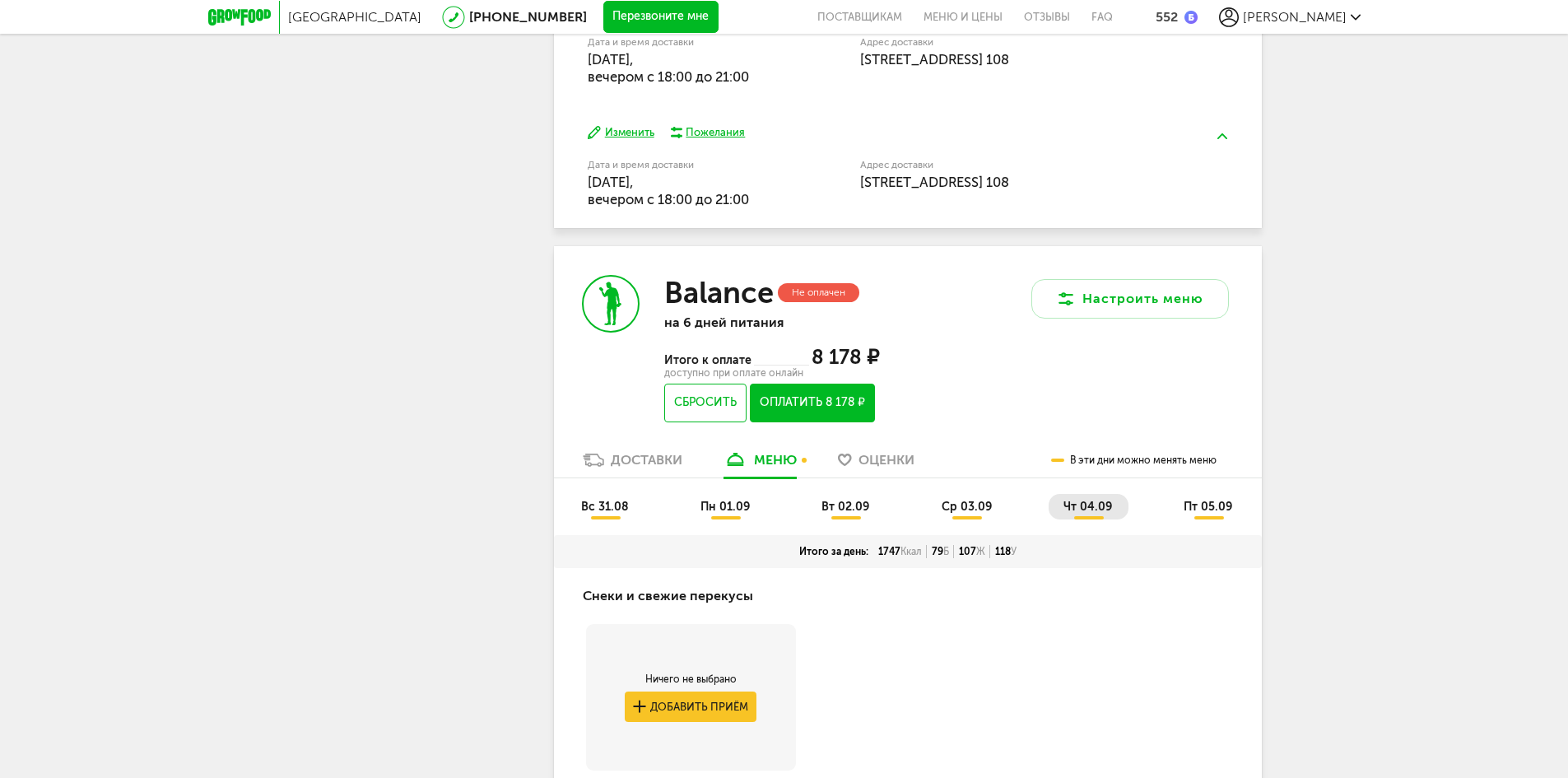
scroll to position [5497, 0]
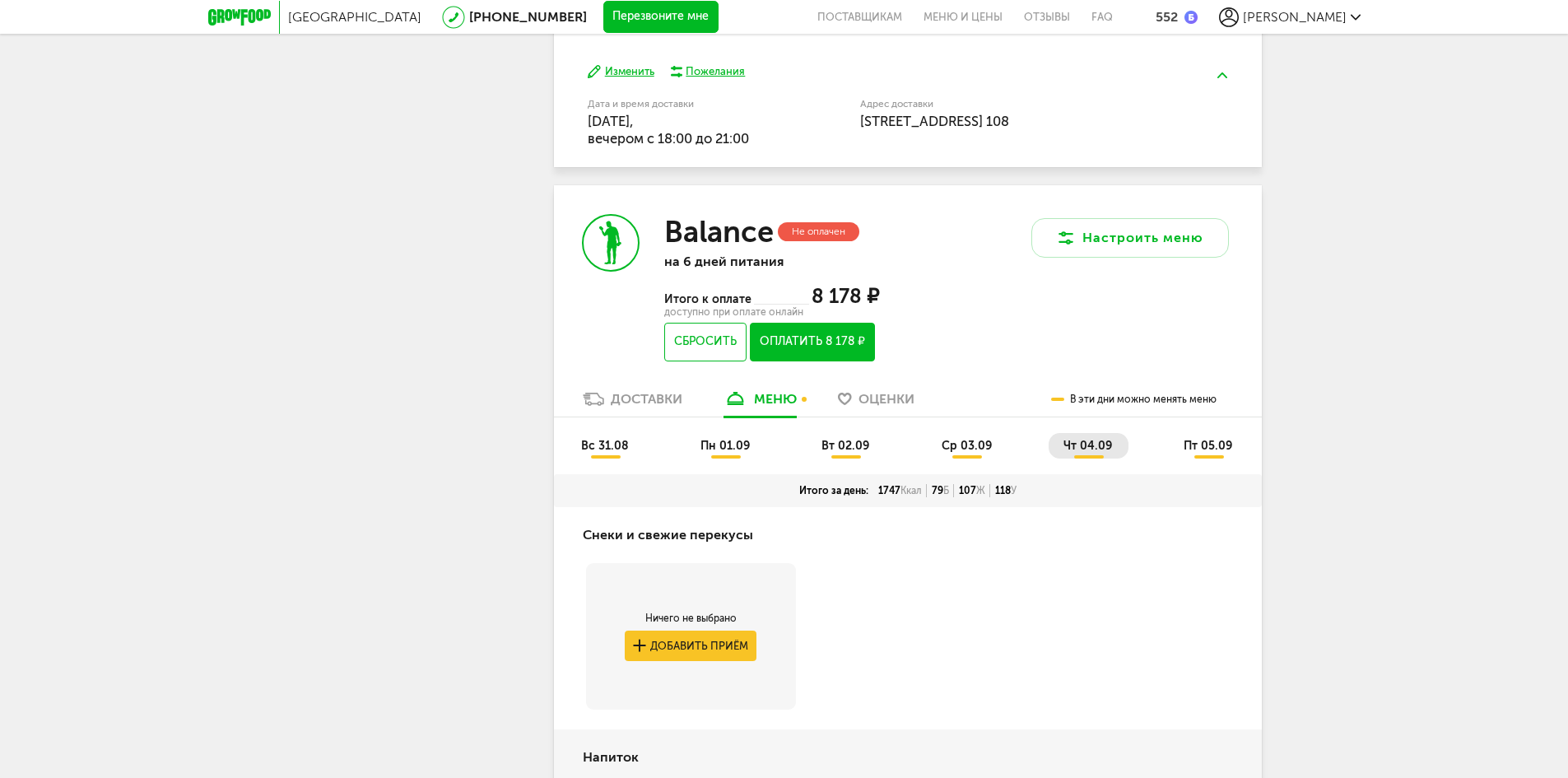
click at [973, 459] on li "ср 03.09" at bounding box center [967, 446] width 82 height 26
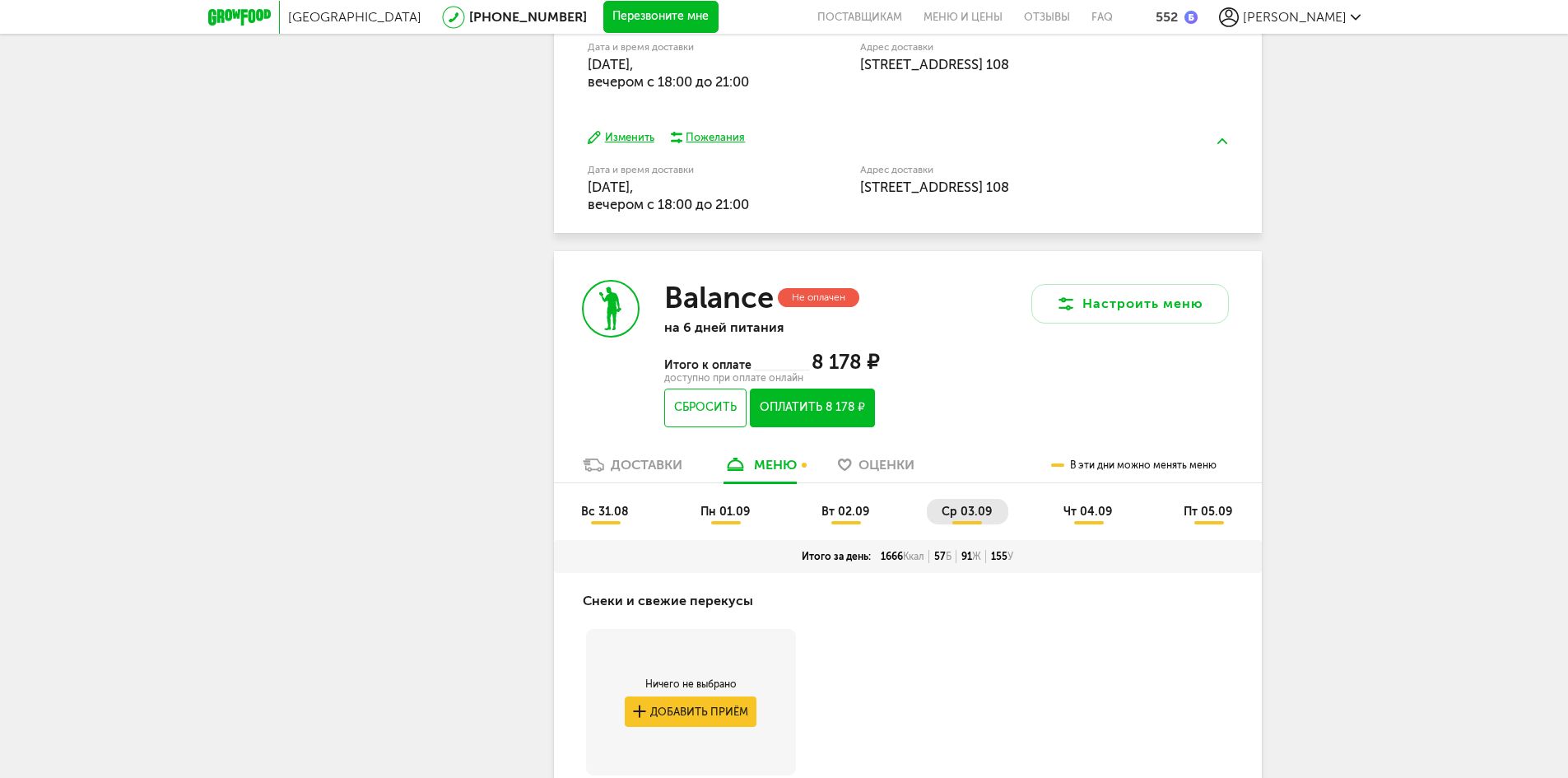
scroll to position [5414, 0]
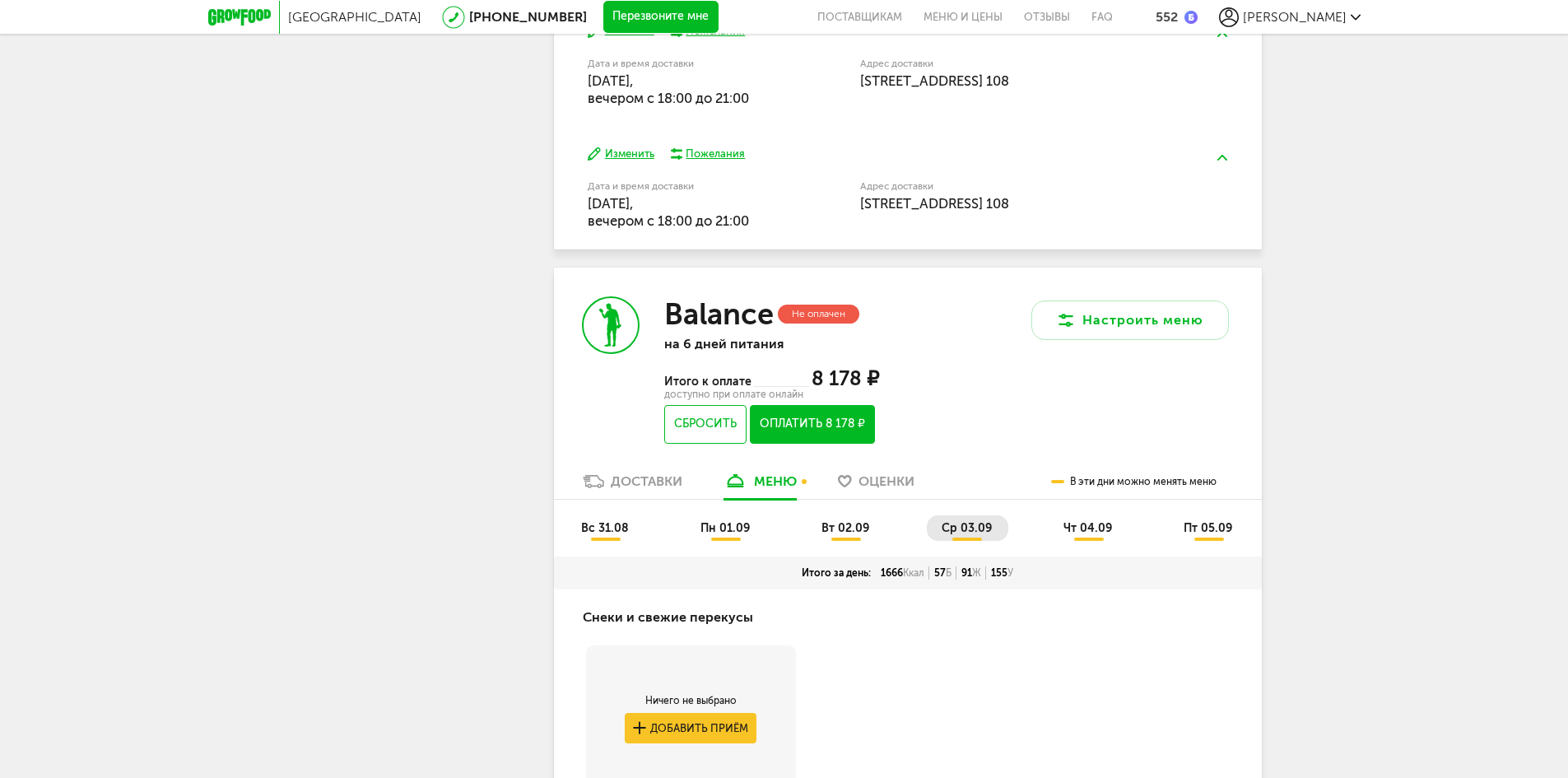
click at [847, 535] on span "вт 02.09" at bounding box center [845, 528] width 48 height 14
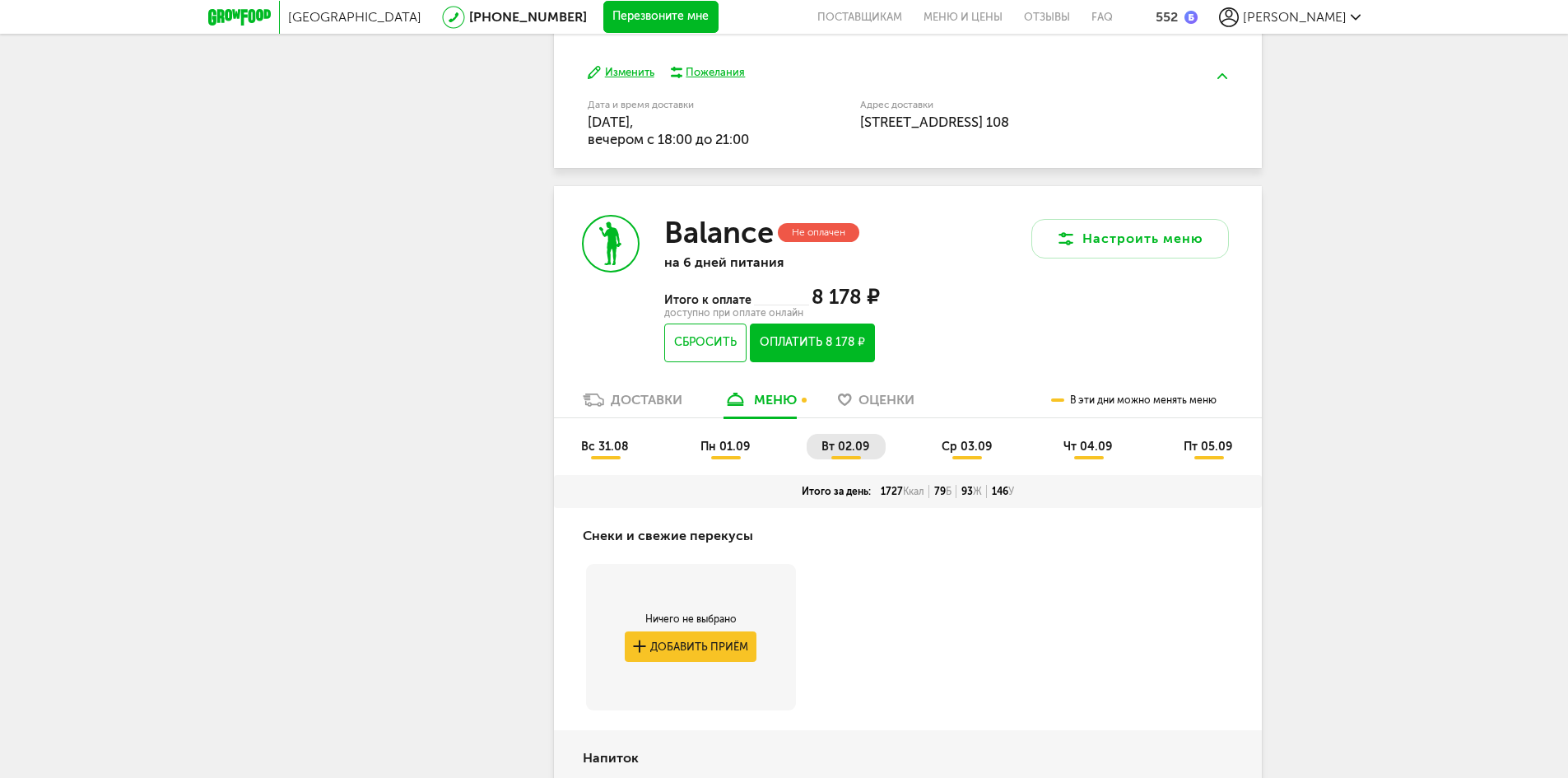
scroll to position [5363, 0]
